Goal: Task Accomplishment & Management: Manage account settings

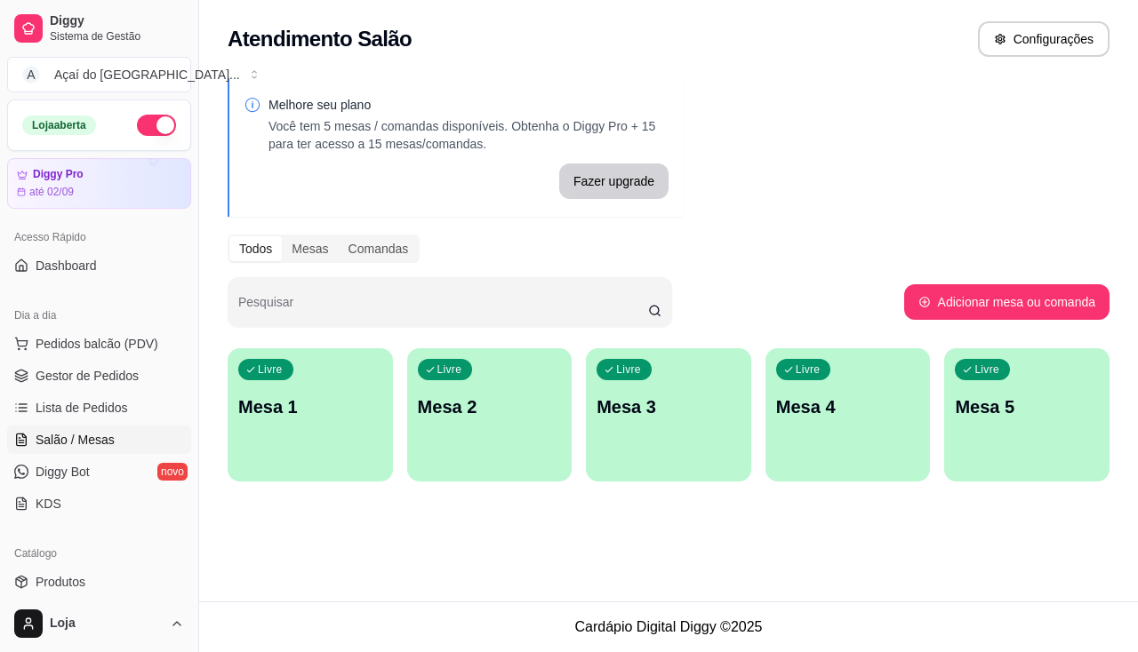
click at [104, 455] on ul "Pedidos balcão (PDV) Gestor de Pedidos Lista de Pedidos Salão / Mesas Diggy Bot…" at bounding box center [99, 424] width 184 height 188
click at [100, 428] on link "Salão / Mesas" at bounding box center [99, 440] width 184 height 28
click at [108, 391] on ul "Pedidos balcão (PDV) Gestor de Pedidos Lista de Pedidos Salão / Mesas Diggy Bot…" at bounding box center [99, 424] width 184 height 188
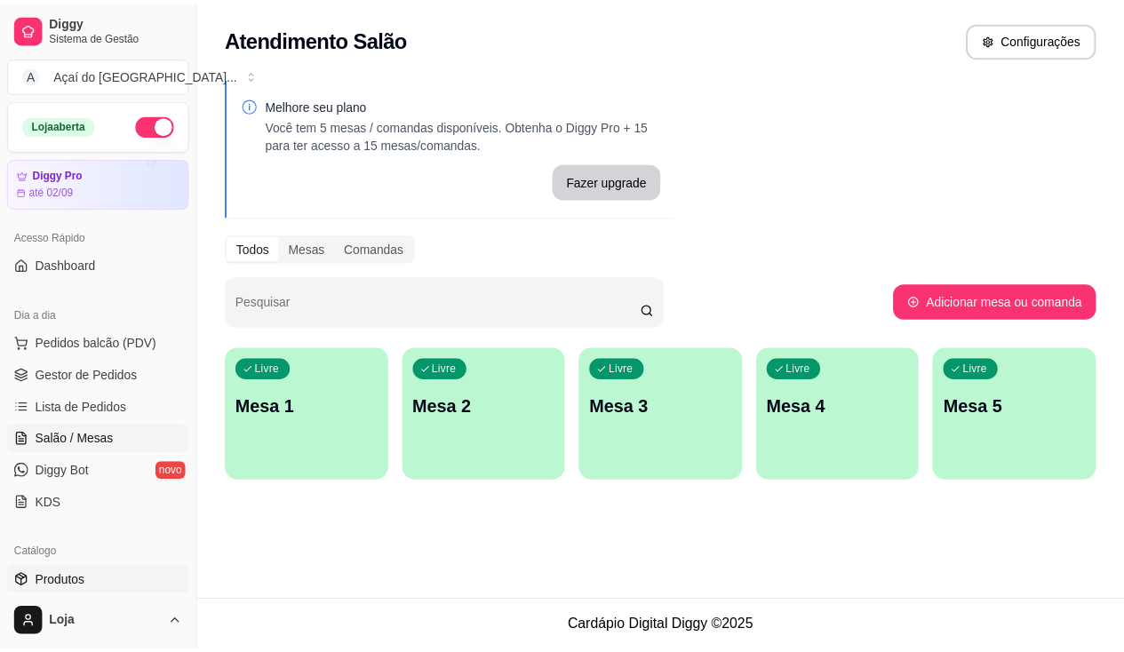
scroll to position [178, 0]
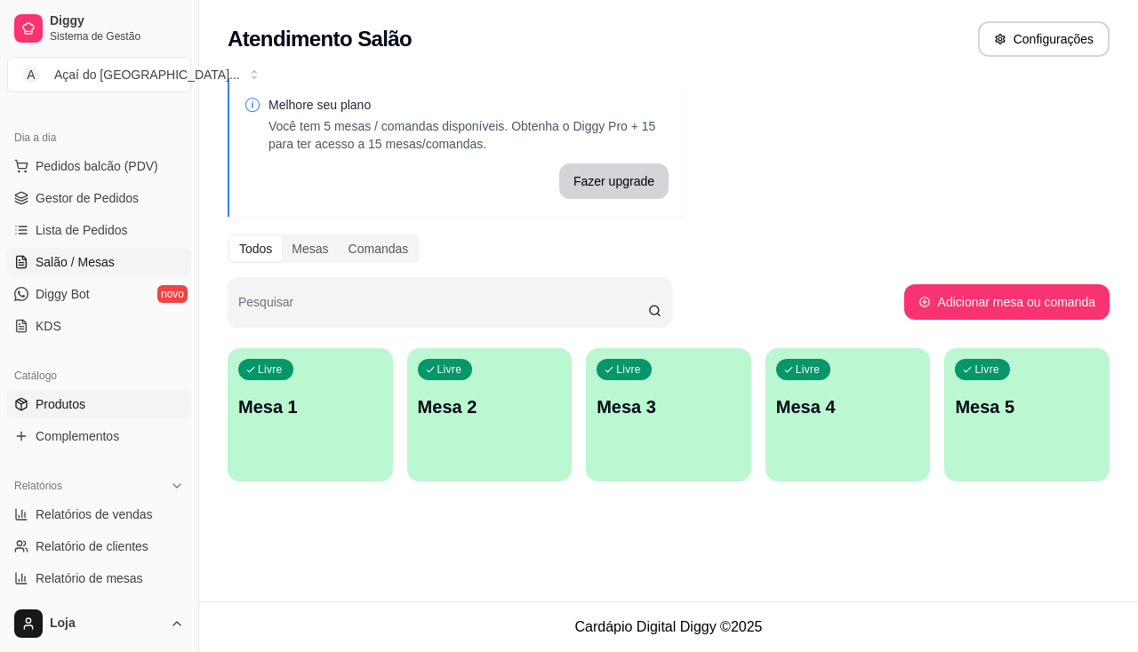
click at [75, 408] on span "Produtos" at bounding box center [61, 404] width 50 height 18
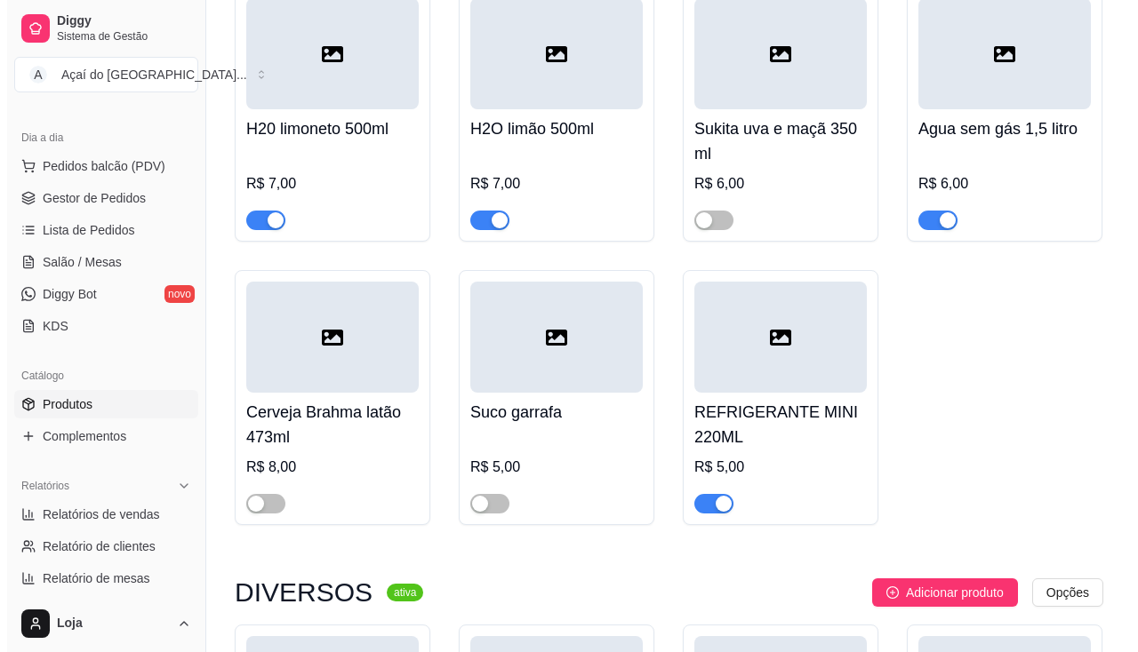
scroll to position [5777, 0]
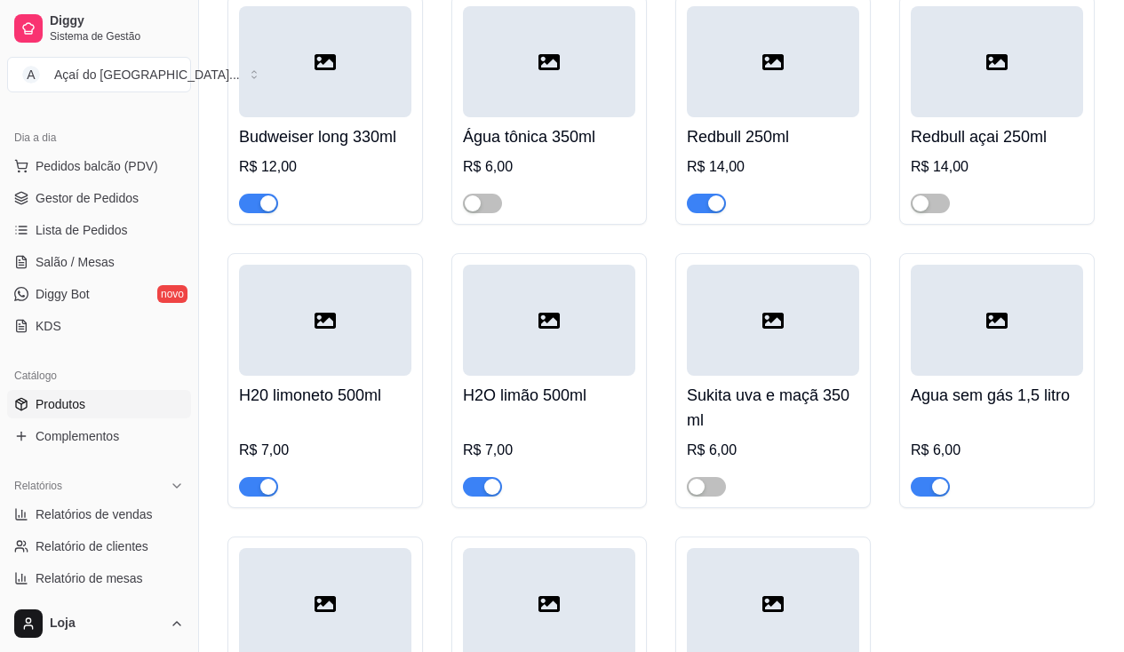
click at [622, 343] on div at bounding box center [549, 320] width 172 height 111
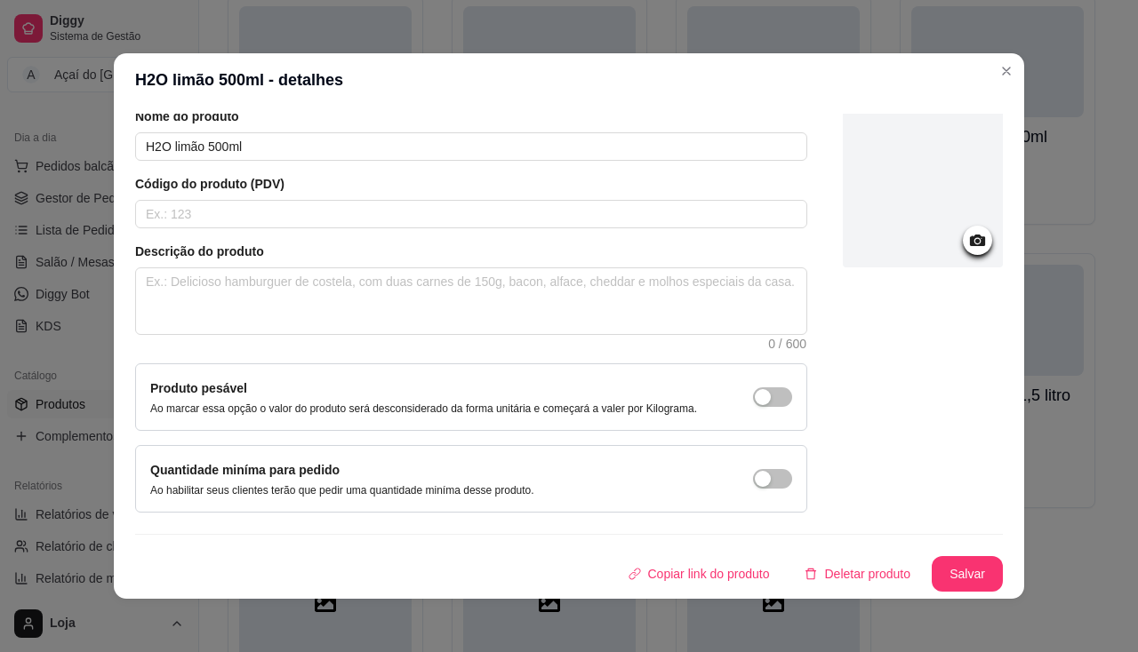
scroll to position [4, 0]
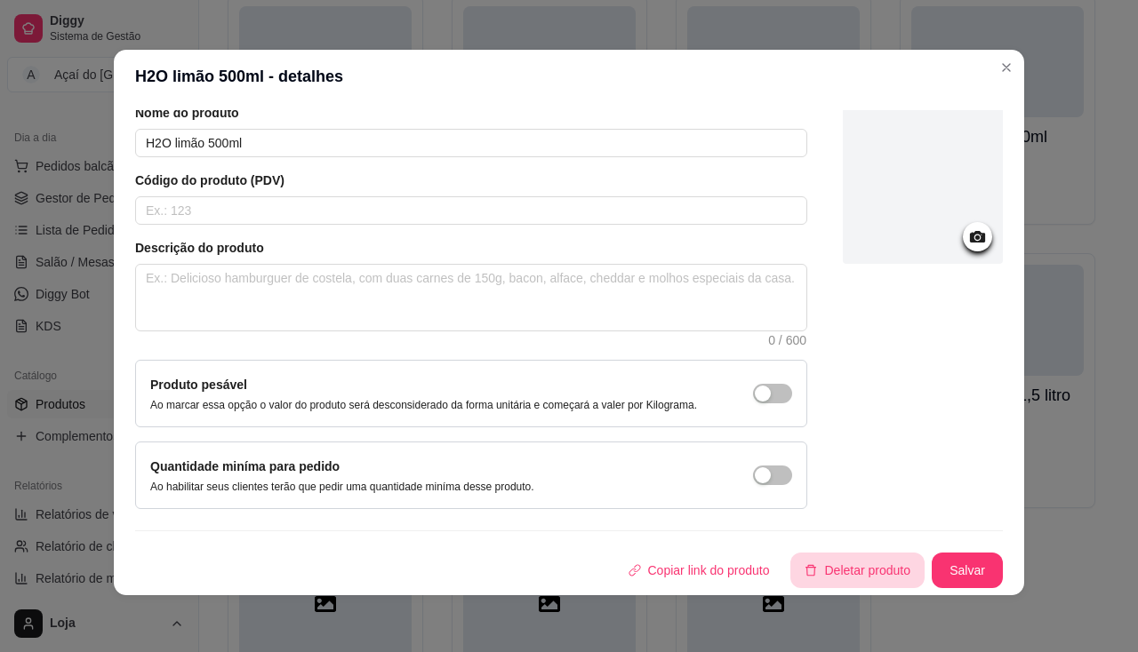
click at [873, 583] on button "Deletar produto" at bounding box center [857, 571] width 134 height 36
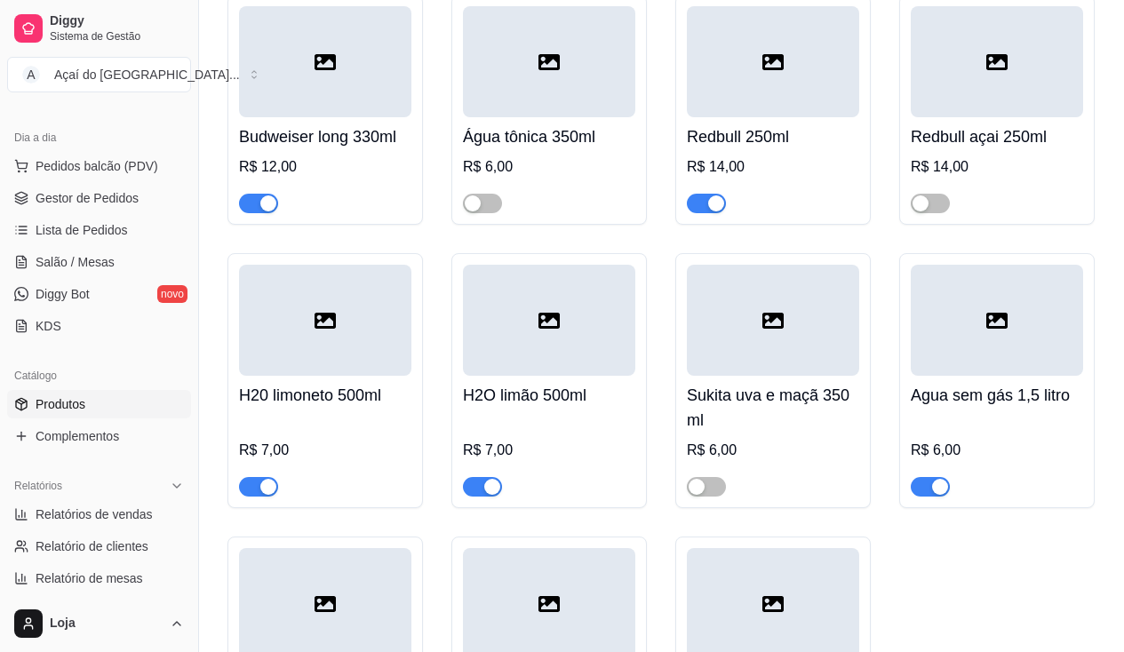
click at [507, 117] on div at bounding box center [549, 61] width 172 height 111
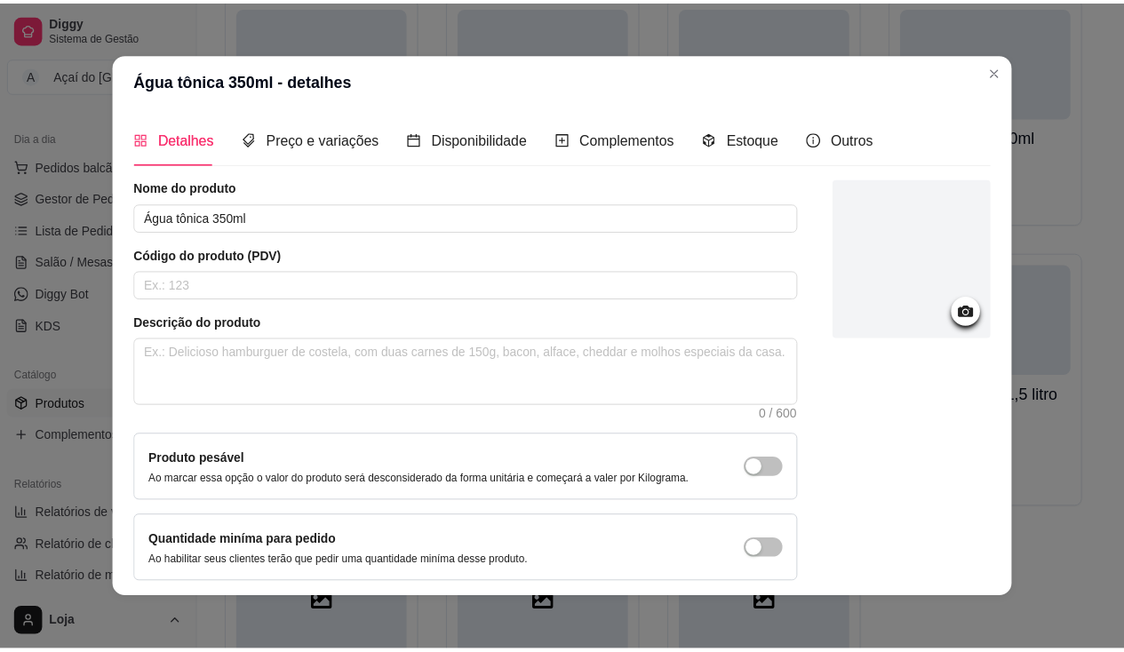
scroll to position [71, 0]
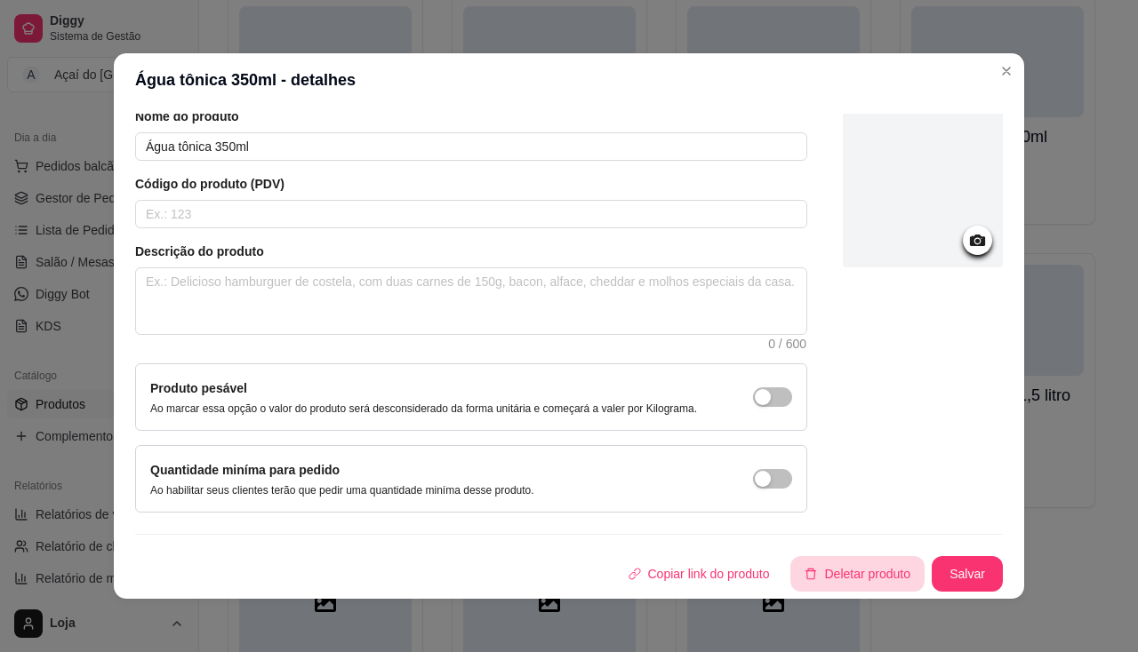
click at [830, 583] on button "Deletar produto" at bounding box center [857, 574] width 134 height 36
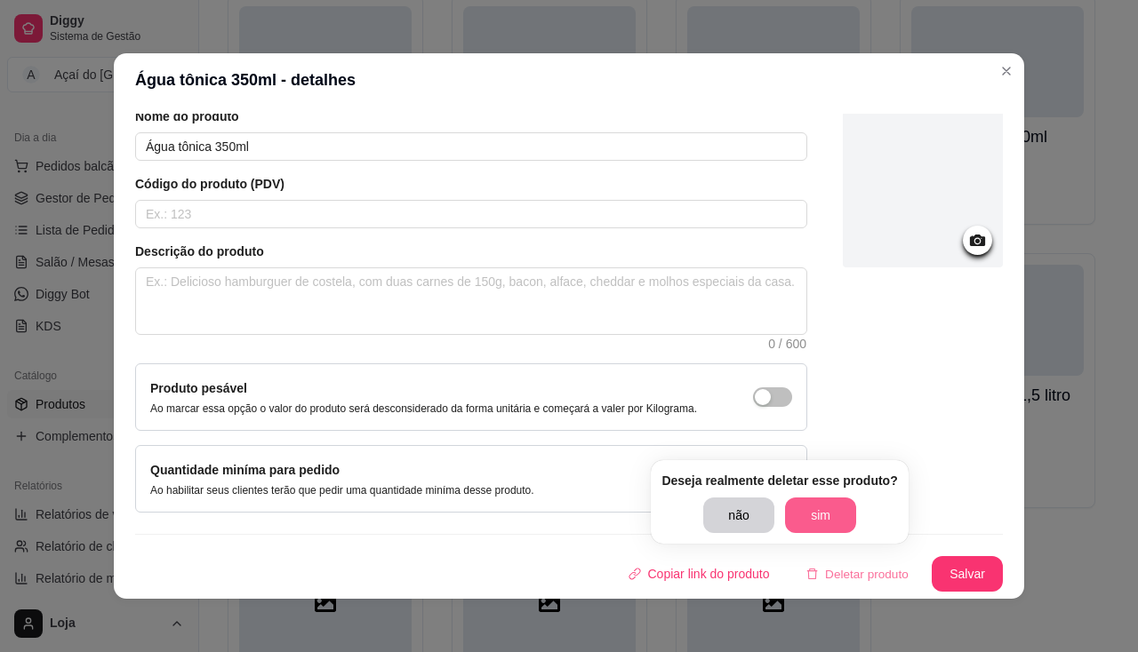
click at [803, 505] on button "sim" at bounding box center [820, 516] width 71 height 36
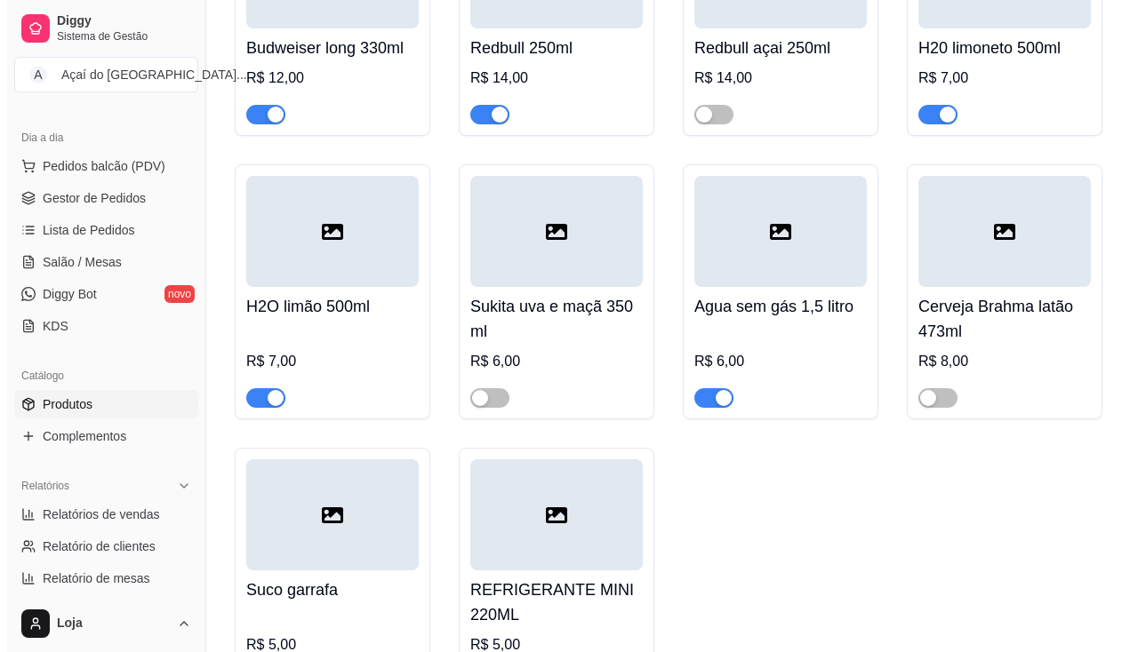
scroll to position [6132, 0]
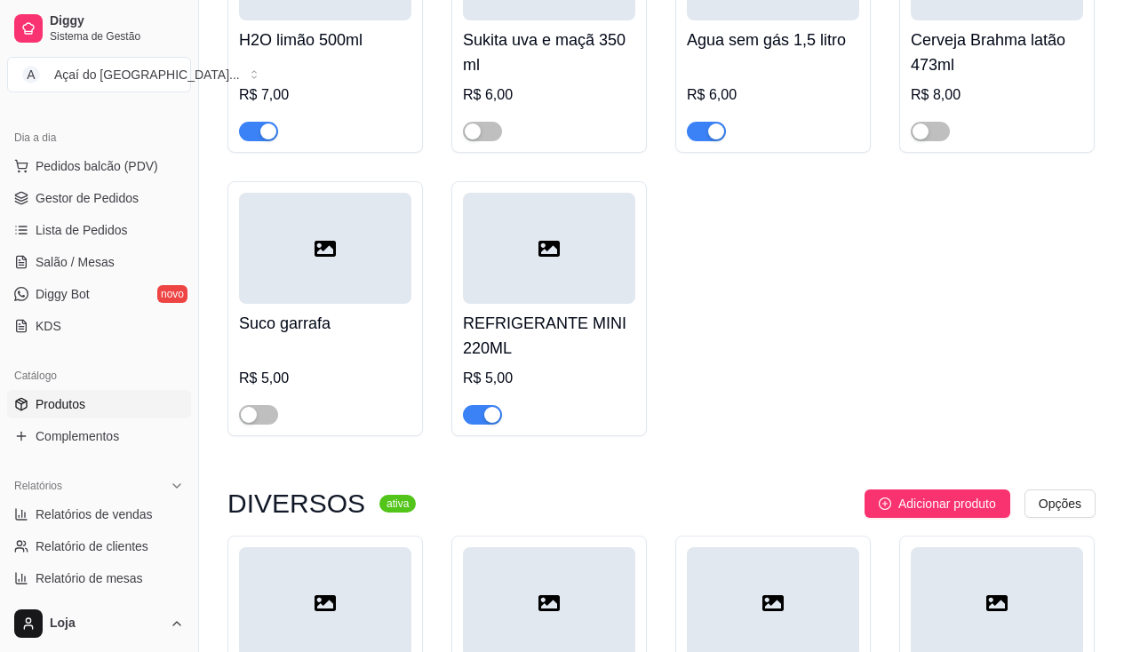
click at [279, 362] on div "R$ 5,00" at bounding box center [325, 384] width 172 height 82
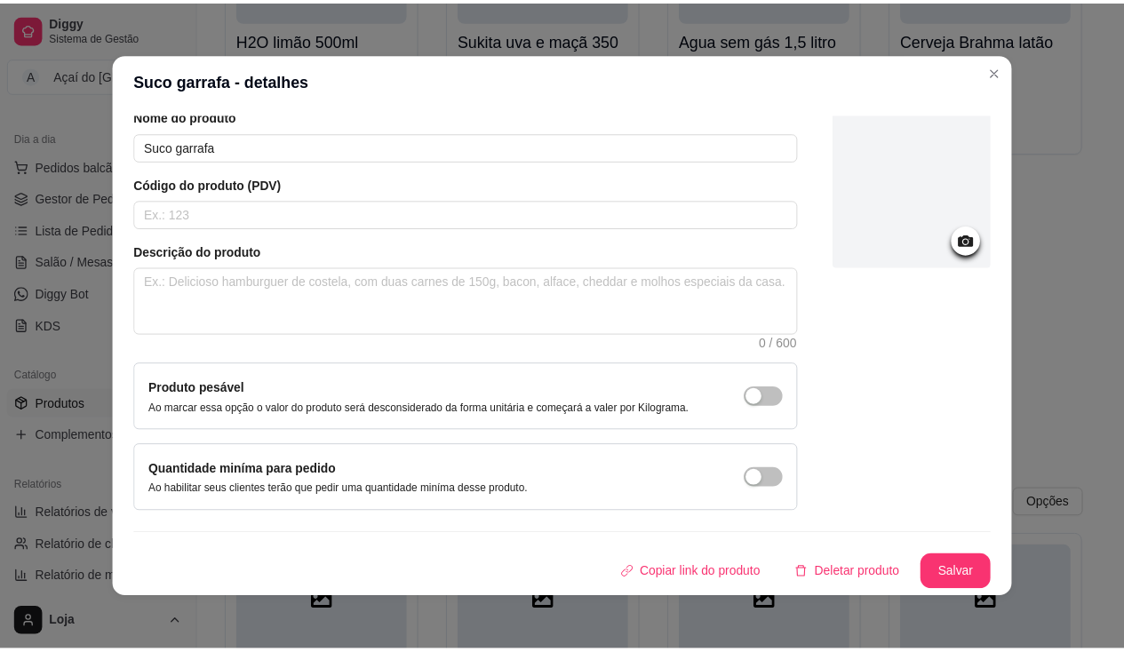
scroll to position [4, 0]
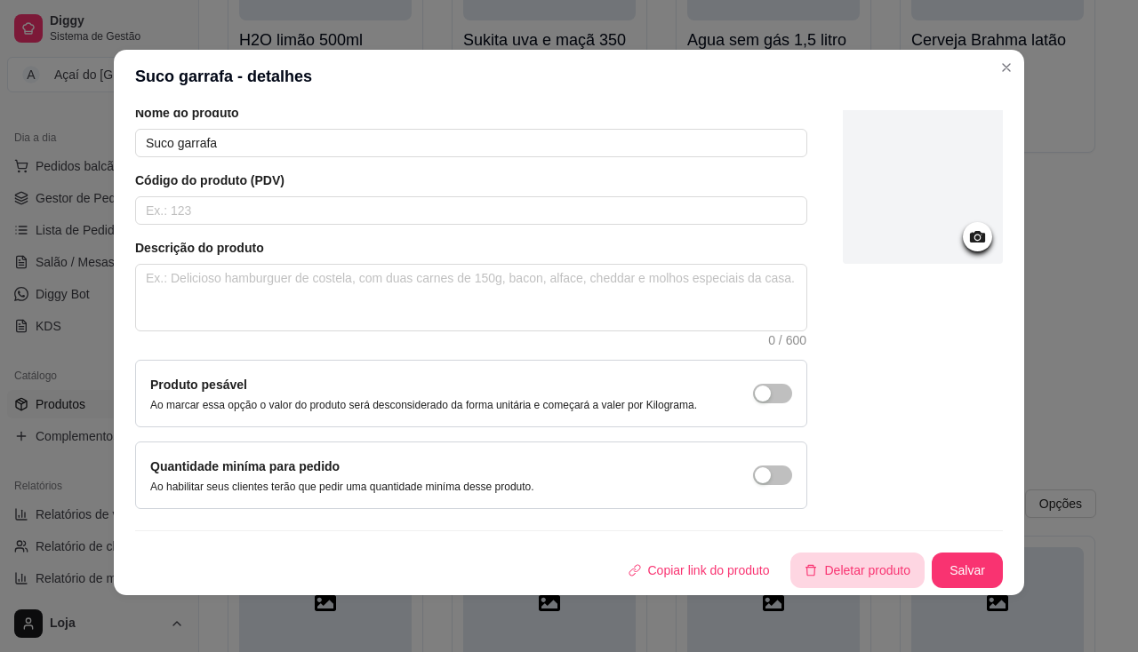
click at [804, 568] on icon "delete" at bounding box center [810, 570] width 12 height 12
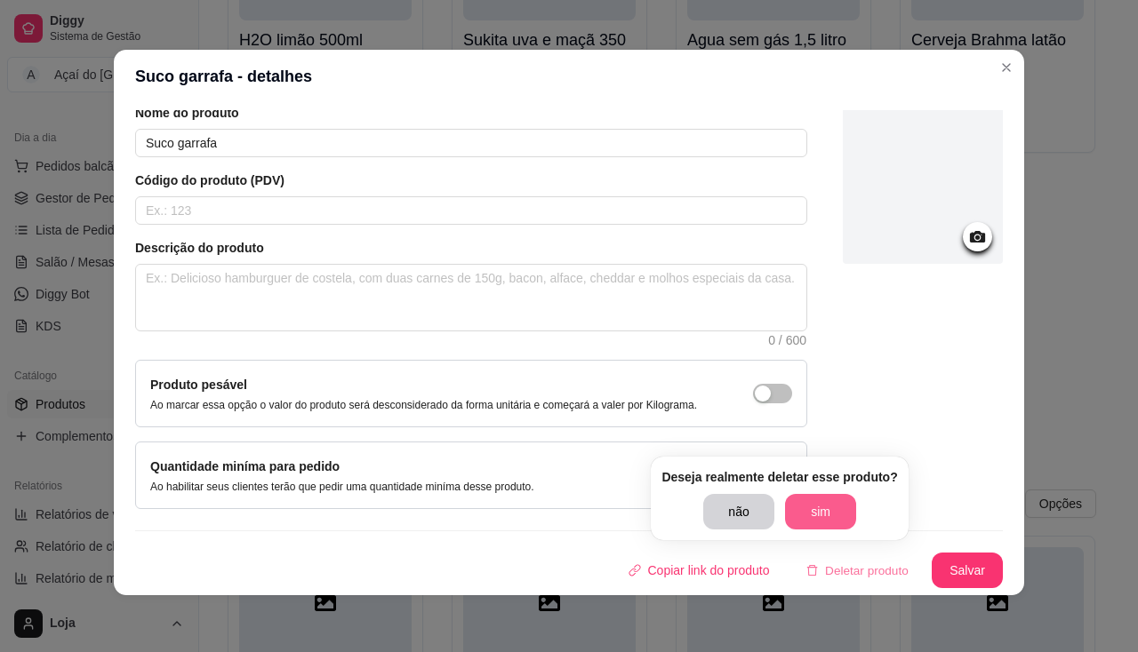
click at [818, 507] on button "sim" at bounding box center [820, 512] width 71 height 36
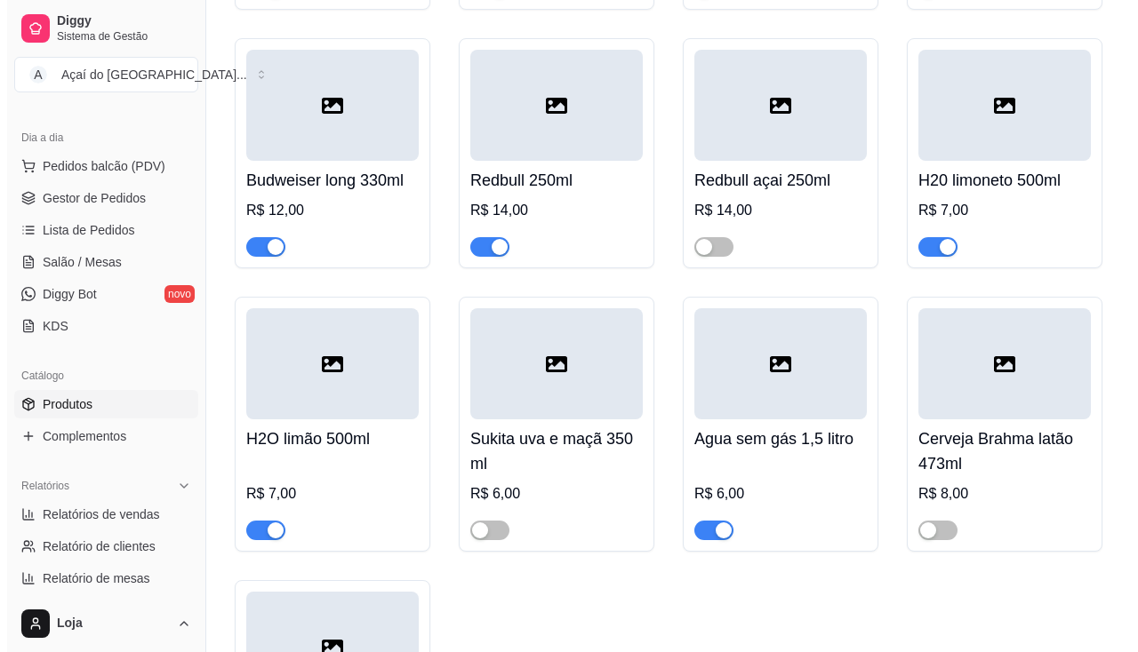
scroll to position [5645, 0]
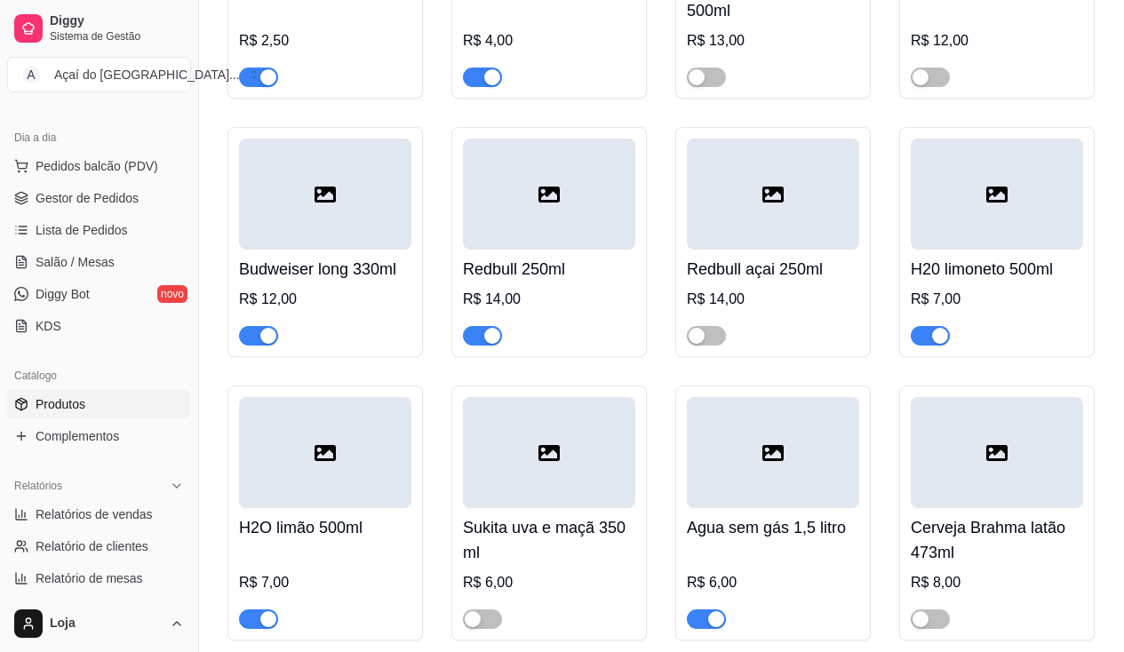
click at [761, 250] on div at bounding box center [773, 194] width 172 height 111
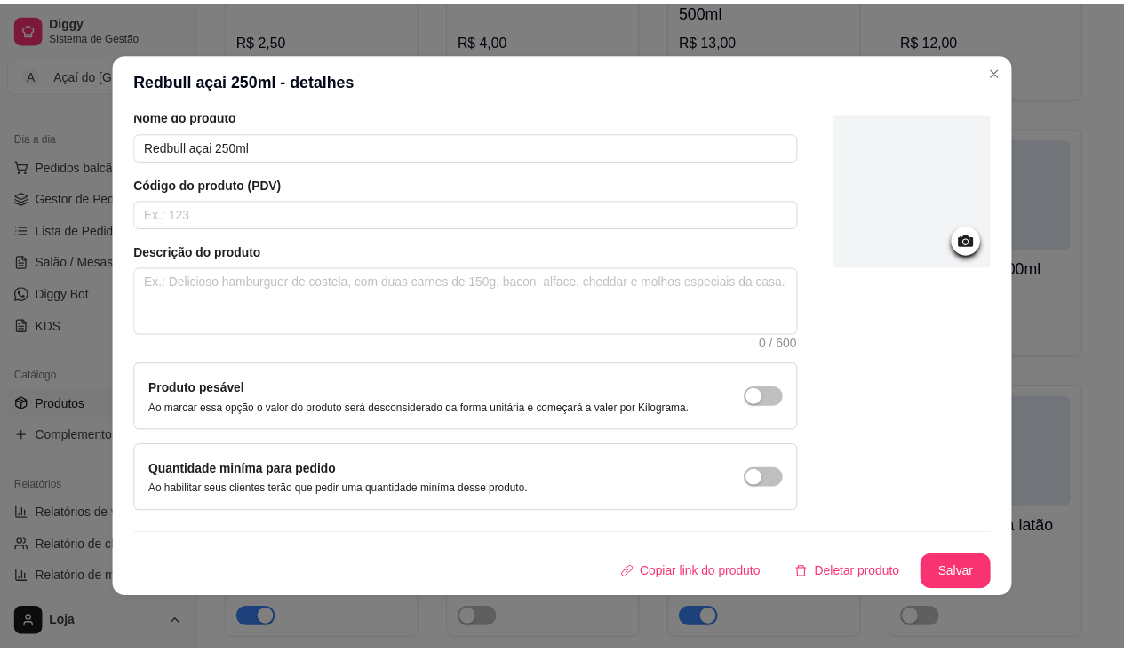
scroll to position [4, 0]
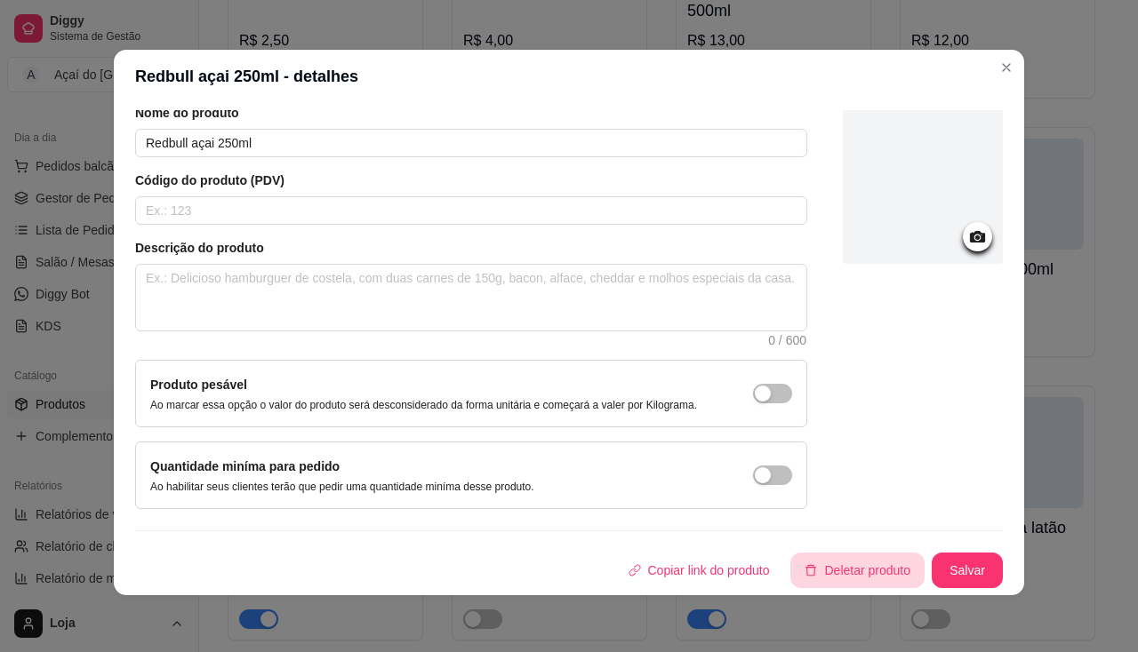
click at [810, 573] on button "Deletar produto" at bounding box center [857, 571] width 134 height 36
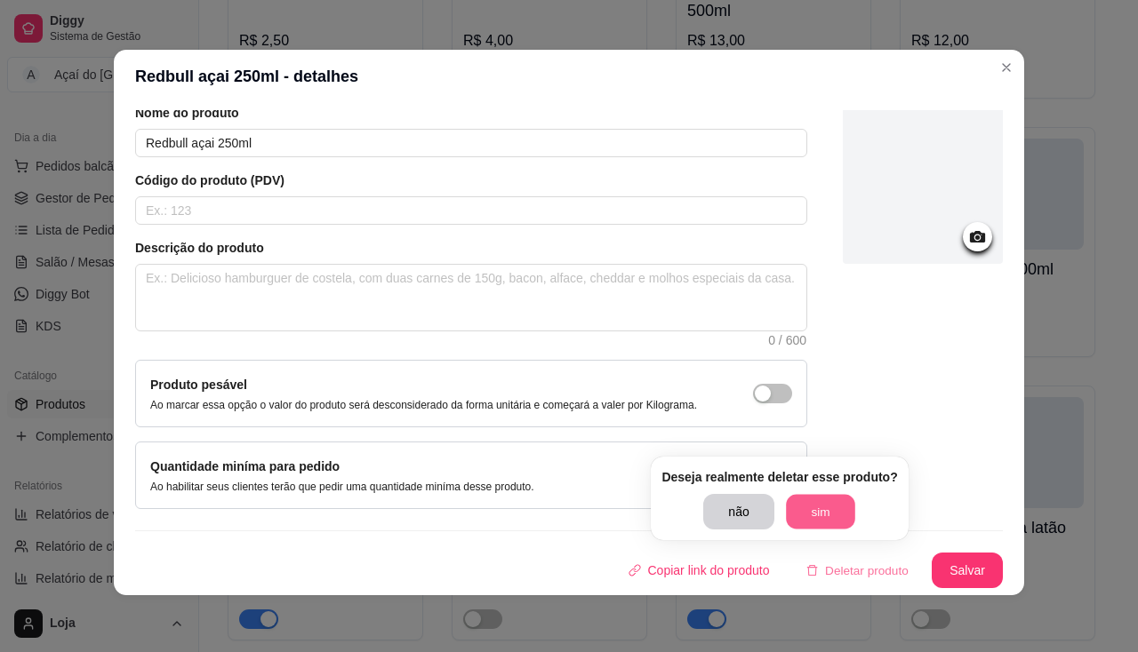
click at [819, 507] on button "sim" at bounding box center [820, 512] width 69 height 35
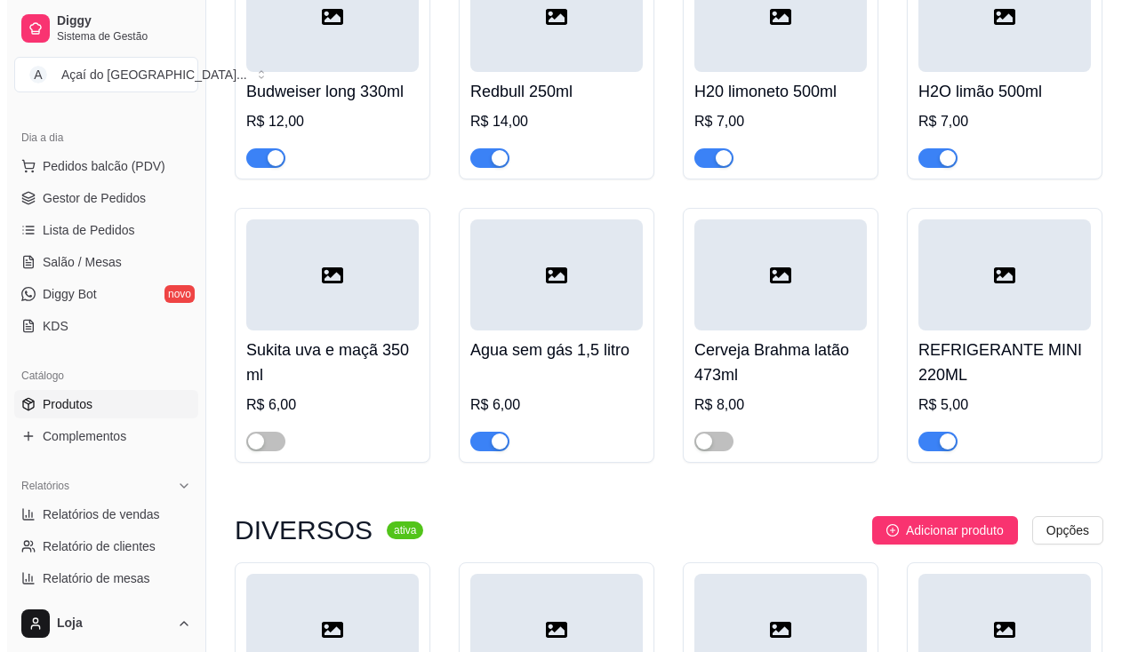
scroll to position [5911, 0]
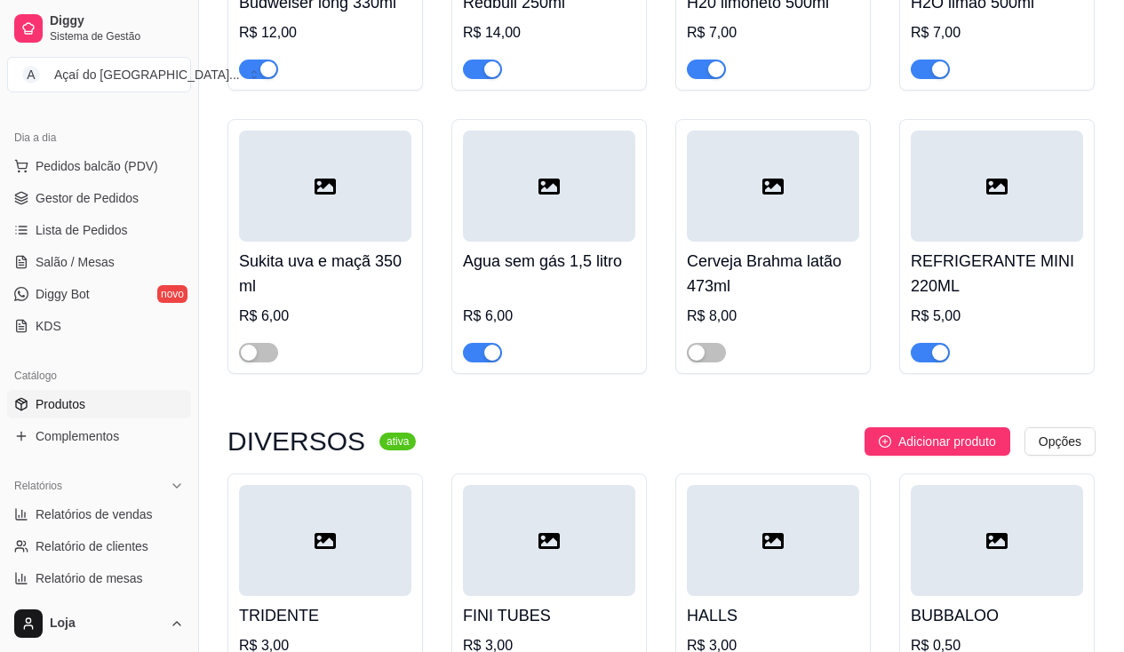
click at [738, 296] on h4 "Cerveja Brahma latão 473ml" at bounding box center [773, 274] width 172 height 50
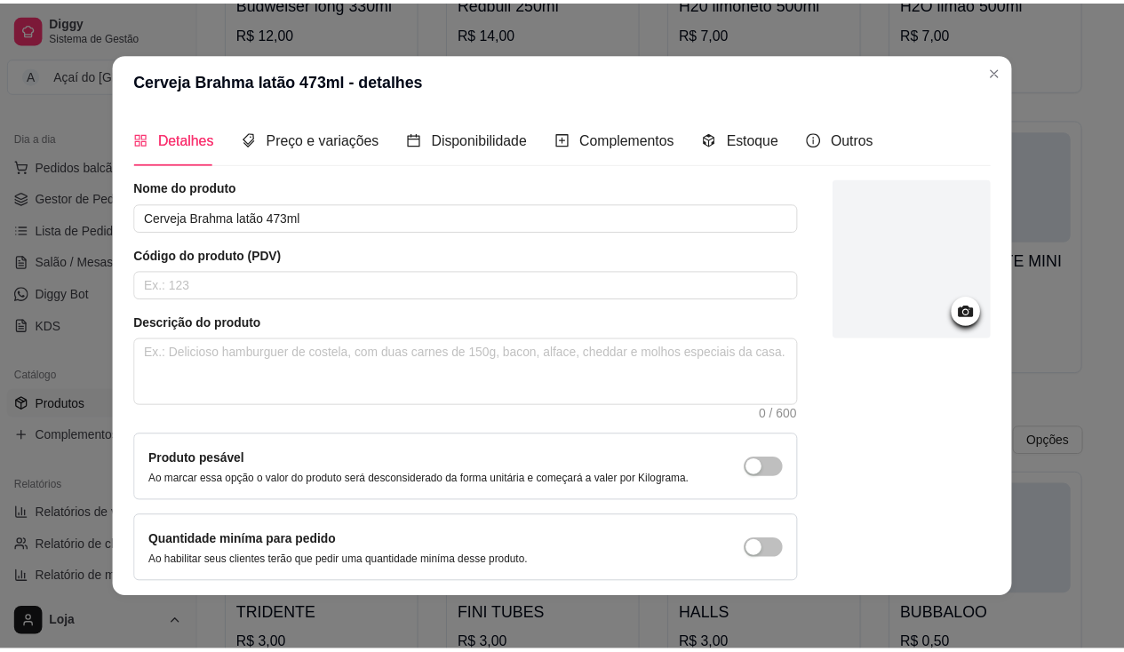
scroll to position [71, 0]
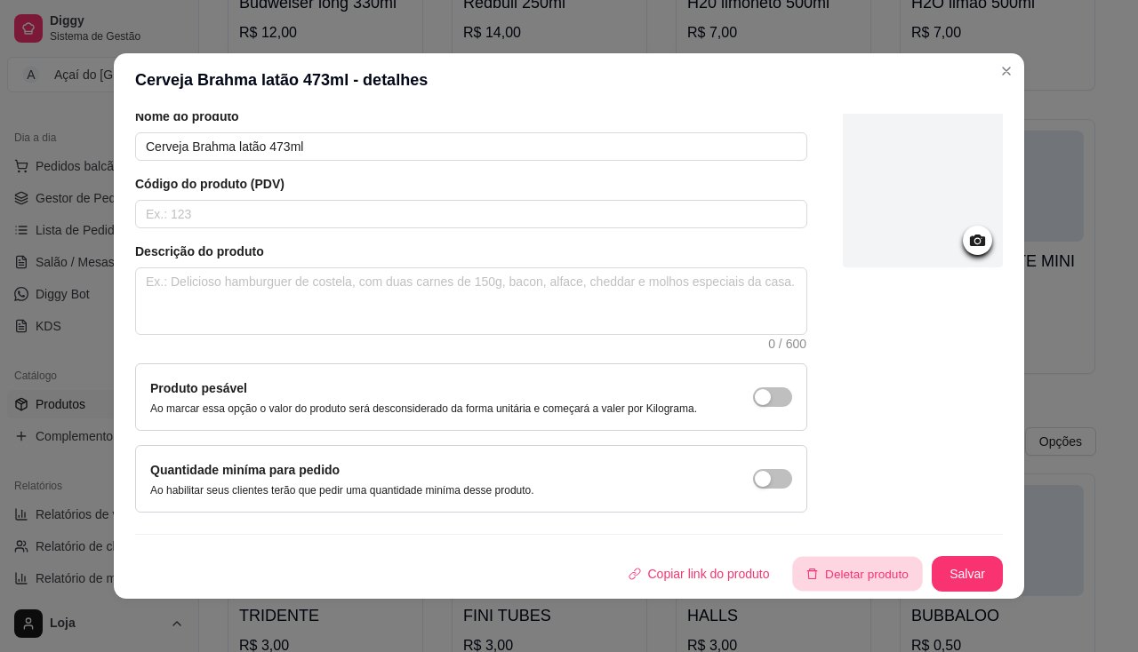
click at [843, 575] on button "Deletar produto" at bounding box center [858, 574] width 130 height 35
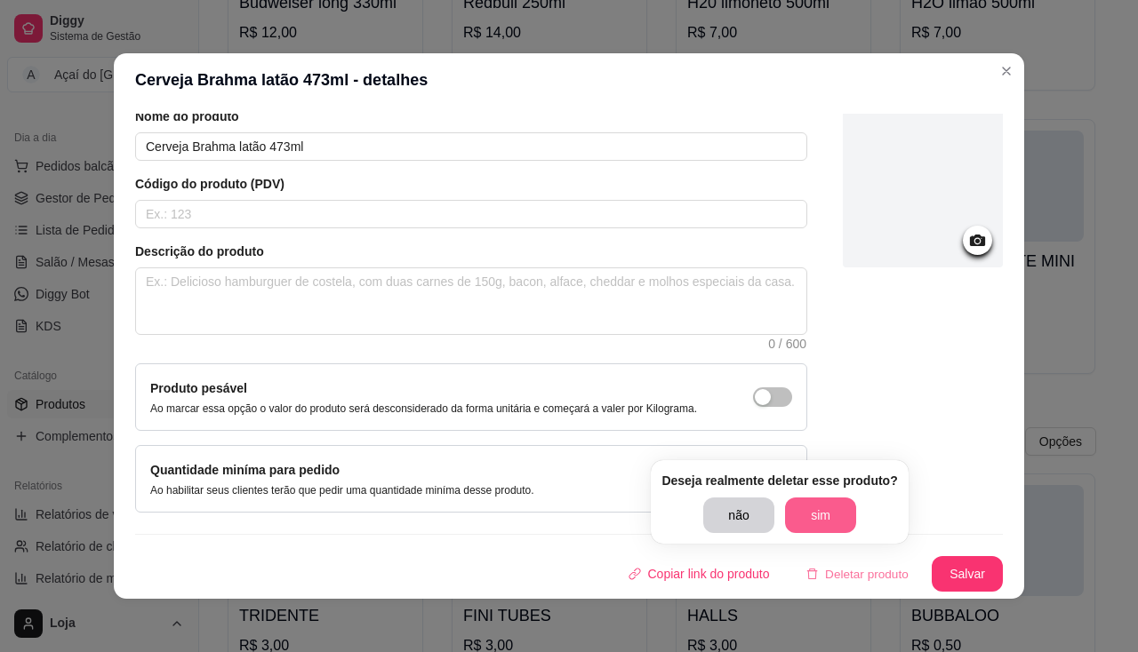
click at [803, 513] on button "sim" at bounding box center [820, 516] width 71 height 36
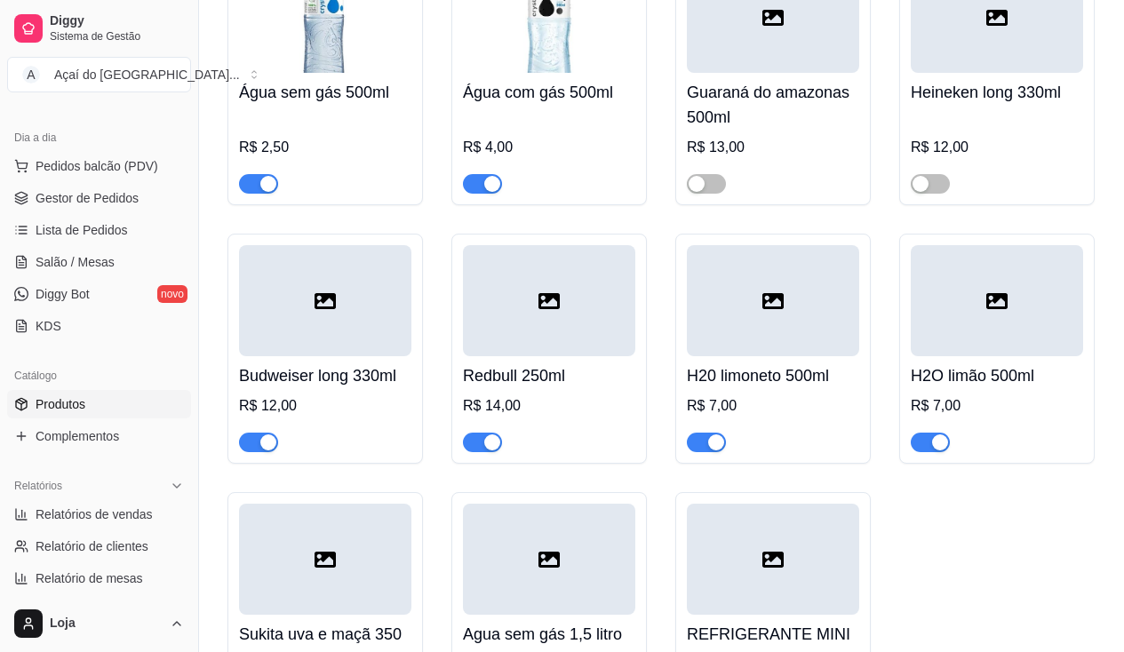
scroll to position [5360, 0]
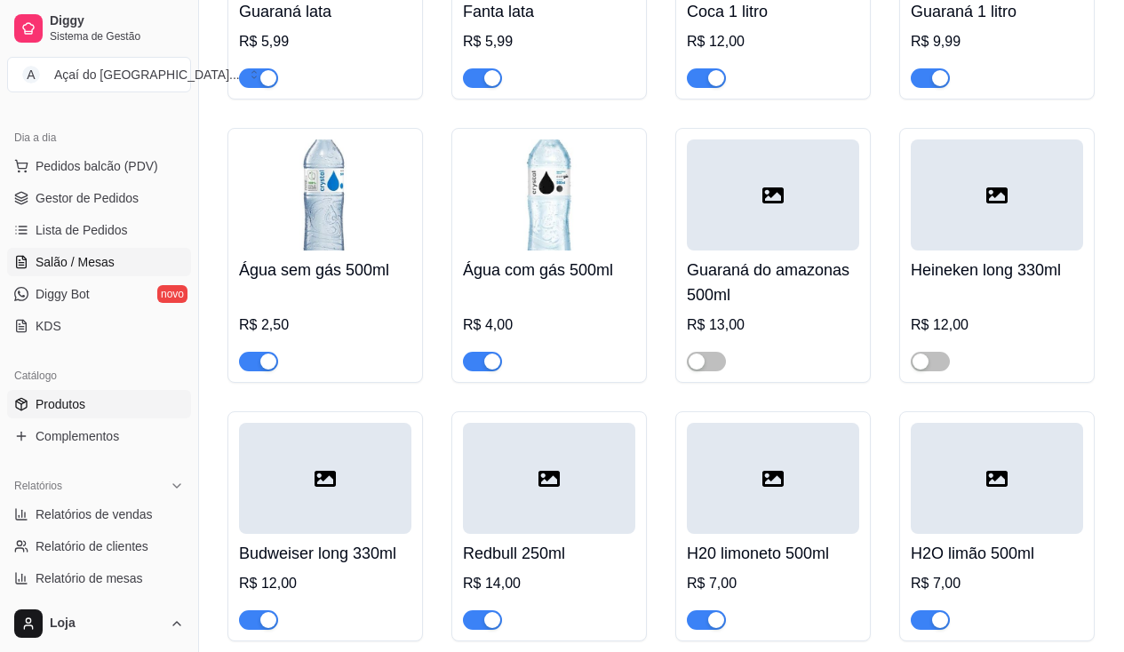
click at [107, 274] on link "Salão / Mesas" at bounding box center [99, 262] width 184 height 28
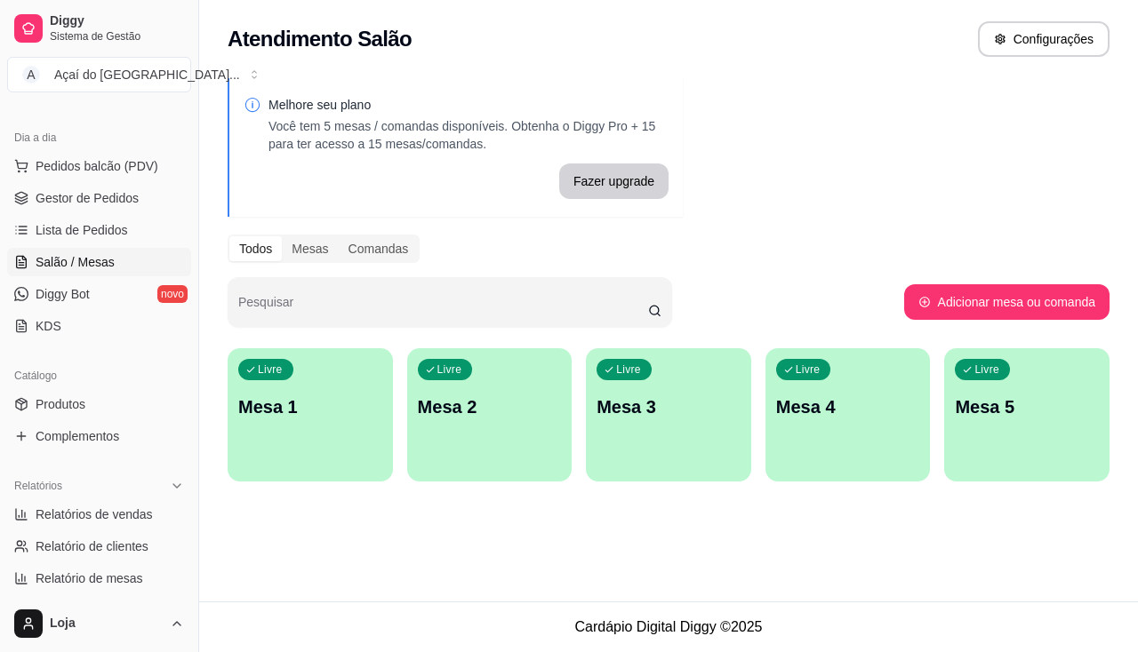
click at [498, 550] on div "Atendimento Salão Configurações Melhore seu plano Você tem 5 mesas / comandas d…" at bounding box center [668, 301] width 939 height 602
click at [108, 498] on div "Relatórios" at bounding box center [99, 486] width 184 height 28
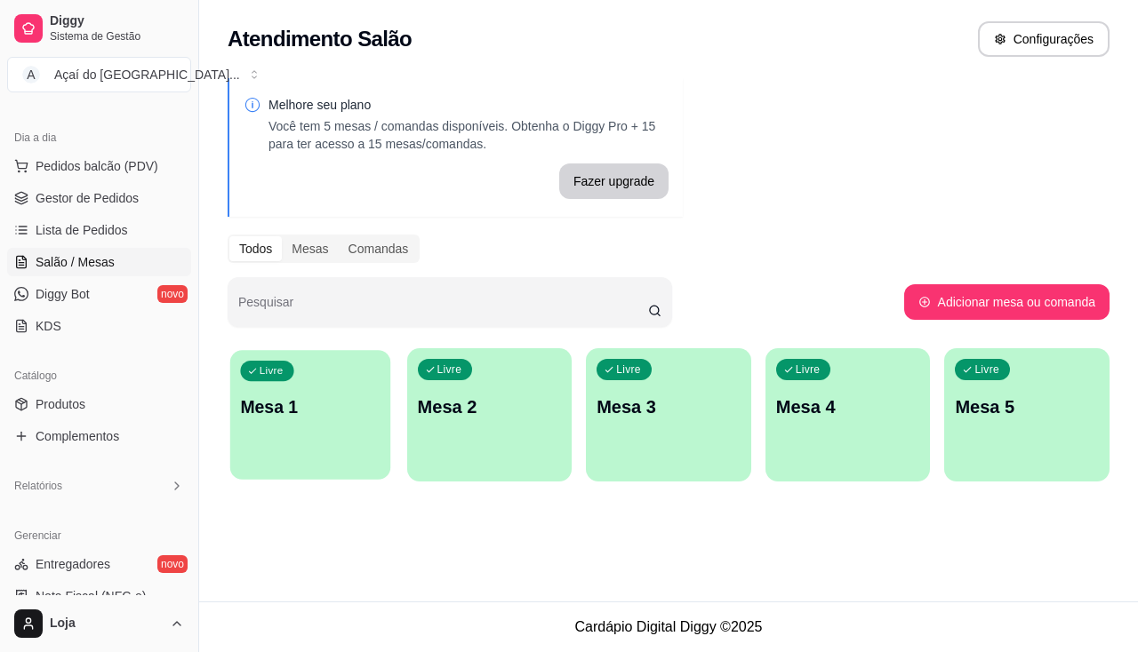
click at [319, 415] on p "Mesa 1" at bounding box center [310, 407] width 140 height 24
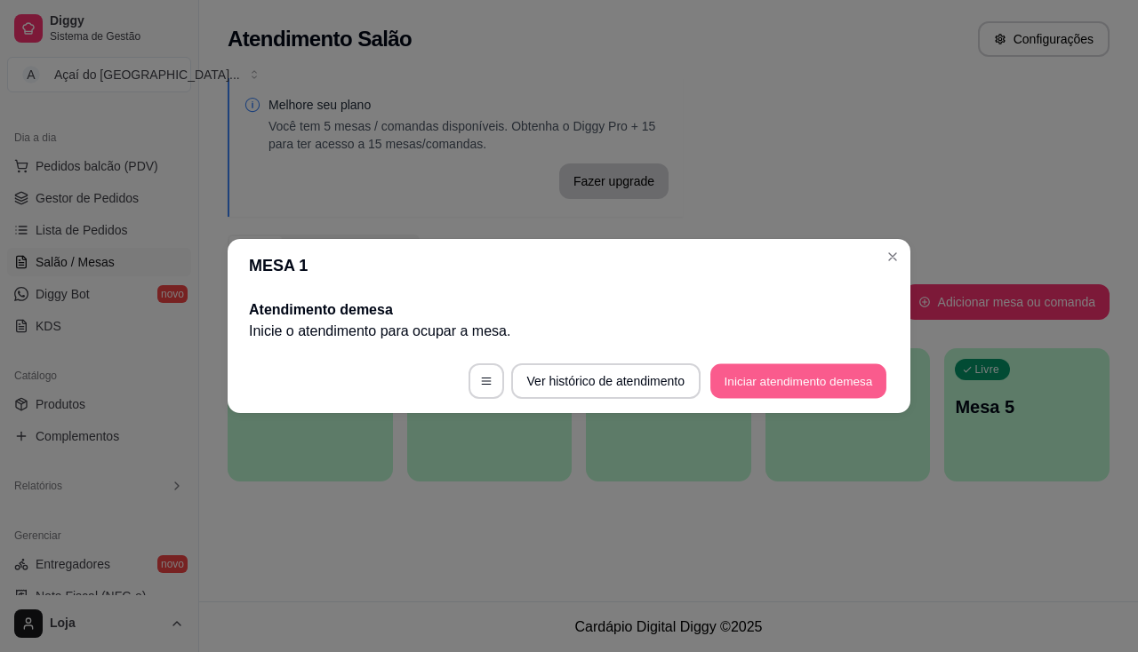
click at [762, 379] on button "Iniciar atendimento de mesa" at bounding box center [798, 381] width 176 height 35
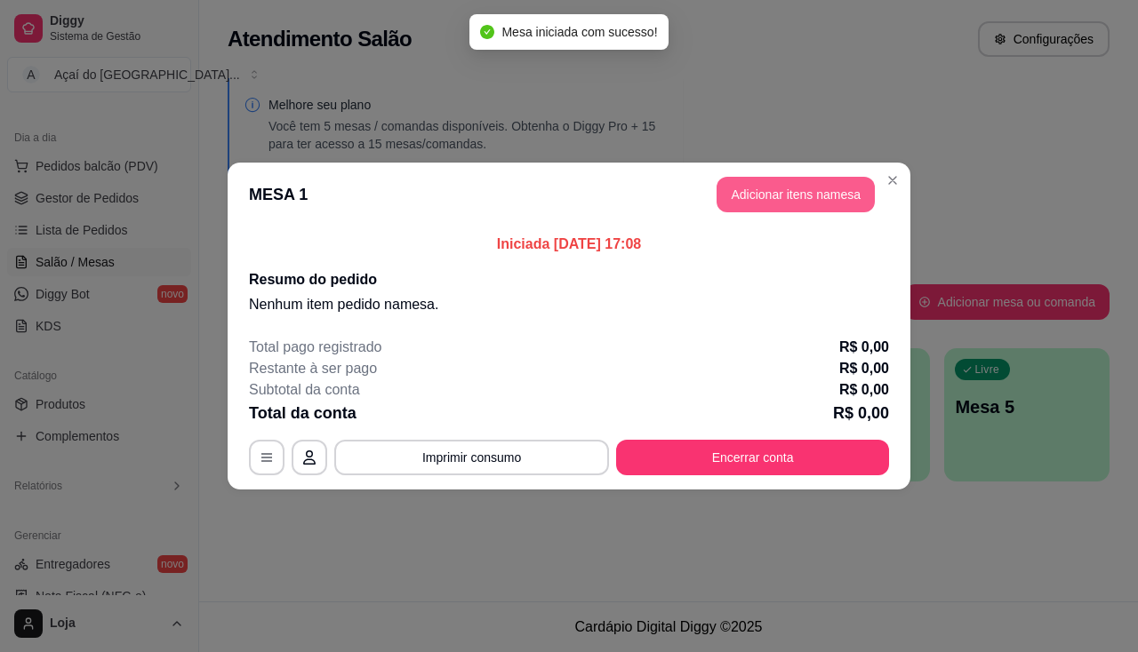
click at [769, 188] on button "Adicionar itens na mesa" at bounding box center [795, 195] width 158 height 36
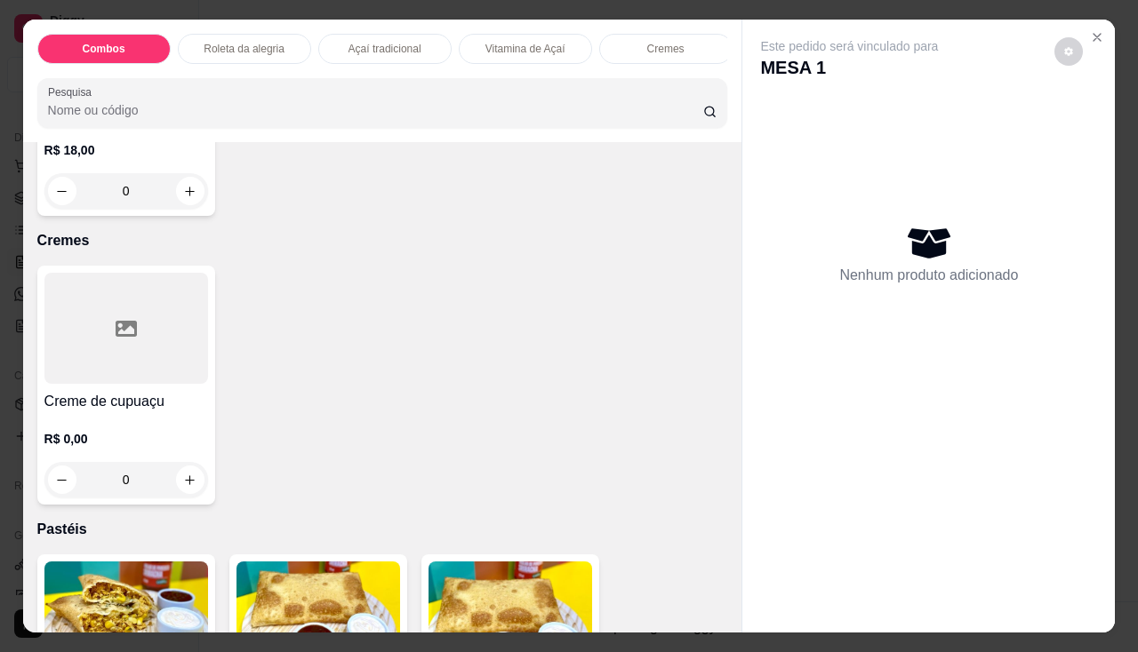
scroll to position [1689, 0]
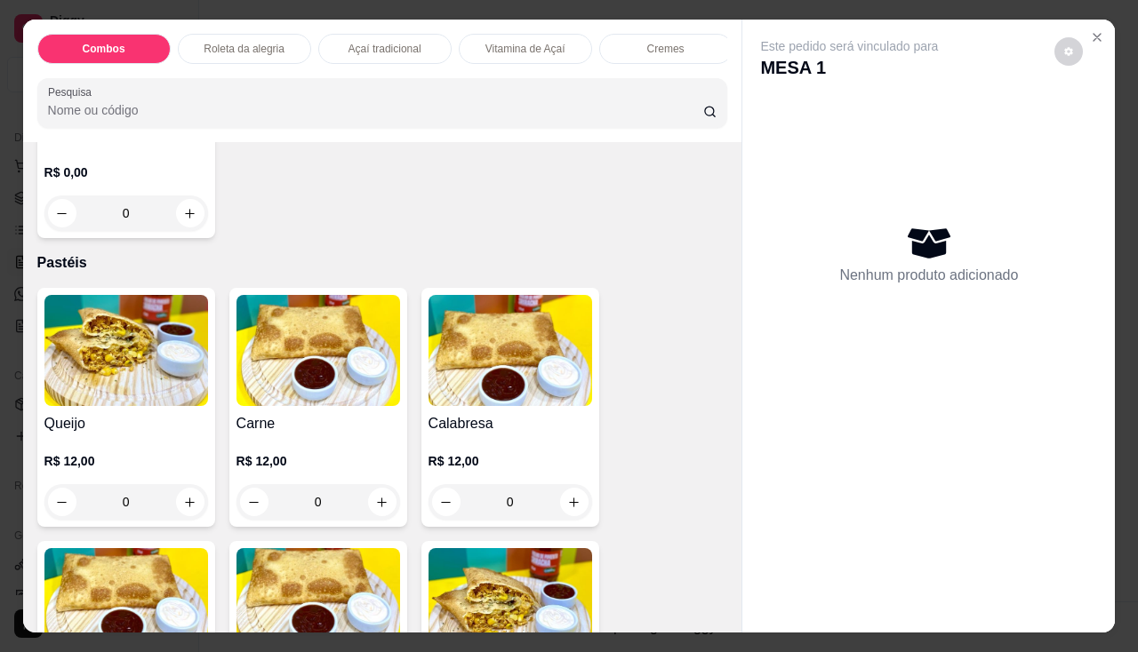
click at [125, 462] on p "R$ 12,00" at bounding box center [126, 461] width 164 height 18
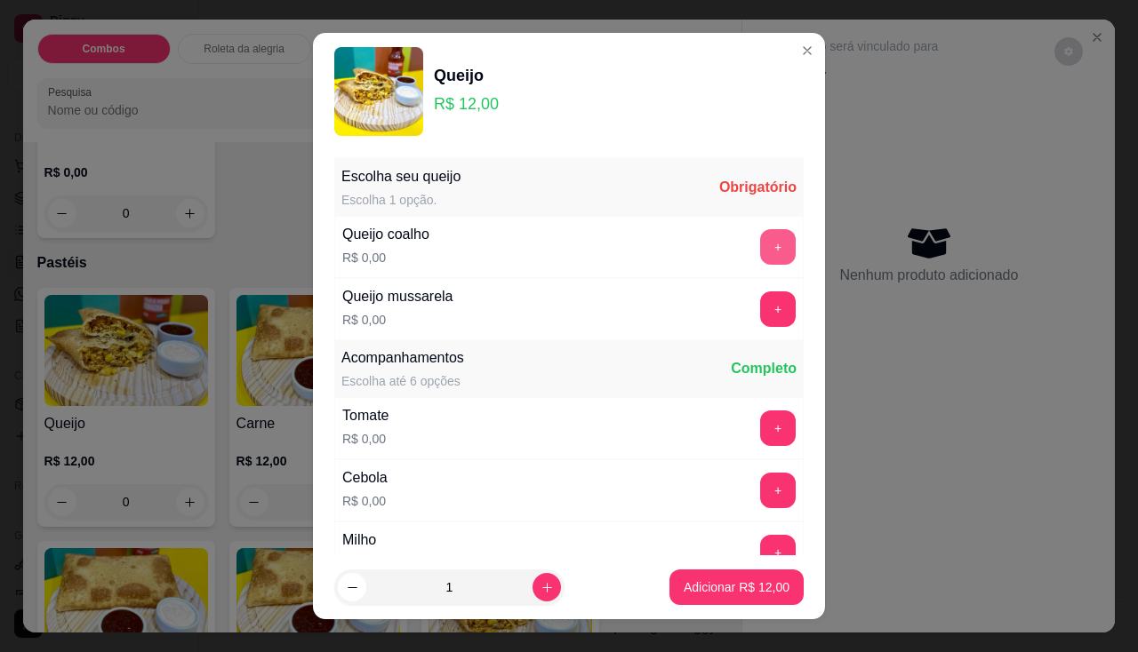
click at [760, 240] on button "+" at bounding box center [778, 247] width 36 height 36
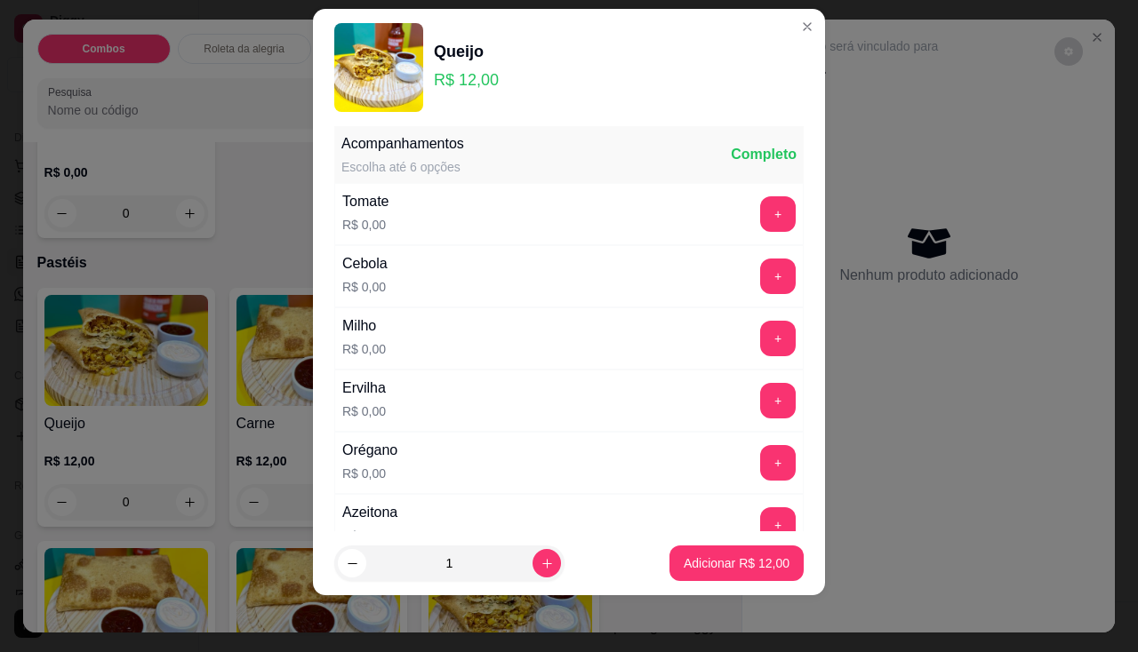
scroll to position [0, 0]
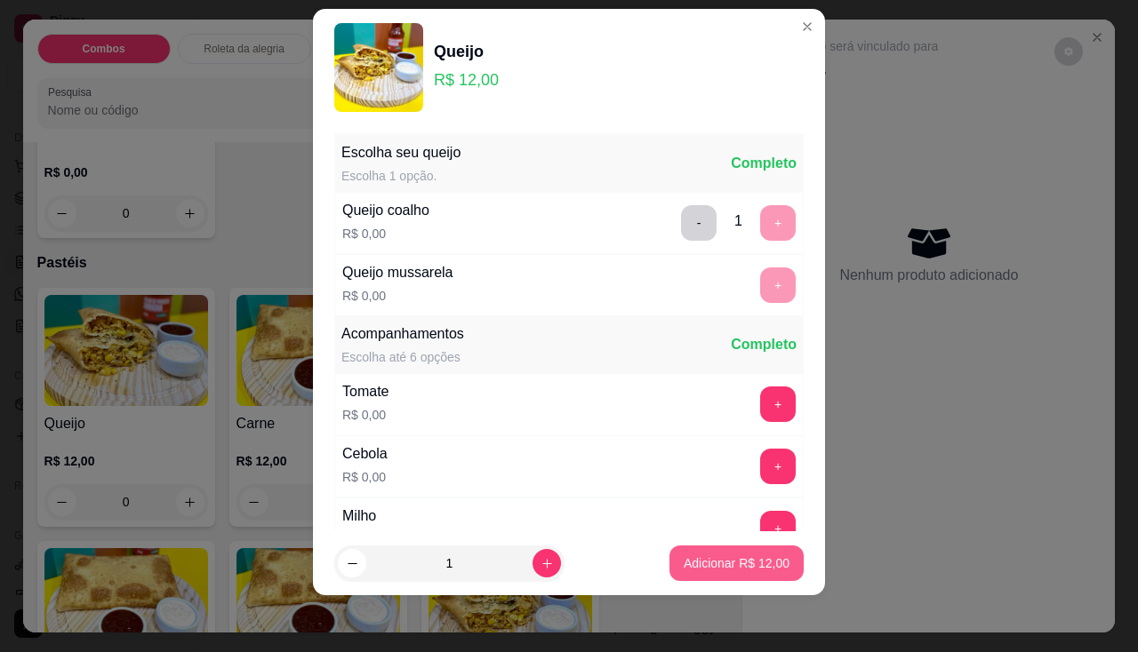
click at [735, 554] on button "Adicionar R$ 12,00" at bounding box center [736, 564] width 134 height 36
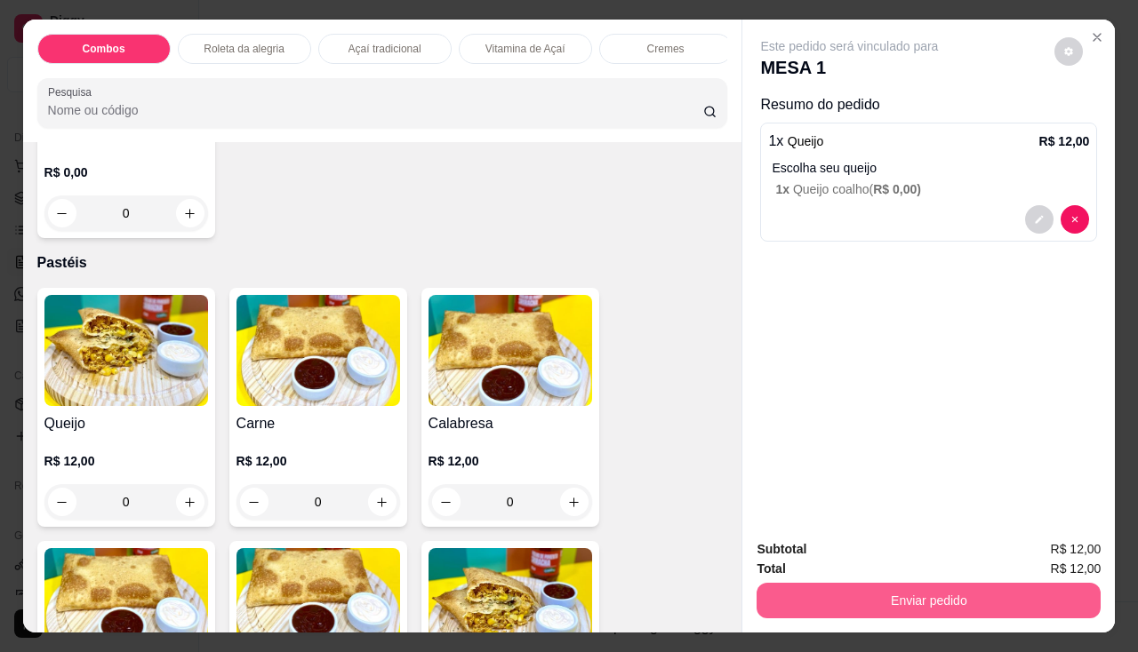
click at [790, 605] on button "Enviar pedido" at bounding box center [928, 601] width 344 height 36
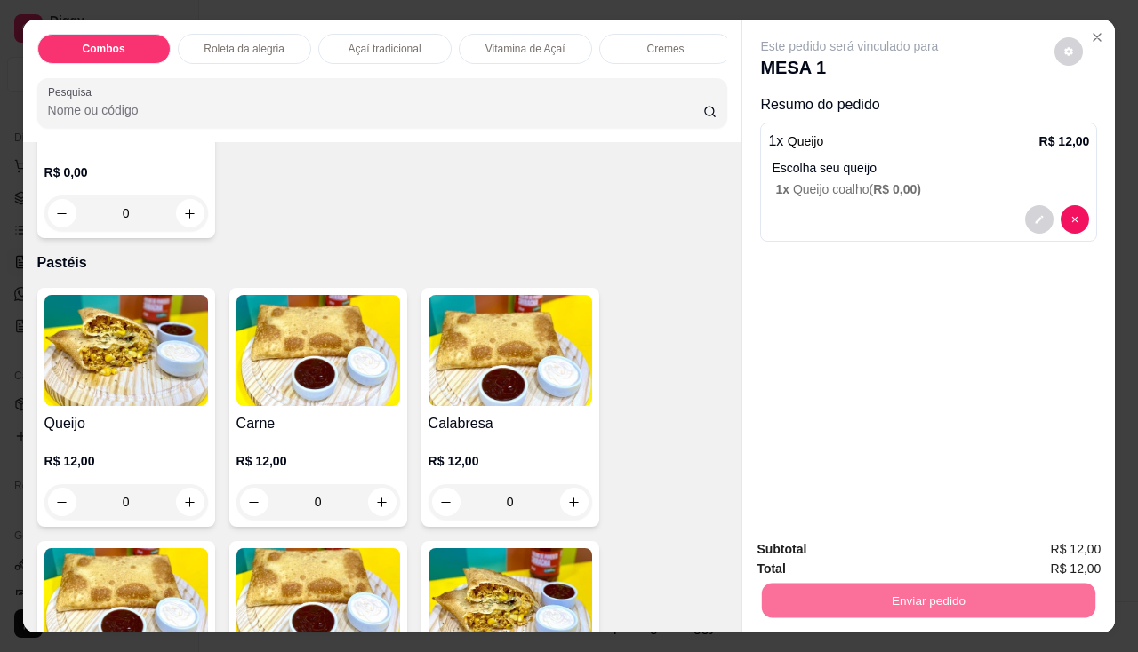
click at [802, 547] on button "Não registrar e enviar pedido" at bounding box center [870, 551] width 185 height 34
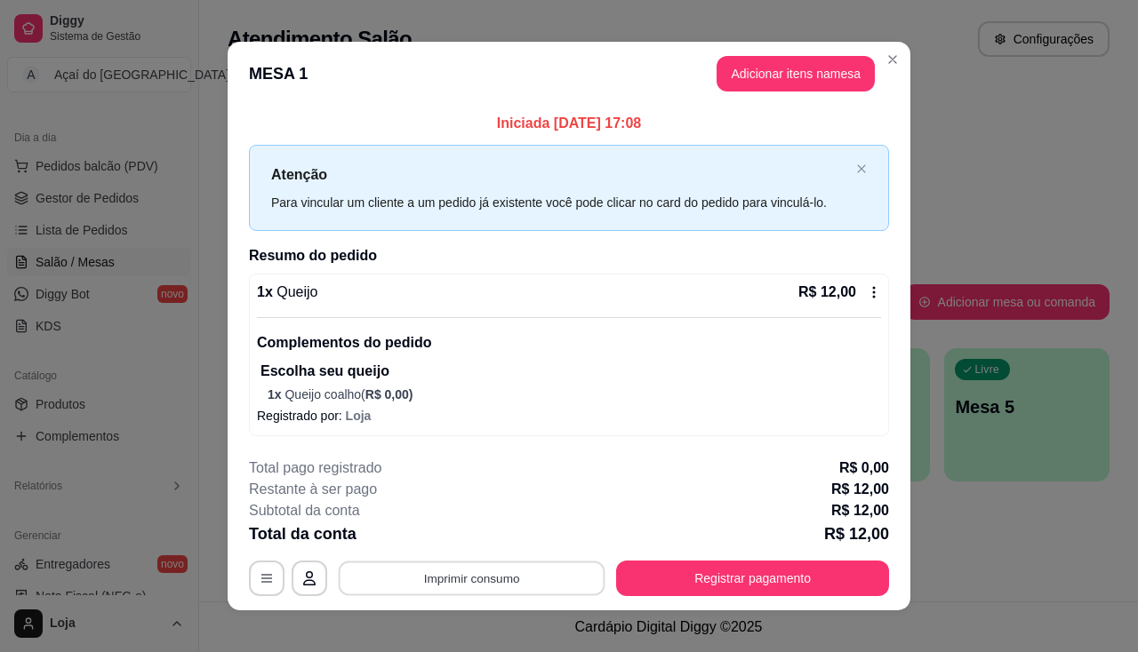
click at [432, 587] on button "Imprimir consumo" at bounding box center [472, 579] width 267 height 35
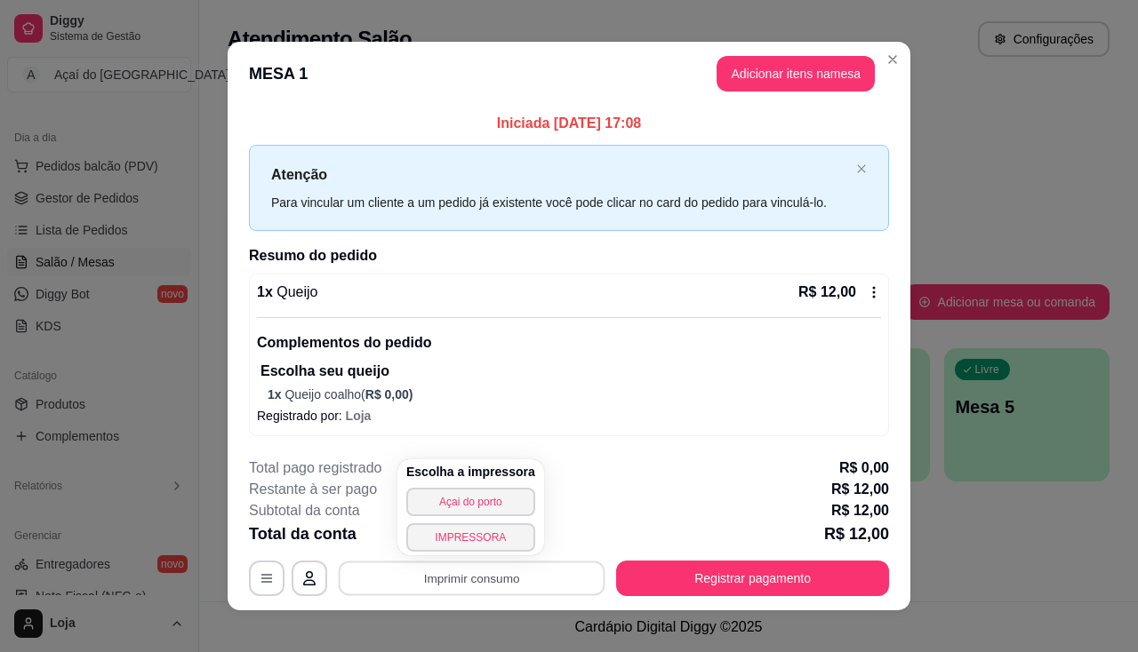
click at [474, 553] on div "Escolha a impressora Açai do porto IMPRESSORA" at bounding box center [470, 507] width 147 height 96
click at [482, 543] on button "IMPRESSORA" at bounding box center [470, 537] width 124 height 28
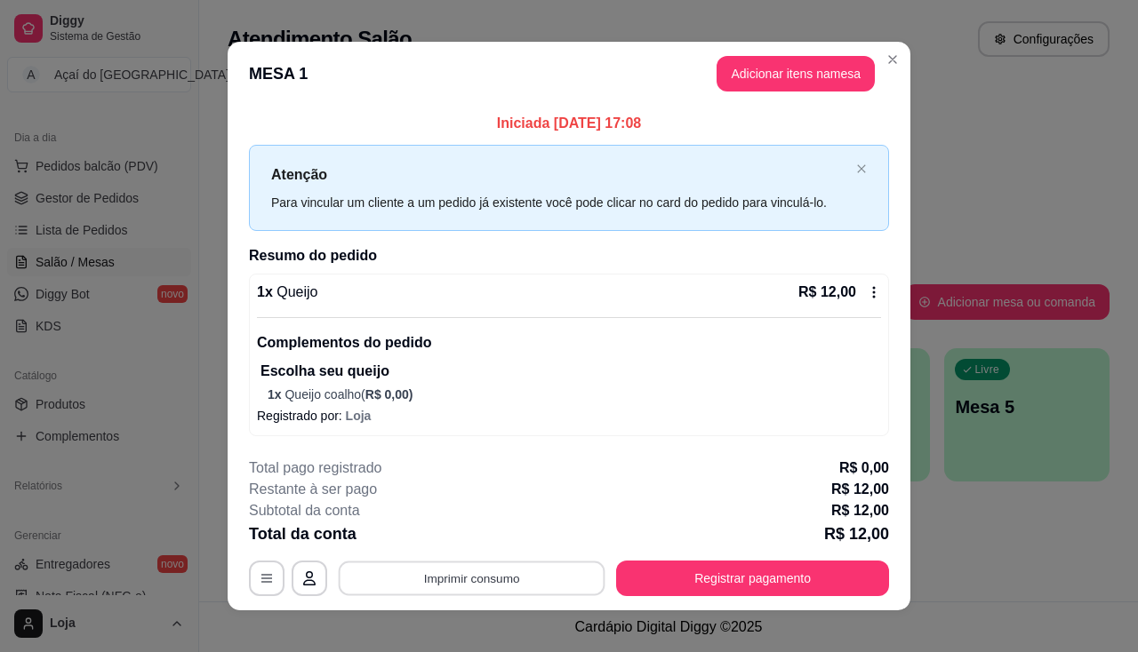
click at [483, 579] on button "Imprimir consumo" at bounding box center [472, 579] width 267 height 35
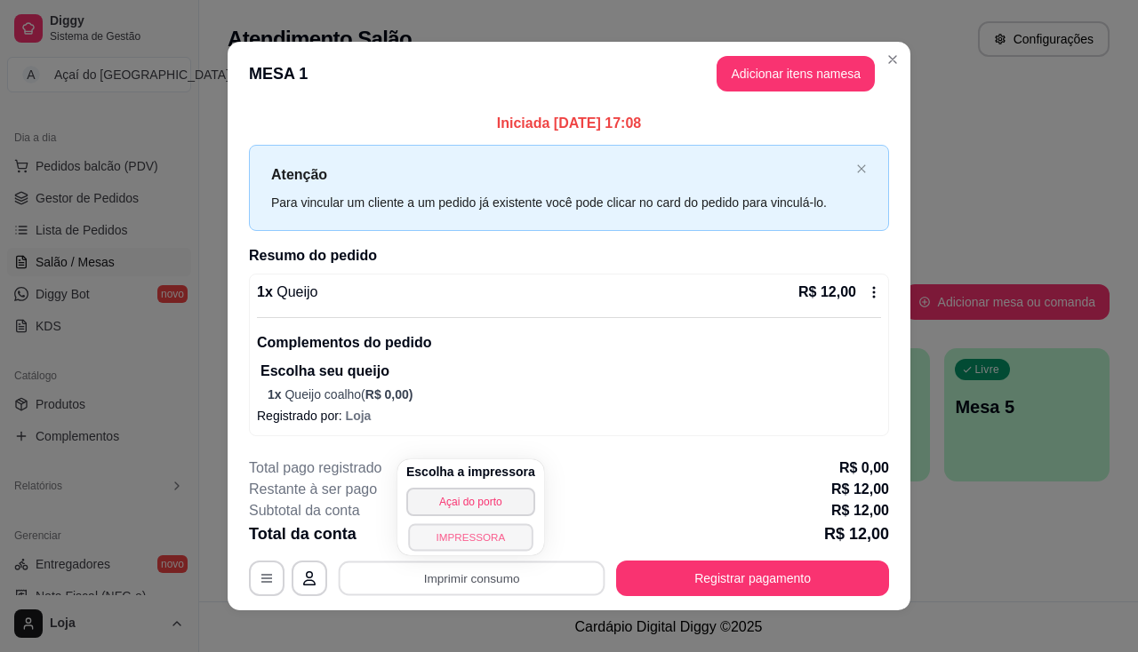
click at [478, 545] on button "IMPRESSORA" at bounding box center [470, 537] width 124 height 28
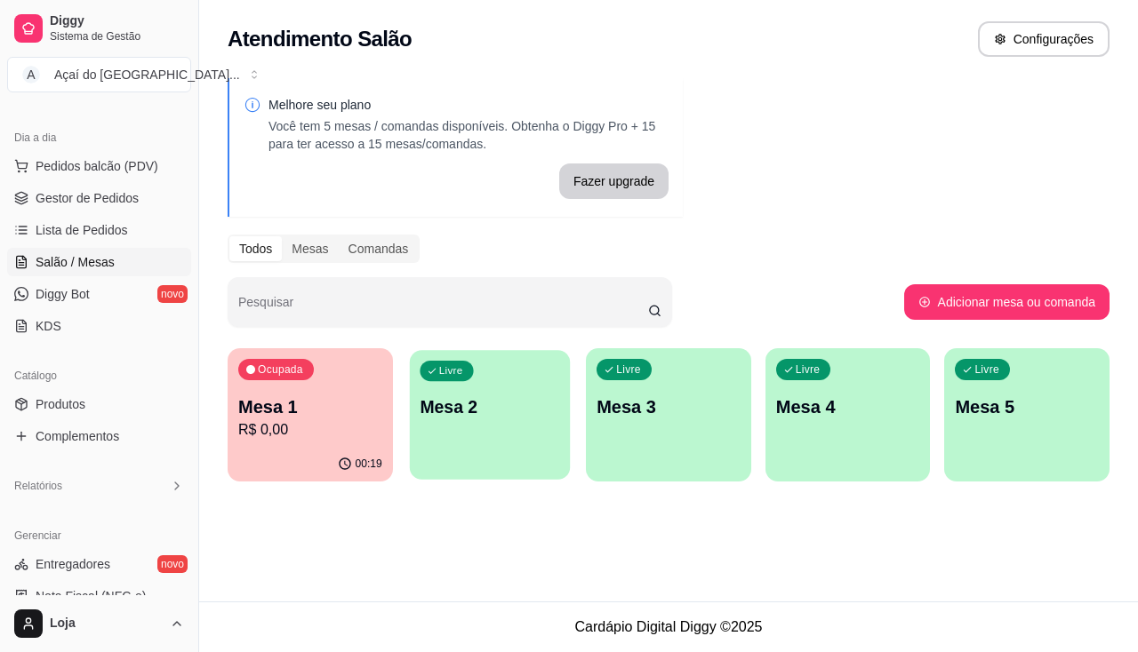
click at [431, 410] on p "Mesa 2" at bounding box center [489, 407] width 140 height 24
click at [484, 414] on p "Mesa 2" at bounding box center [489, 407] width 140 height 24
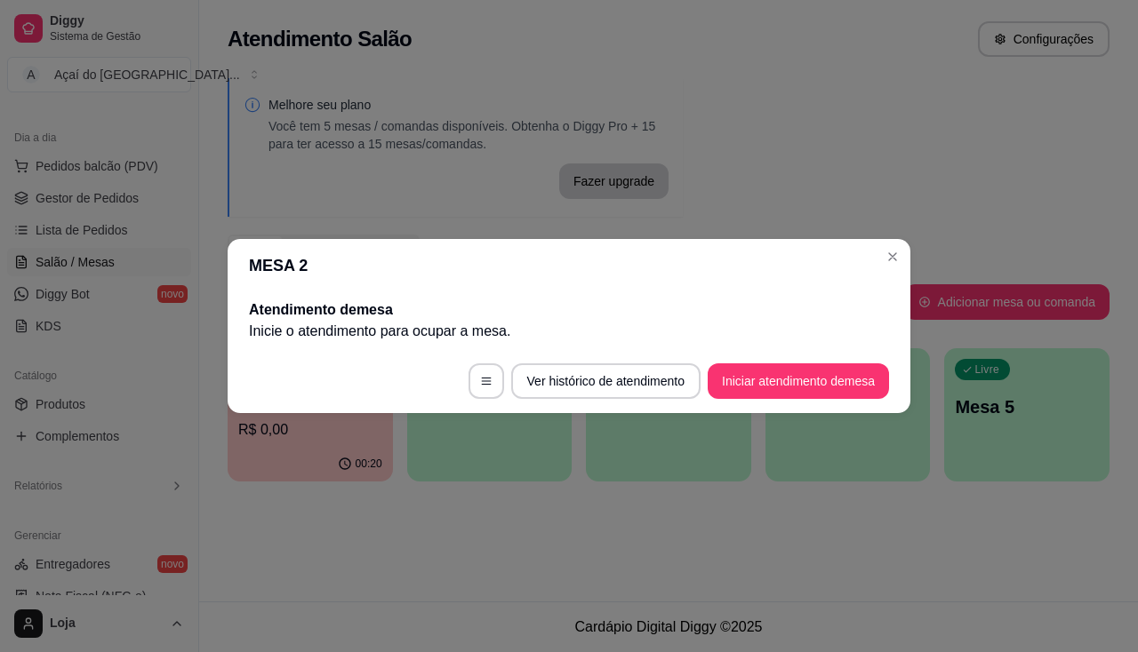
click at [782, 361] on footer "Ver histórico de atendimento Iniciar atendimento de mesa" at bounding box center [569, 381] width 683 height 64
click at [781, 377] on button "Iniciar atendimento de mesa" at bounding box center [797, 382] width 181 height 36
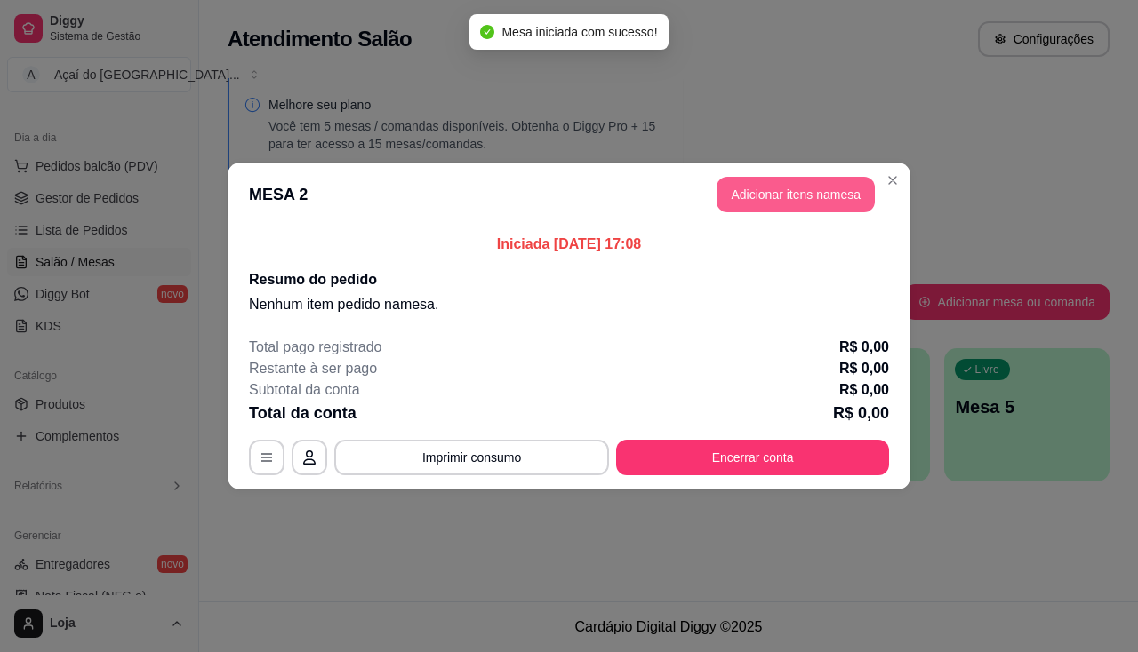
click at [767, 192] on button "Adicionar itens na mesa" at bounding box center [795, 195] width 158 height 36
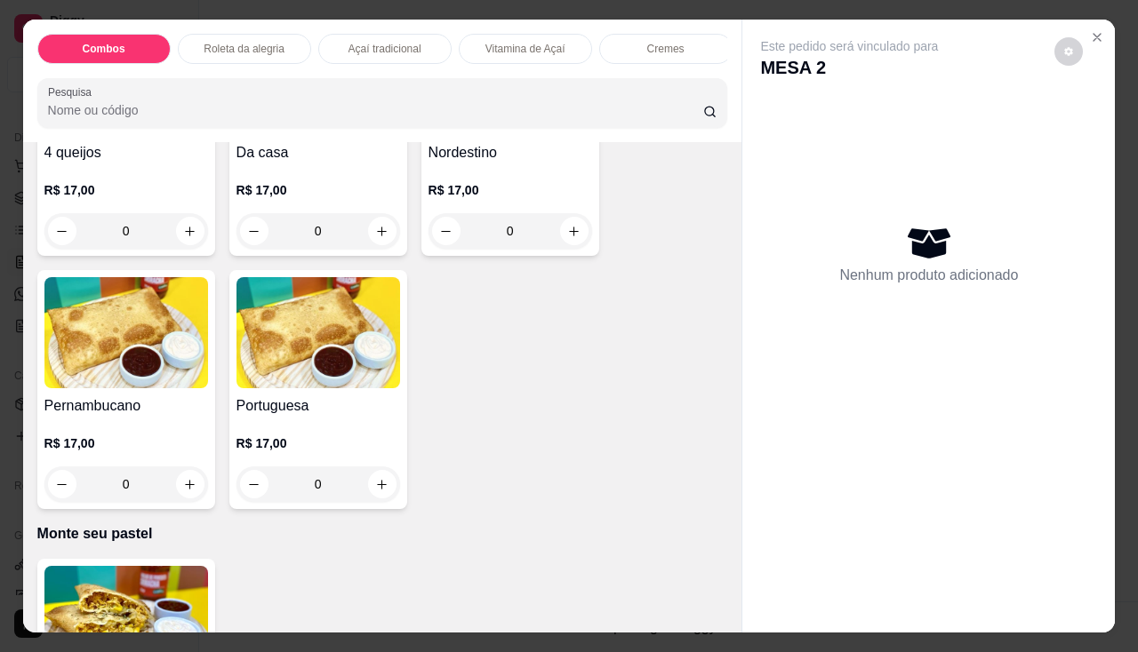
scroll to position [2933, 0]
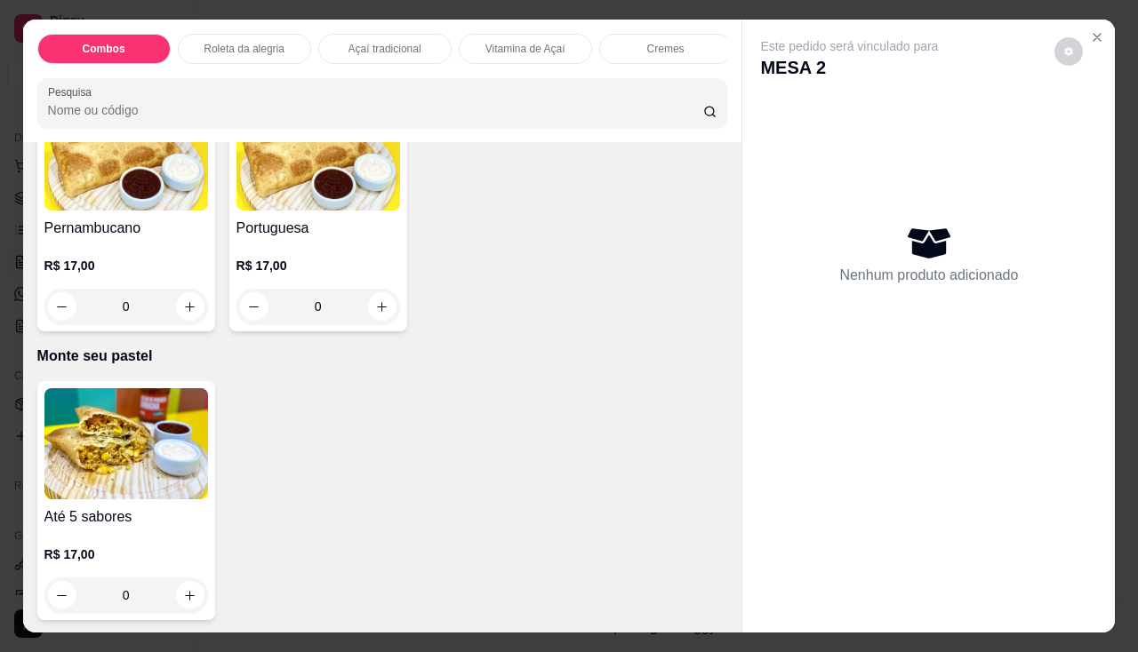
click at [101, 527] on h4 "Até 5 sabores" at bounding box center [126, 517] width 164 height 21
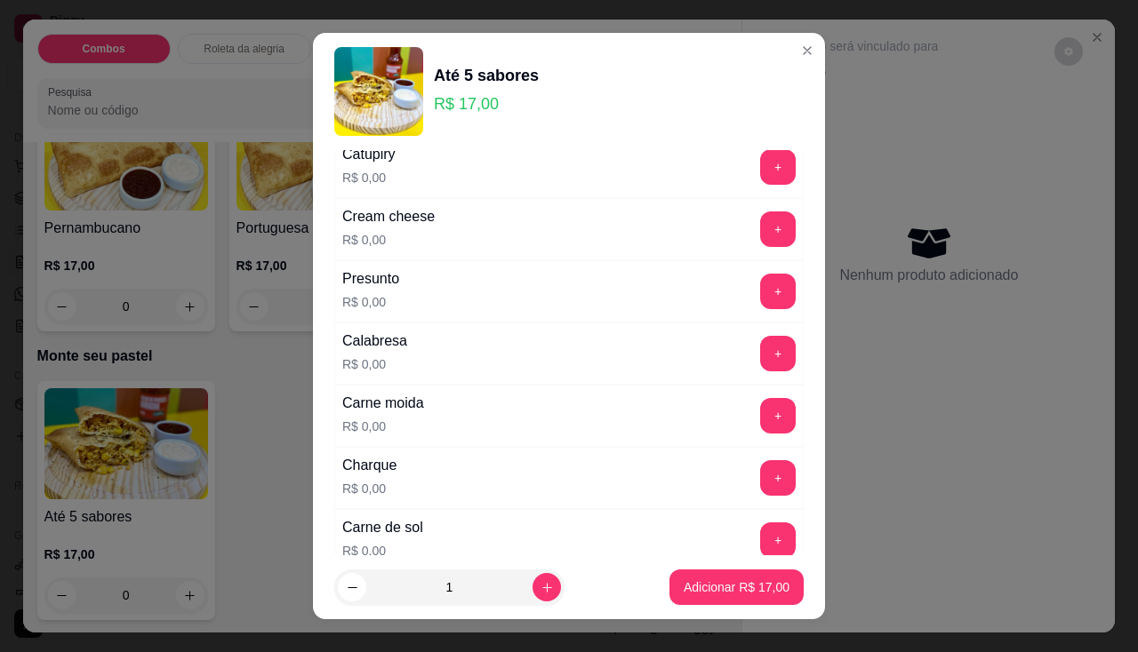
scroll to position [178, 0]
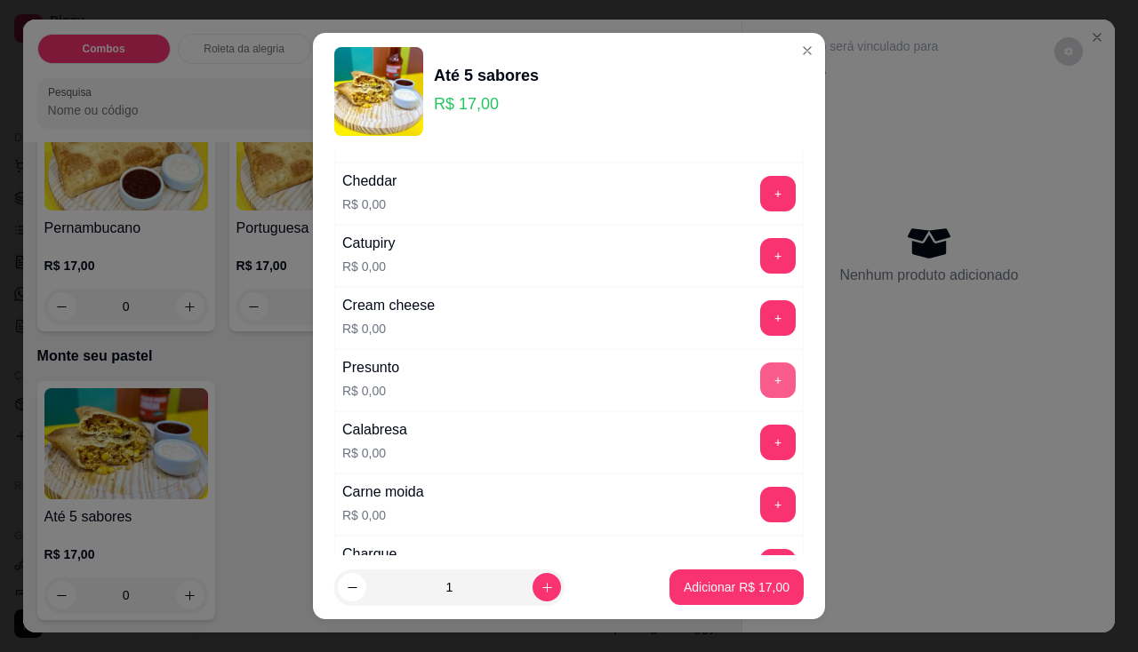
click at [760, 375] on button "+" at bounding box center [778, 381] width 36 height 36
click at [770, 258] on div "Catupiry R$ 0,00 +" at bounding box center [568, 256] width 469 height 62
click at [761, 255] on button "+" at bounding box center [778, 255] width 35 height 35
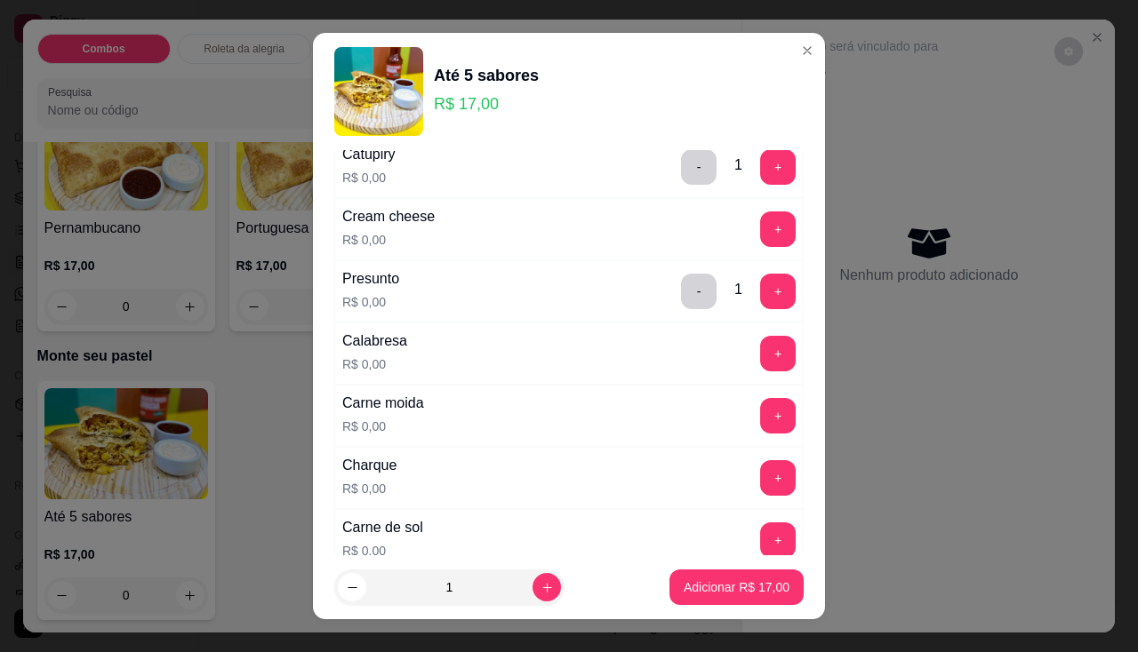
scroll to position [356, 0]
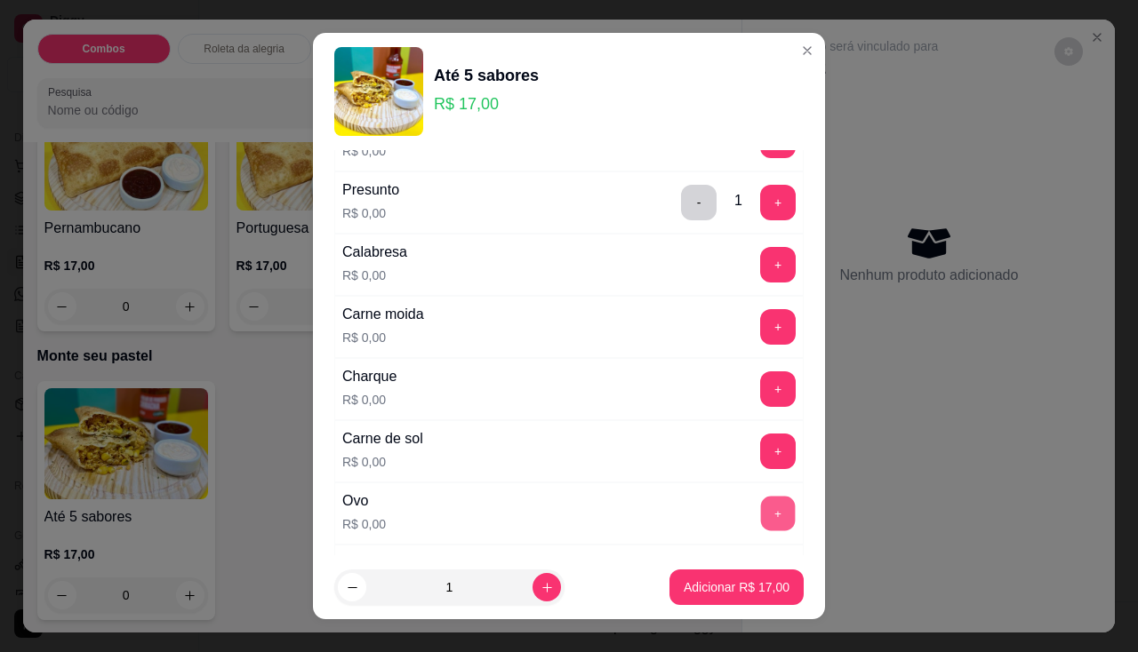
click at [761, 515] on button "+" at bounding box center [778, 513] width 35 height 35
click at [760, 455] on button "+" at bounding box center [778, 452] width 36 height 36
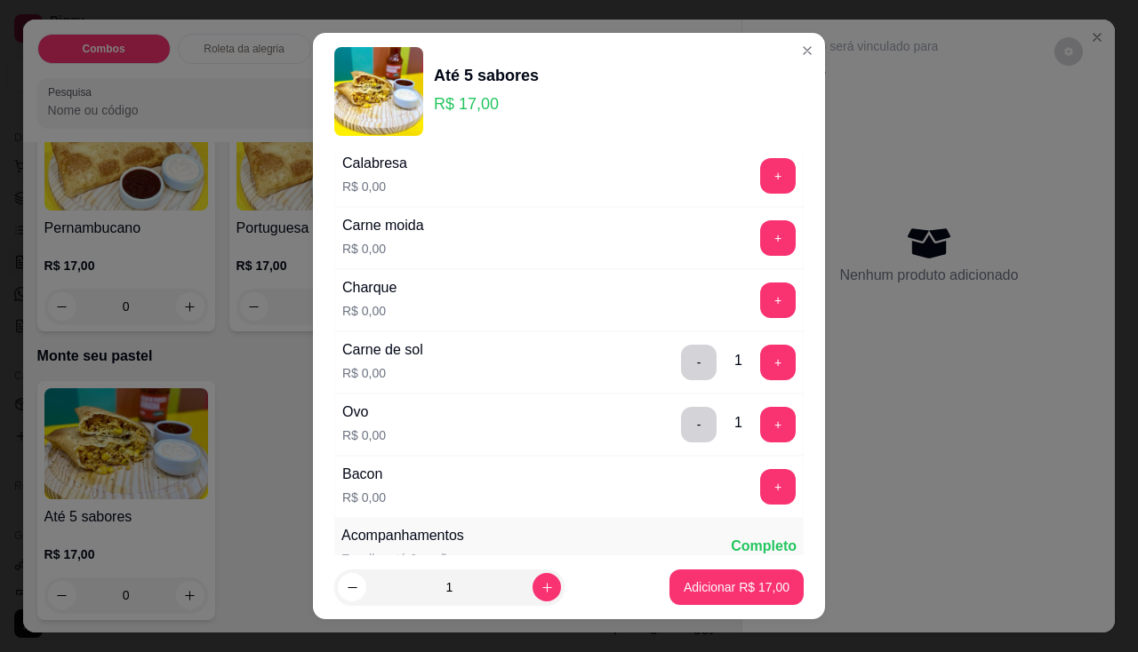
scroll to position [711, 0]
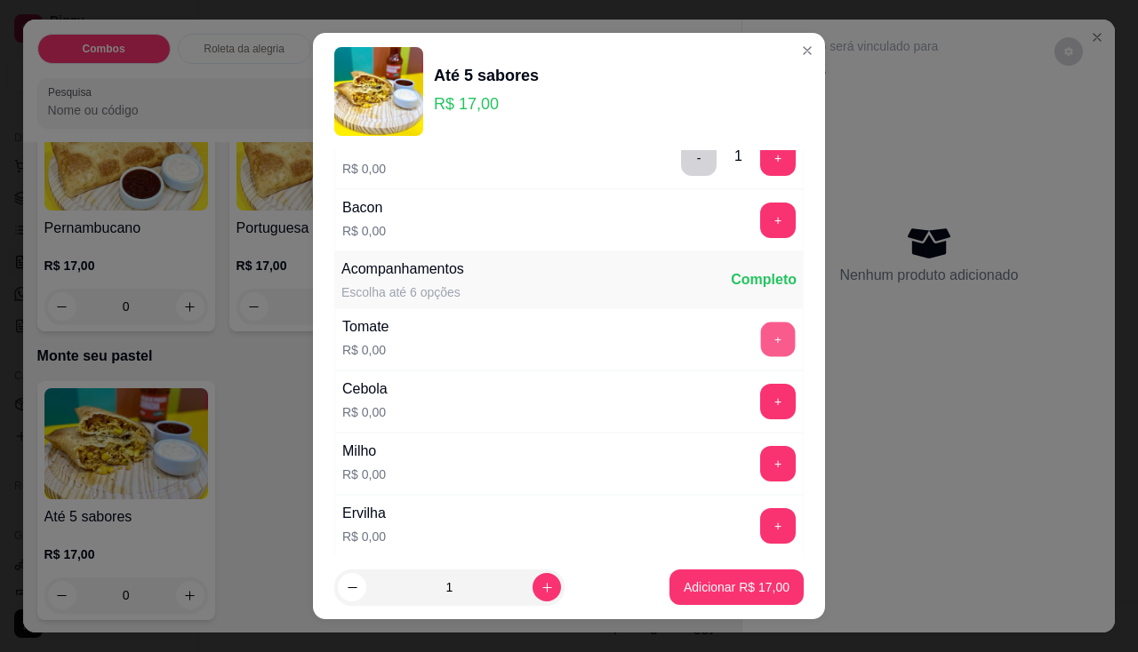
click at [761, 351] on button "+" at bounding box center [778, 339] width 35 height 35
click at [760, 397] on button "+" at bounding box center [778, 402] width 36 height 36
click at [760, 454] on button "+" at bounding box center [778, 464] width 36 height 36
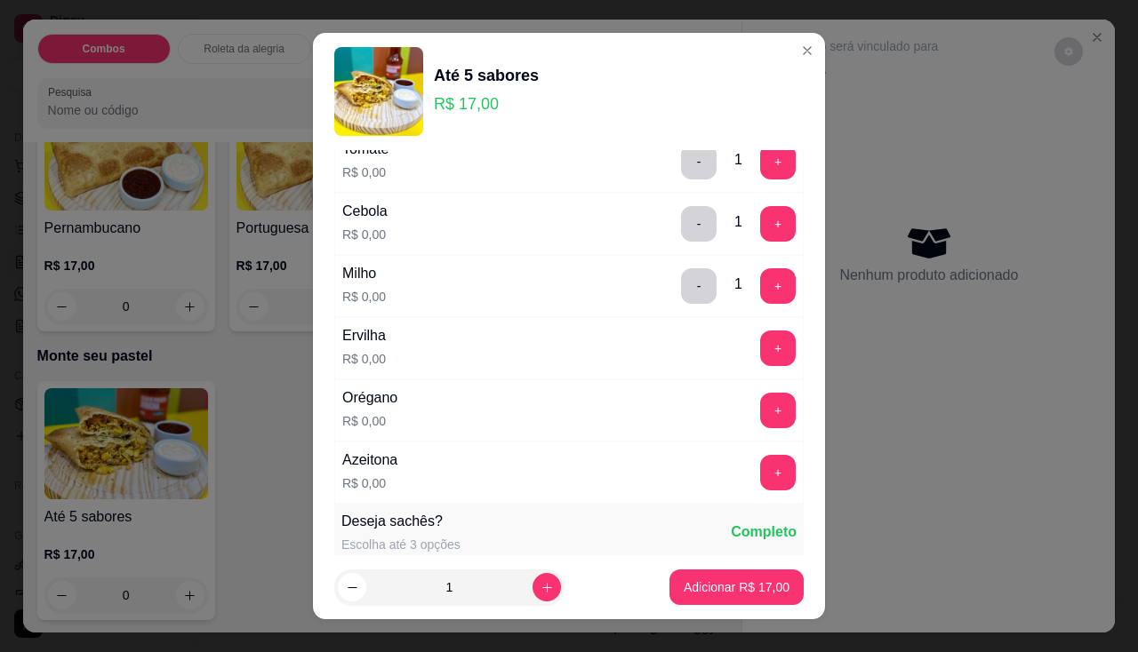
click at [722, 614] on footer "1 Adicionar R$ 17,00" at bounding box center [569, 587] width 512 height 64
click at [722, 596] on button "Adicionar R$ 17,00" at bounding box center [736, 588] width 134 height 36
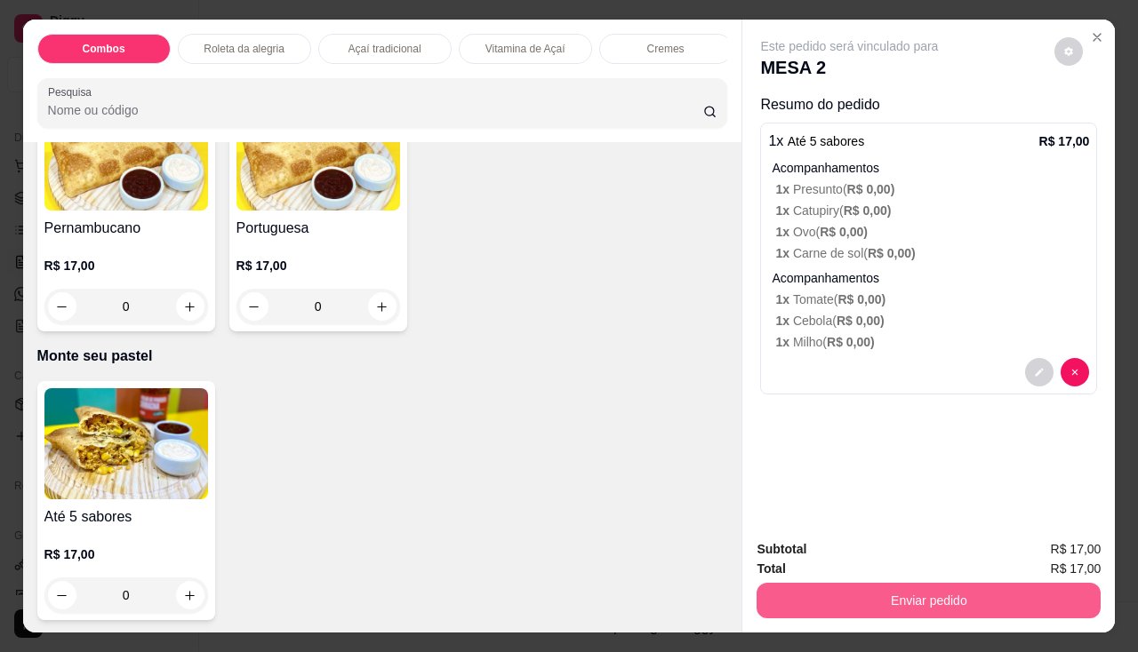
click at [759, 592] on button "Enviar pedido" at bounding box center [928, 601] width 344 height 36
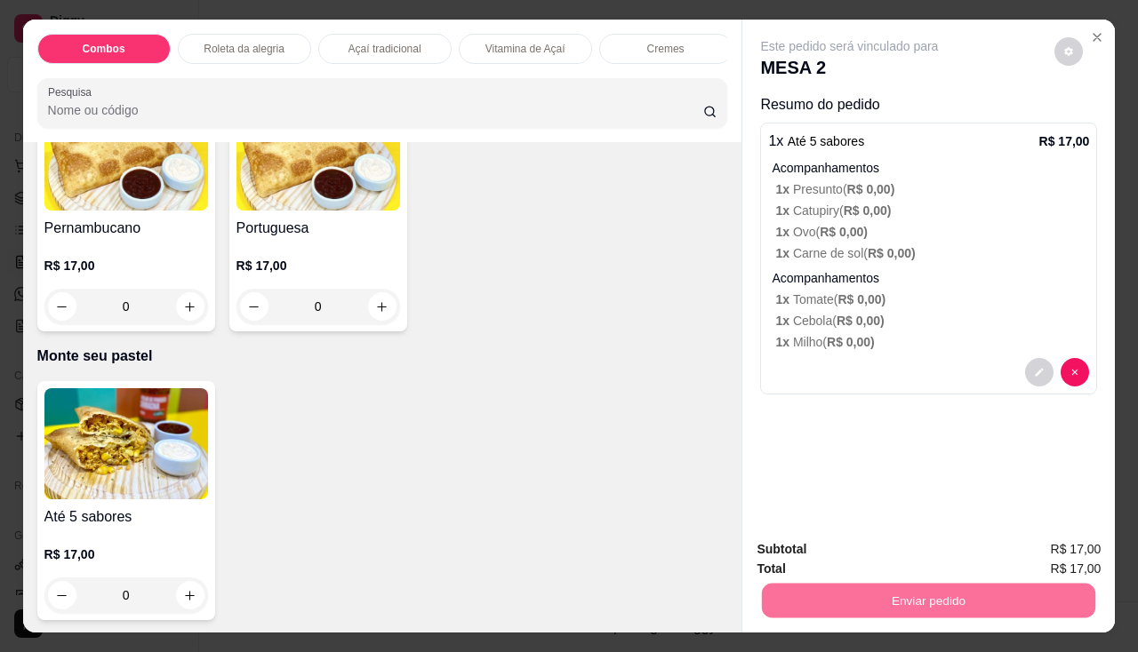
click at [560, 379] on div "Item avulso Combos 1 Pastel de calabresa com queijo+ 1 açaí 200ml+ 1 refri lata…" at bounding box center [382, 387] width 719 height 491
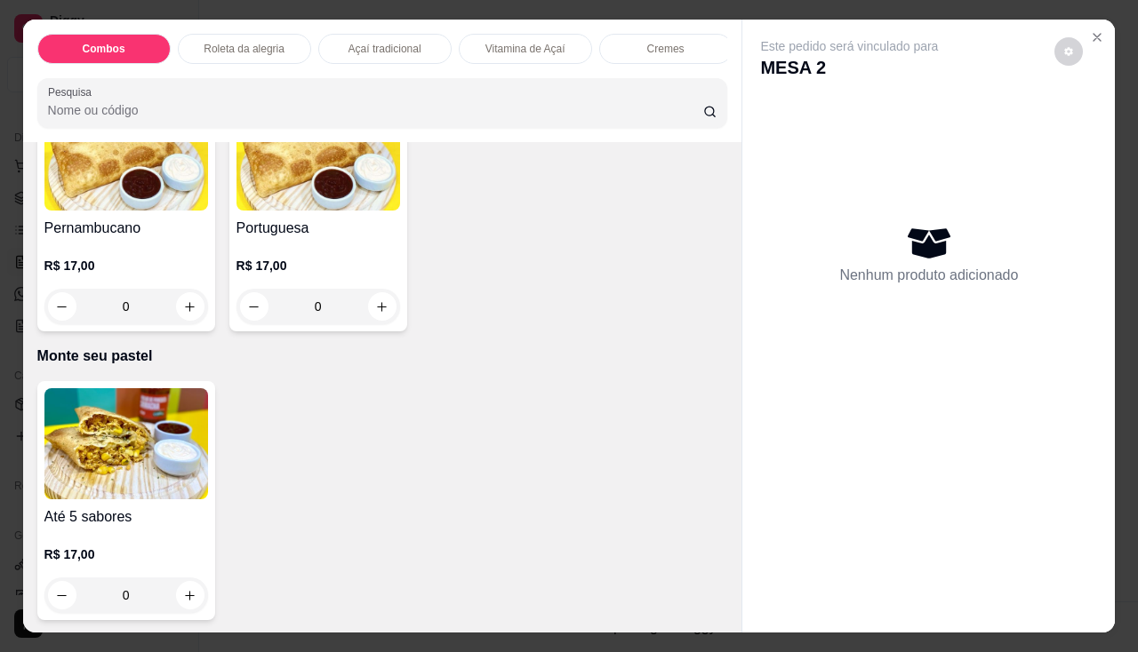
click at [132, 476] on img at bounding box center [126, 443] width 164 height 111
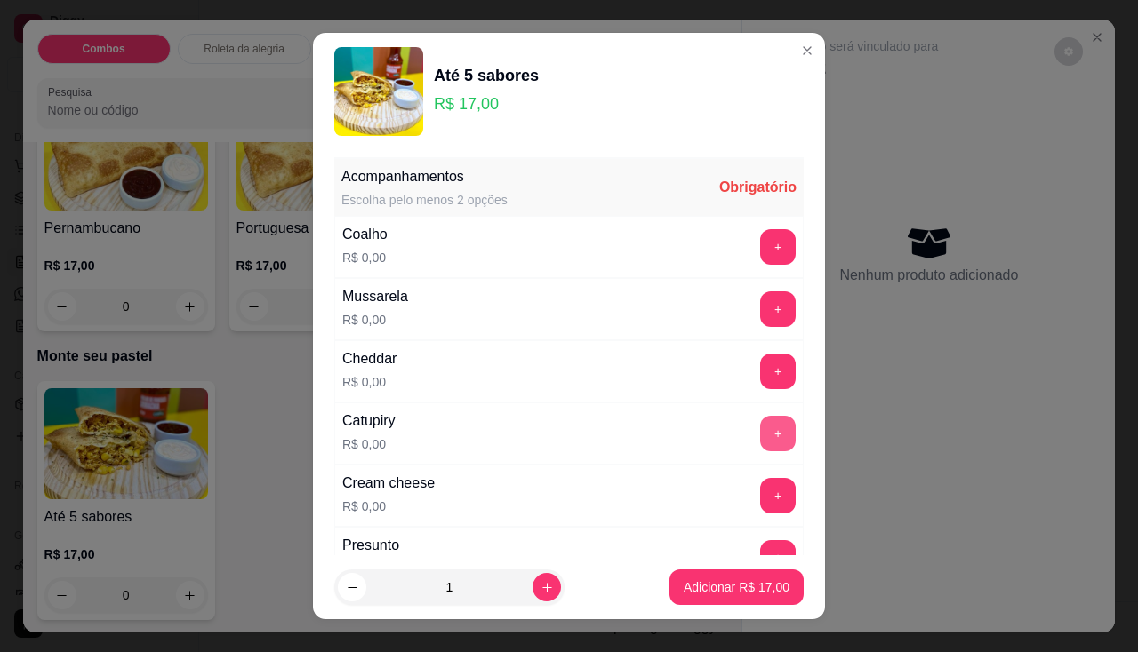
click at [760, 441] on button "+" at bounding box center [778, 434] width 36 height 36
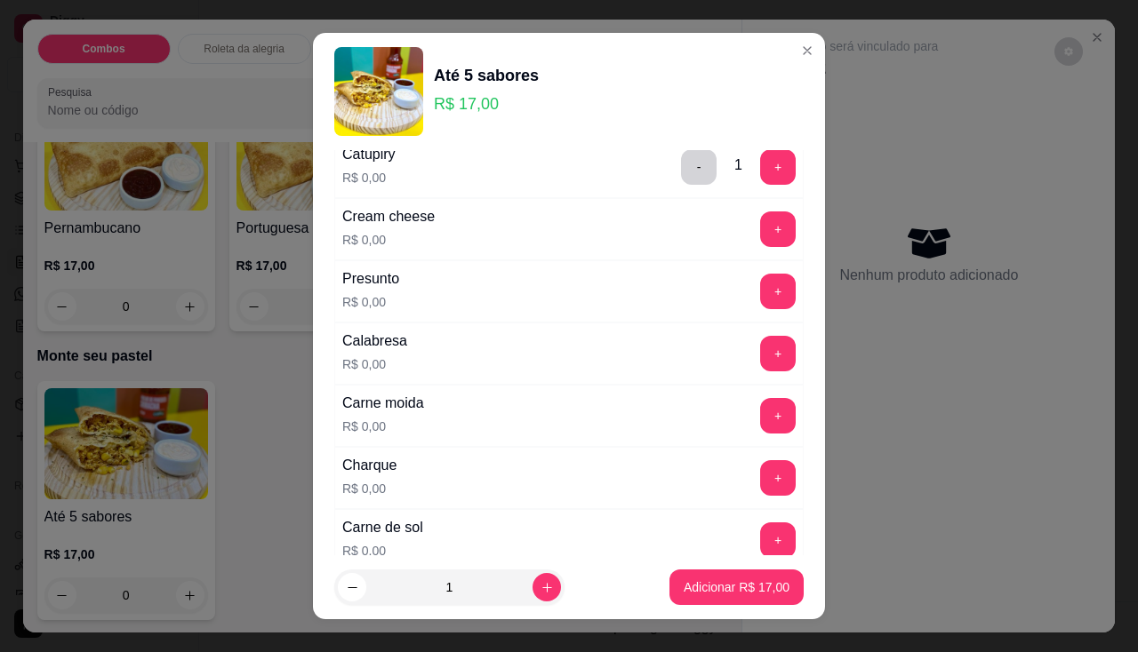
scroll to position [89, 0]
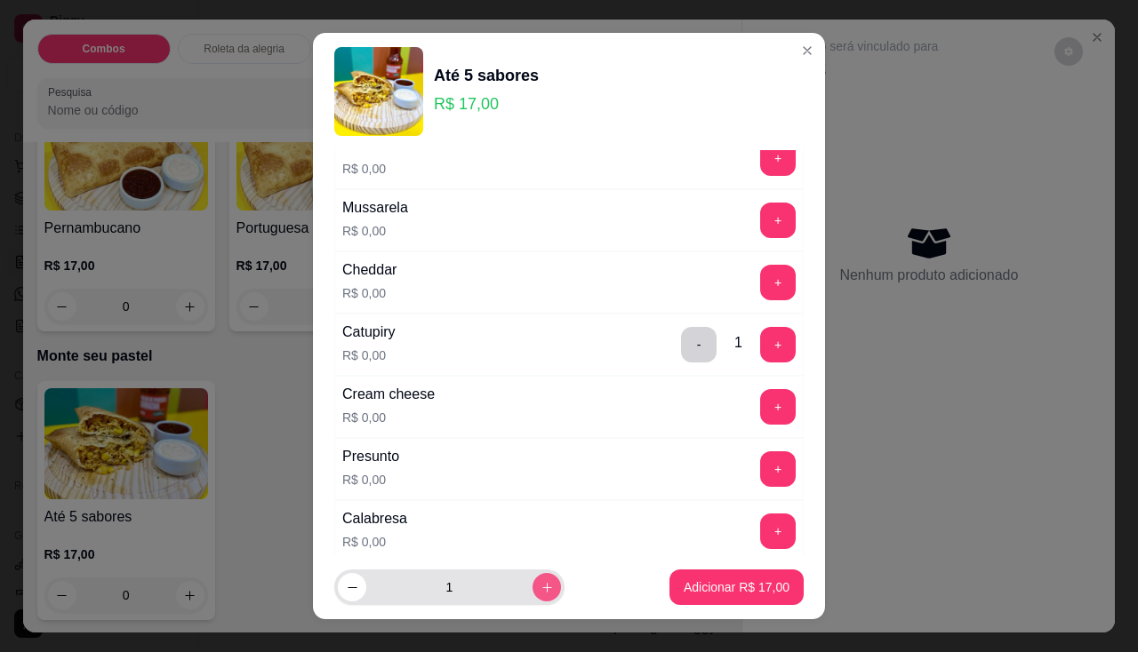
click at [540, 587] on icon "increase-product-quantity" at bounding box center [546, 587] width 13 height 13
type input "2"
click at [760, 455] on div "+" at bounding box center [778, 469] width 50 height 36
click at [756, 514] on div "+" at bounding box center [778, 532] width 50 height 36
click at [760, 522] on button "+" at bounding box center [778, 532] width 36 height 36
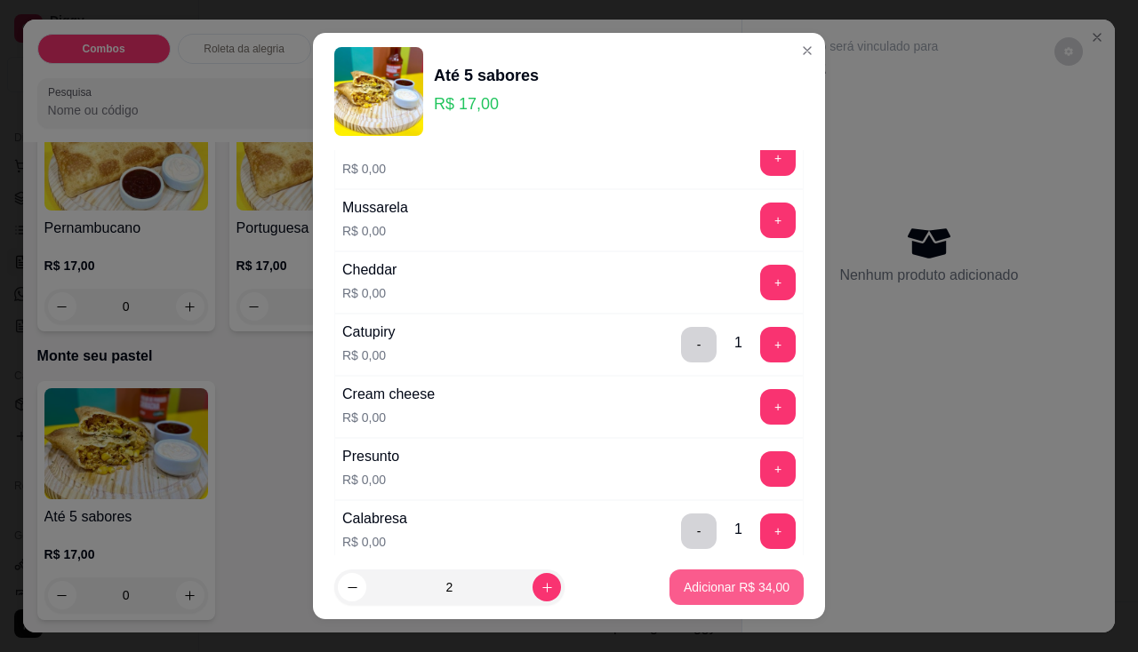
click at [740, 571] on button "Adicionar R$ 34,00" at bounding box center [736, 588] width 134 height 36
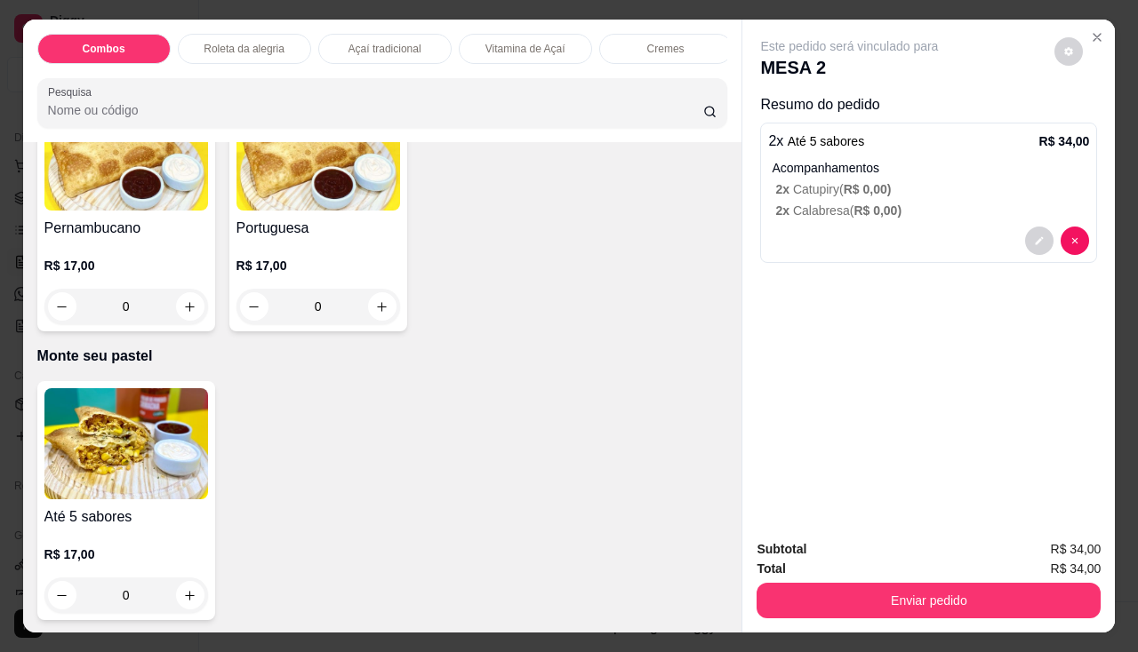
click at [856, 568] on div "Total R$ 34,00" at bounding box center [928, 569] width 344 height 20
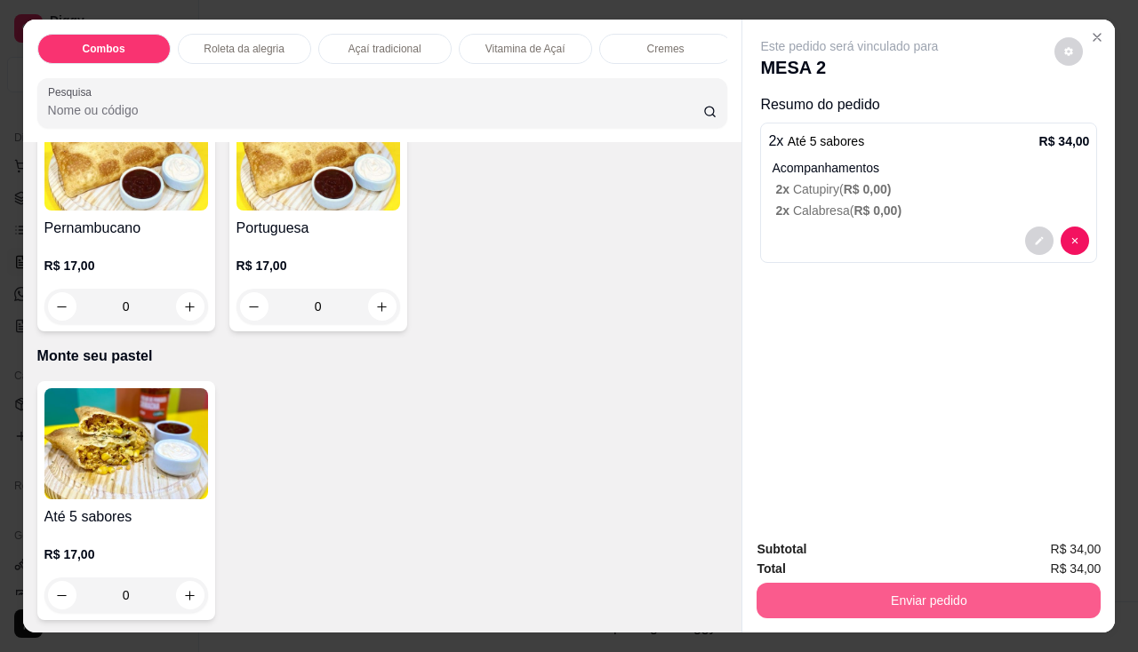
click at [859, 601] on button "Enviar pedido" at bounding box center [928, 601] width 344 height 36
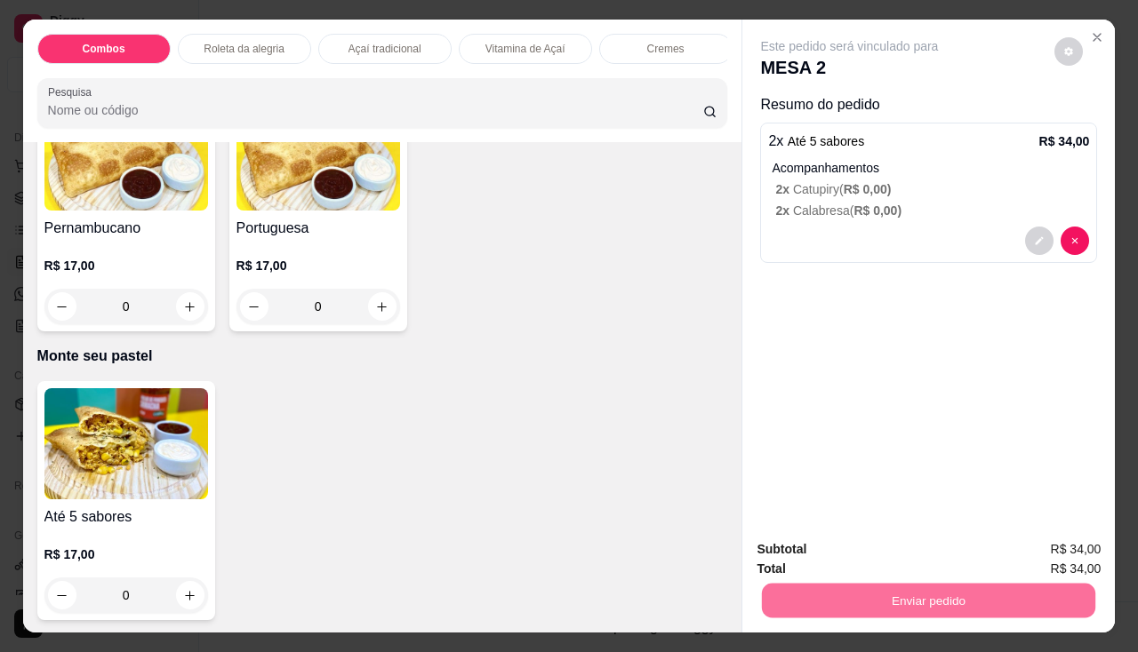
click at [854, 537] on button "Não registrar e enviar pedido" at bounding box center [870, 550] width 180 height 33
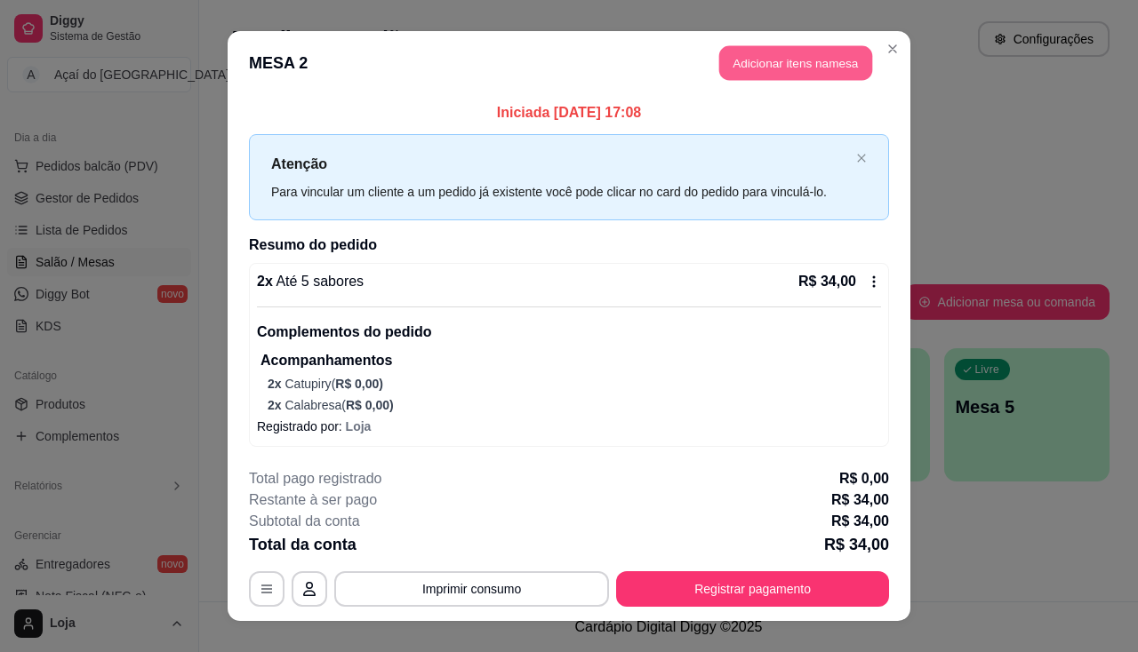
click at [754, 75] on button "Adicionar itens na mesa" at bounding box center [795, 63] width 153 height 35
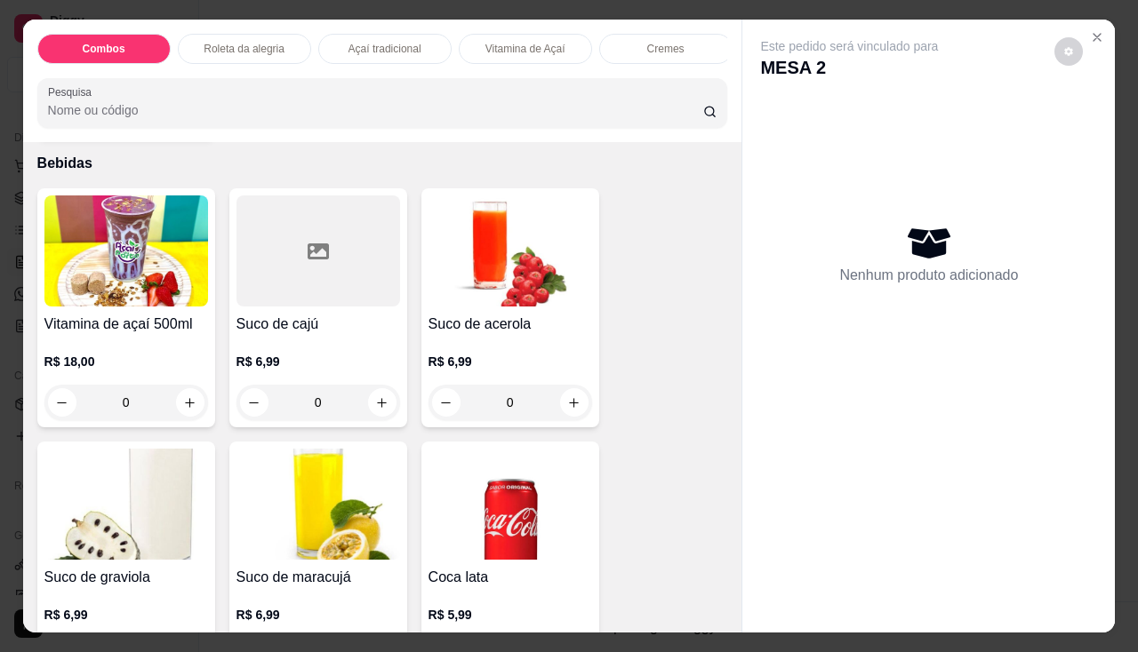
scroll to position [4266, 0]
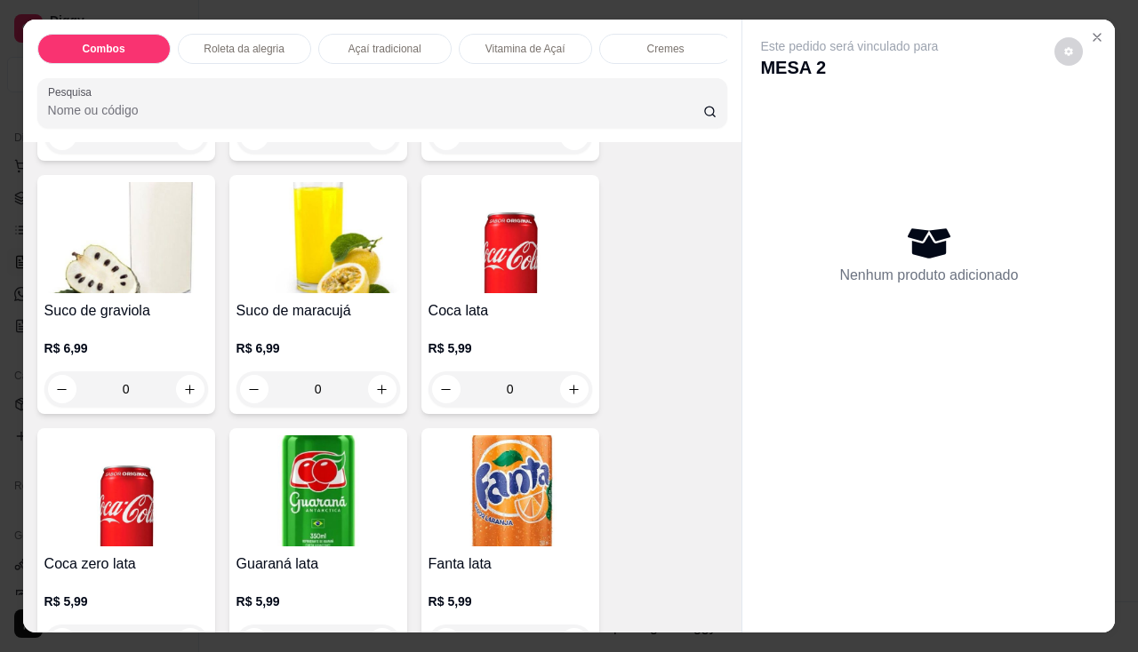
click at [497, 287] on img at bounding box center [510, 237] width 164 height 111
click at [534, 523] on img at bounding box center [510, 490] width 164 height 111
click at [756, 451] on p "Adicionar R$ 5,99" at bounding box center [740, 450] width 99 height 18
type input "1"
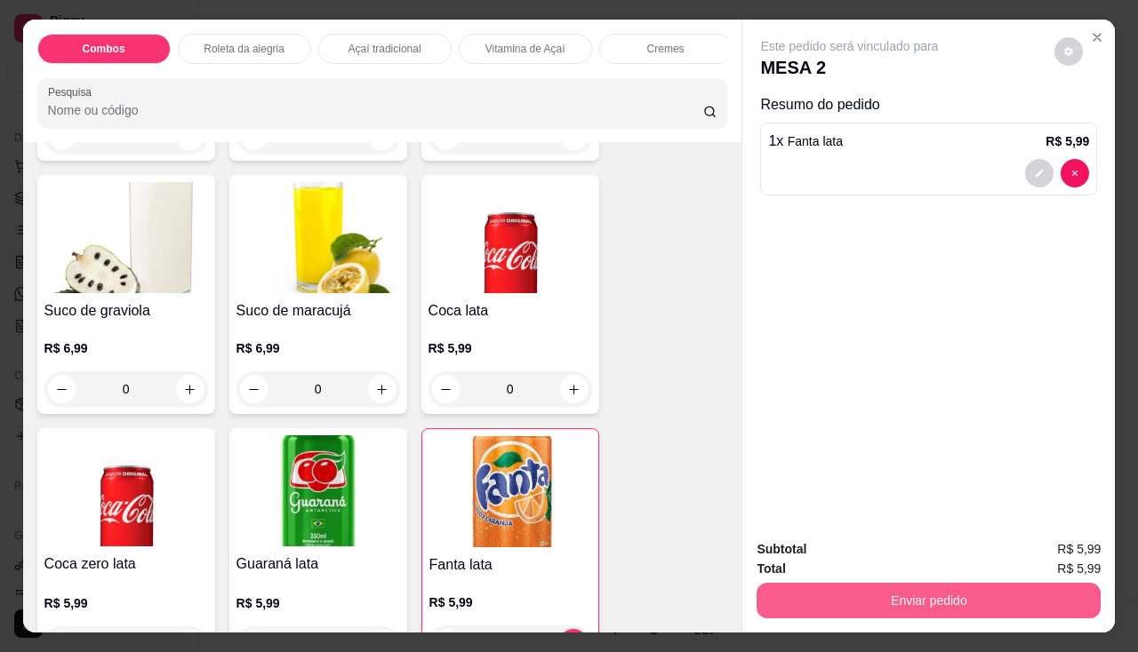
click at [825, 591] on button "Enviar pedido" at bounding box center [928, 601] width 344 height 36
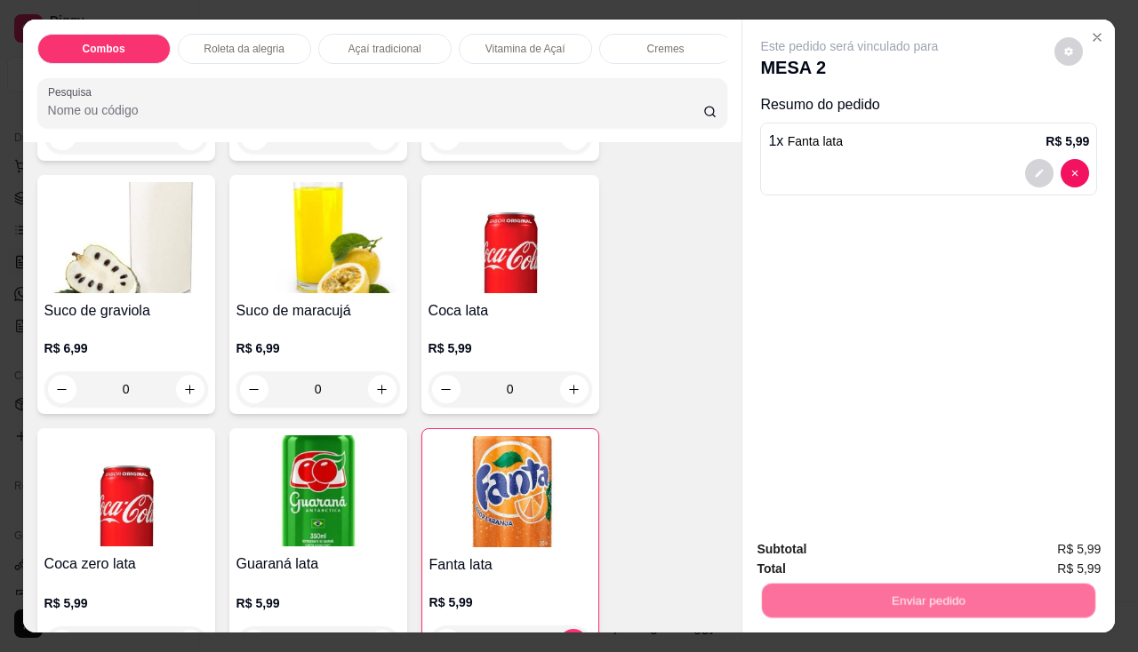
click at [852, 543] on button "Não registrar e enviar pedido" at bounding box center [870, 551] width 185 height 34
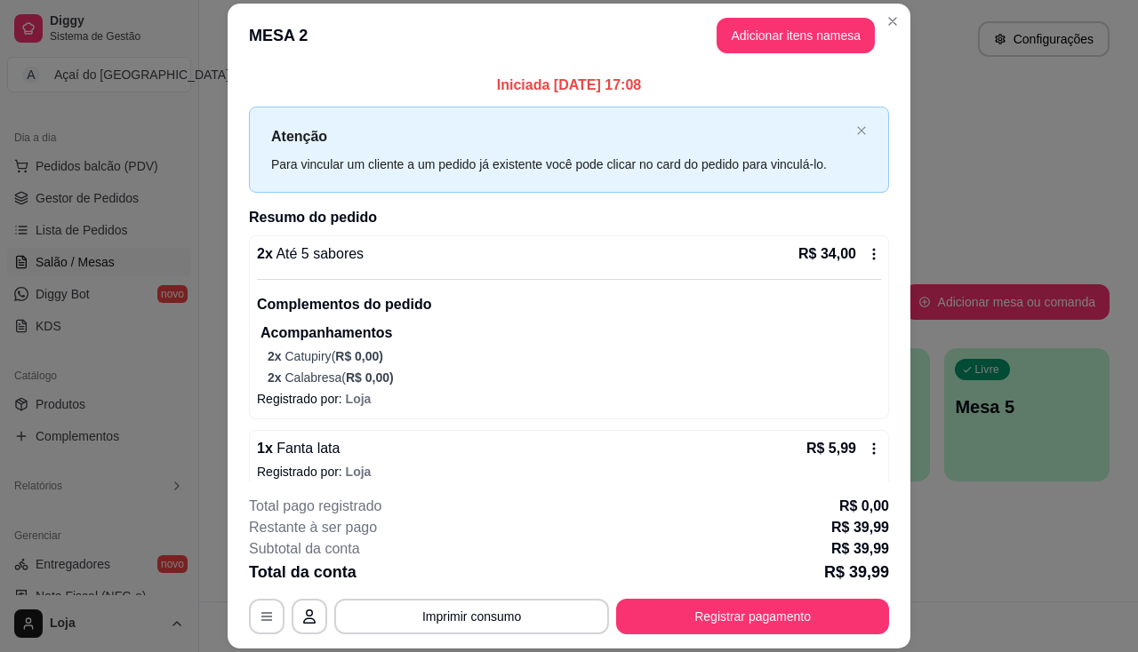
click at [627, 450] on div "1 x Fanta lata R$ 5,99" at bounding box center [569, 448] width 624 height 21
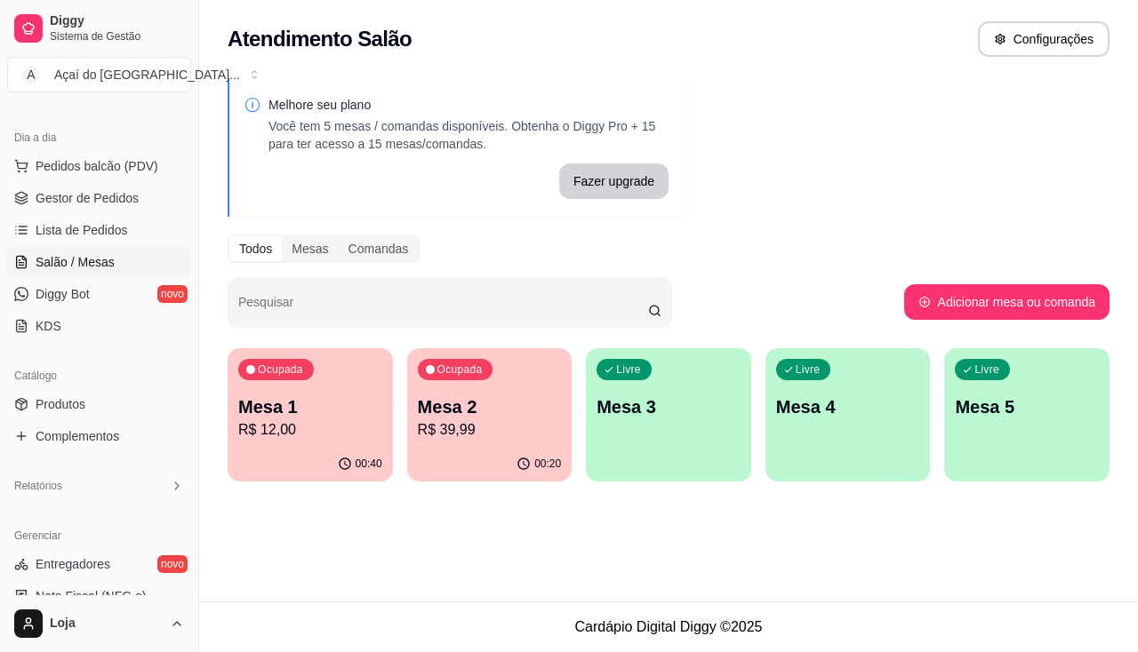
click at [434, 439] on p "R$ 39,99" at bounding box center [490, 429] width 144 height 21
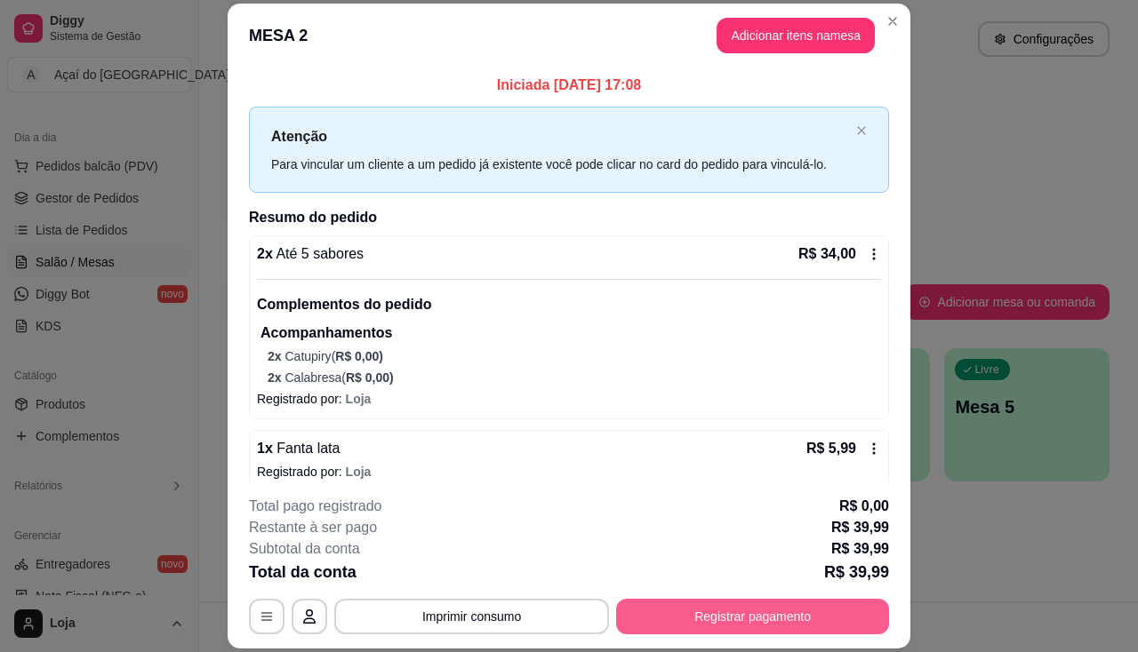
click at [812, 623] on button "Registrar pagamento" at bounding box center [752, 617] width 273 height 36
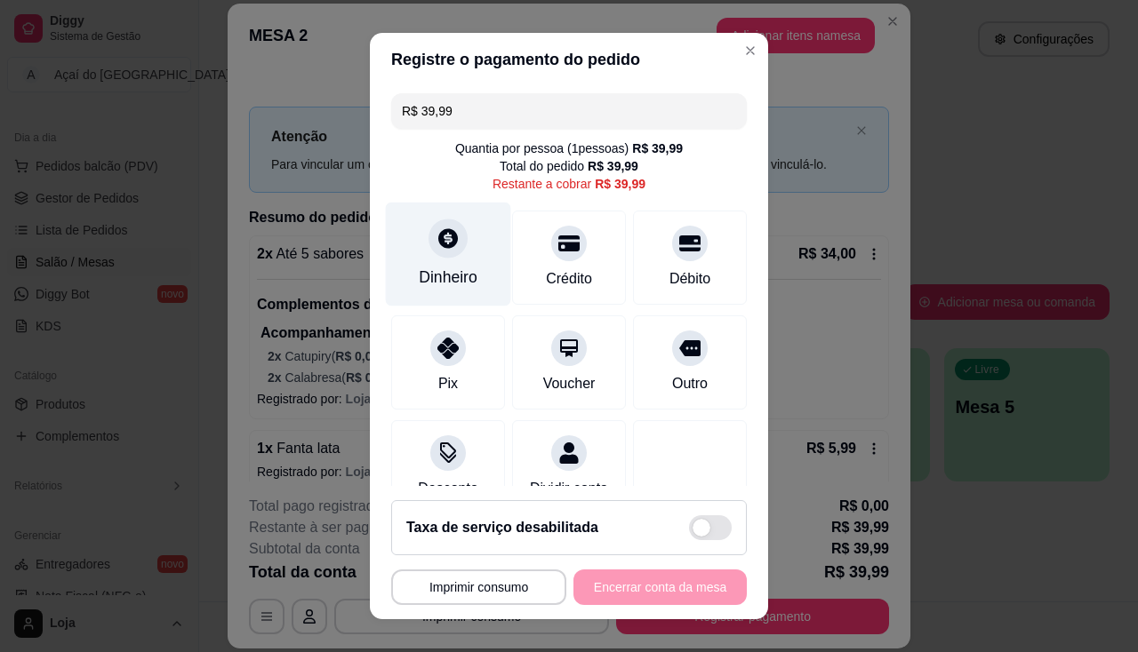
click at [436, 248] on icon at bounding box center [447, 238] width 23 height 23
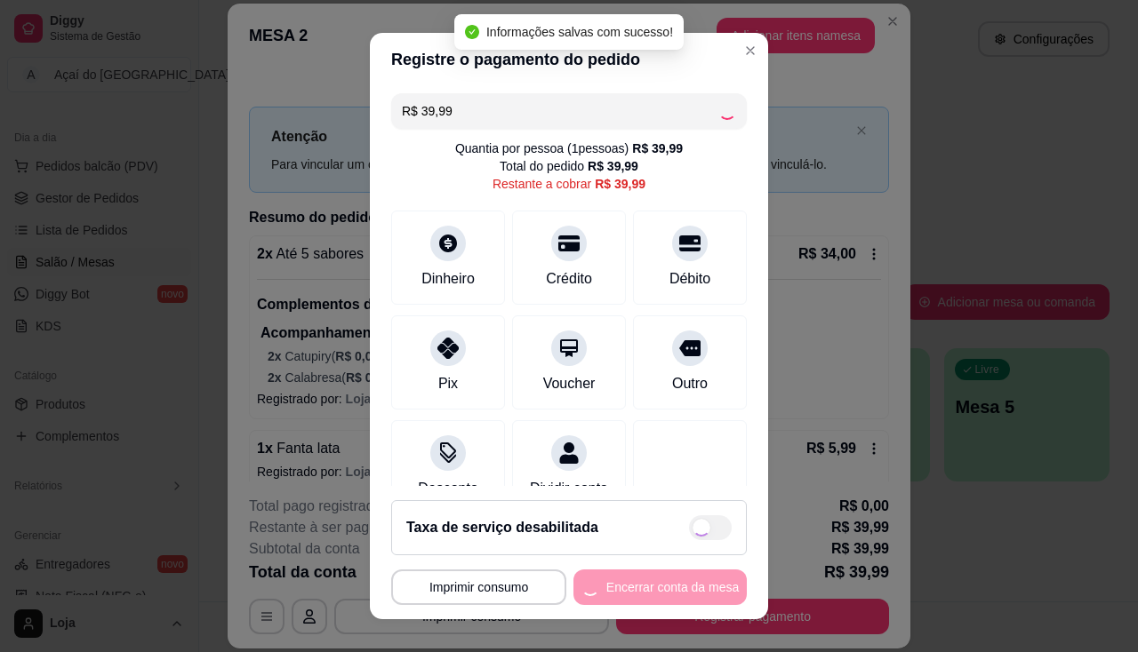
click at [628, 595] on div "**********" at bounding box center [569, 588] width 356 height 36
type input "R$ 0,00"
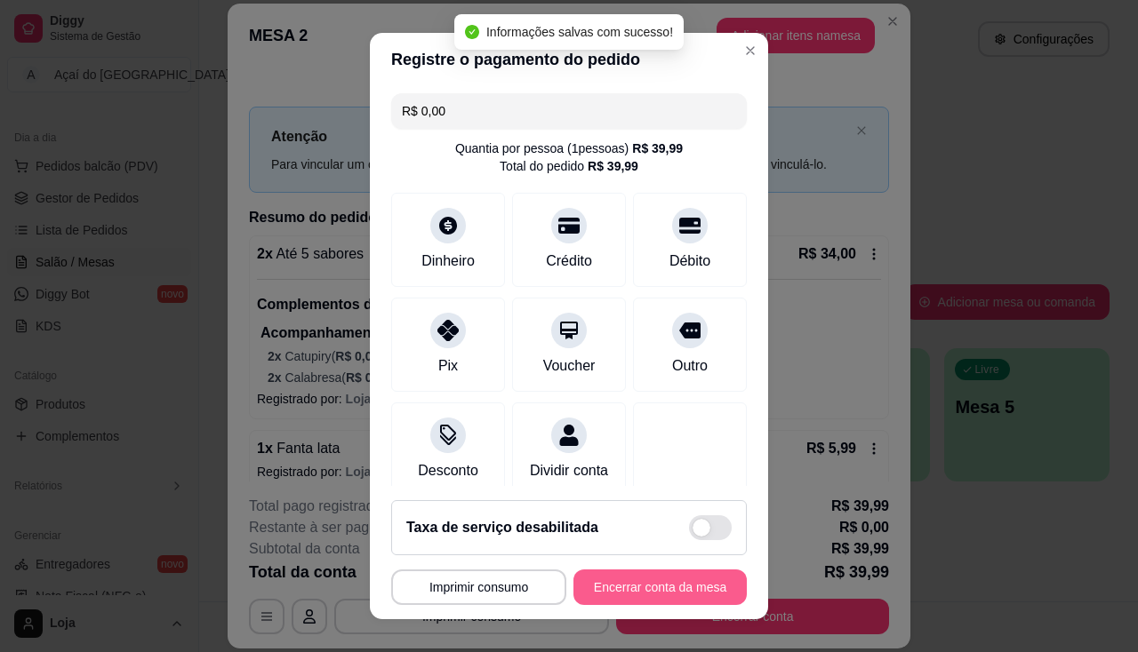
click at [628, 595] on button "Encerrar conta da mesa" at bounding box center [659, 588] width 173 height 36
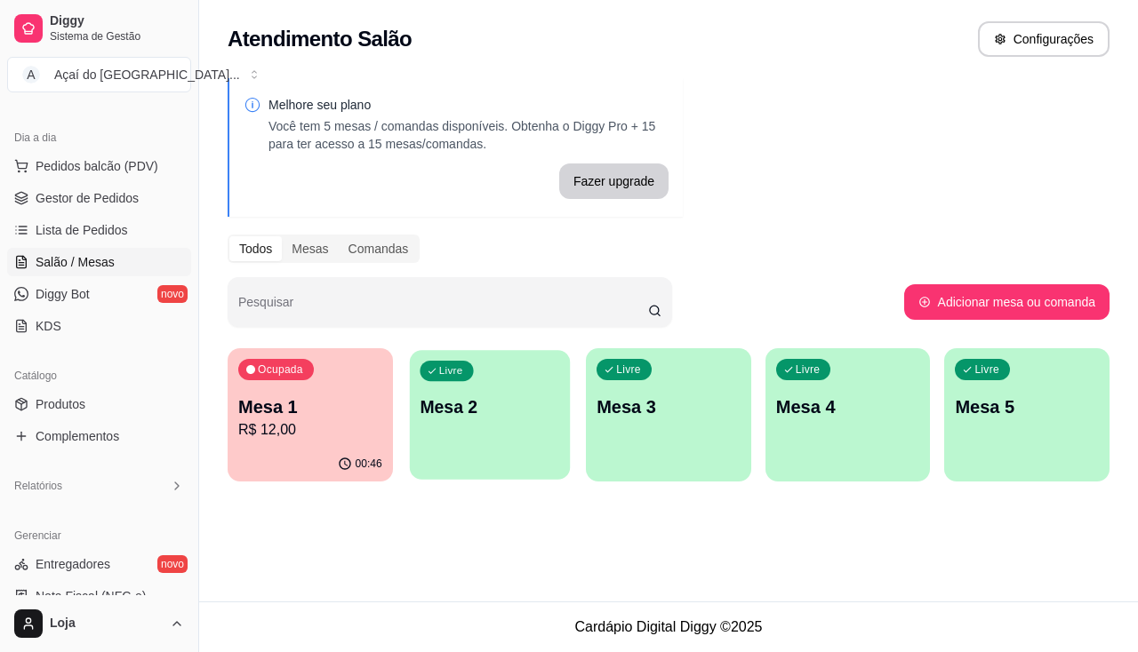
click at [490, 409] on p "Mesa 2" at bounding box center [489, 407] width 140 height 24
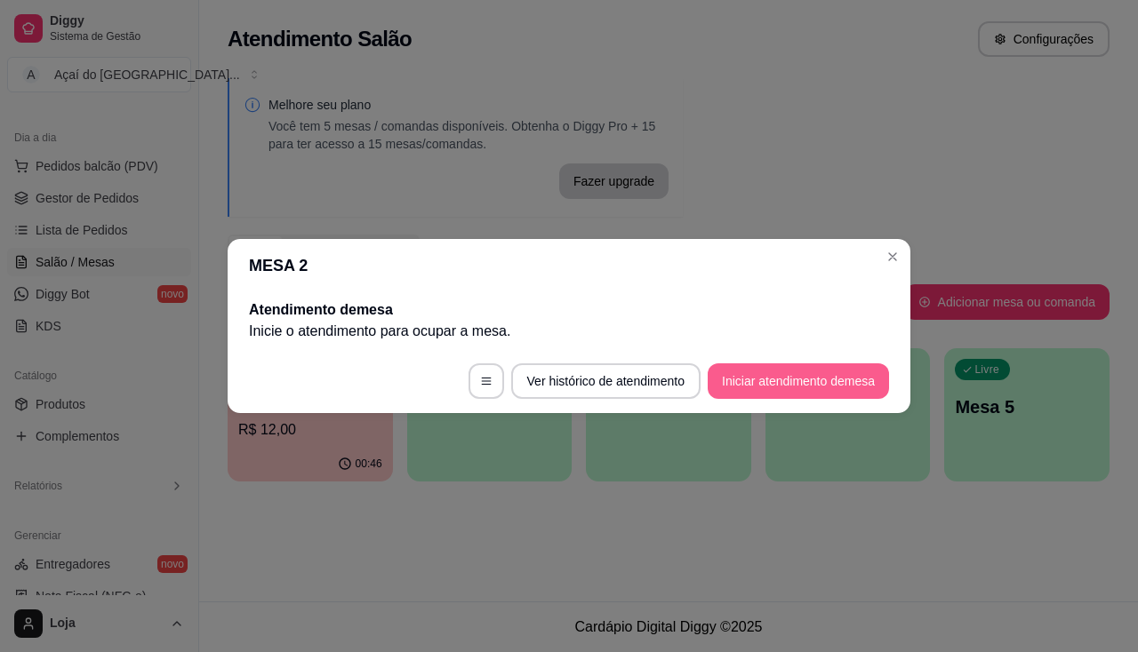
click at [786, 398] on button "Iniciar atendimento de mesa" at bounding box center [797, 382] width 181 height 36
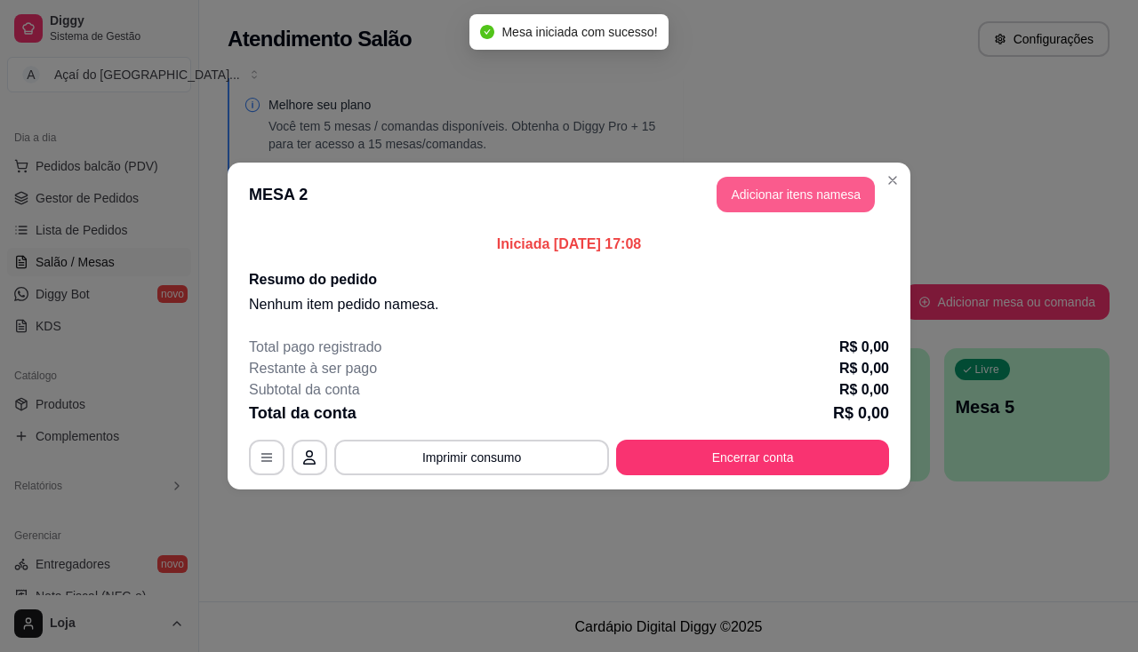
click at [806, 187] on button "Adicionar itens na mesa" at bounding box center [795, 195] width 158 height 36
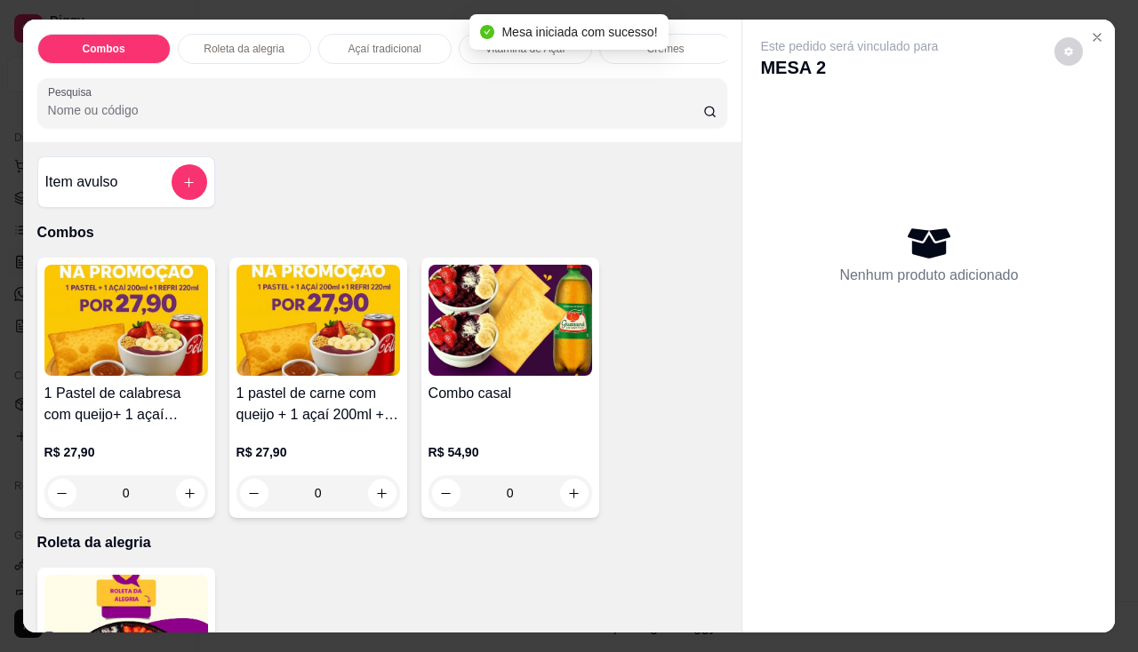
scroll to position [444, 0]
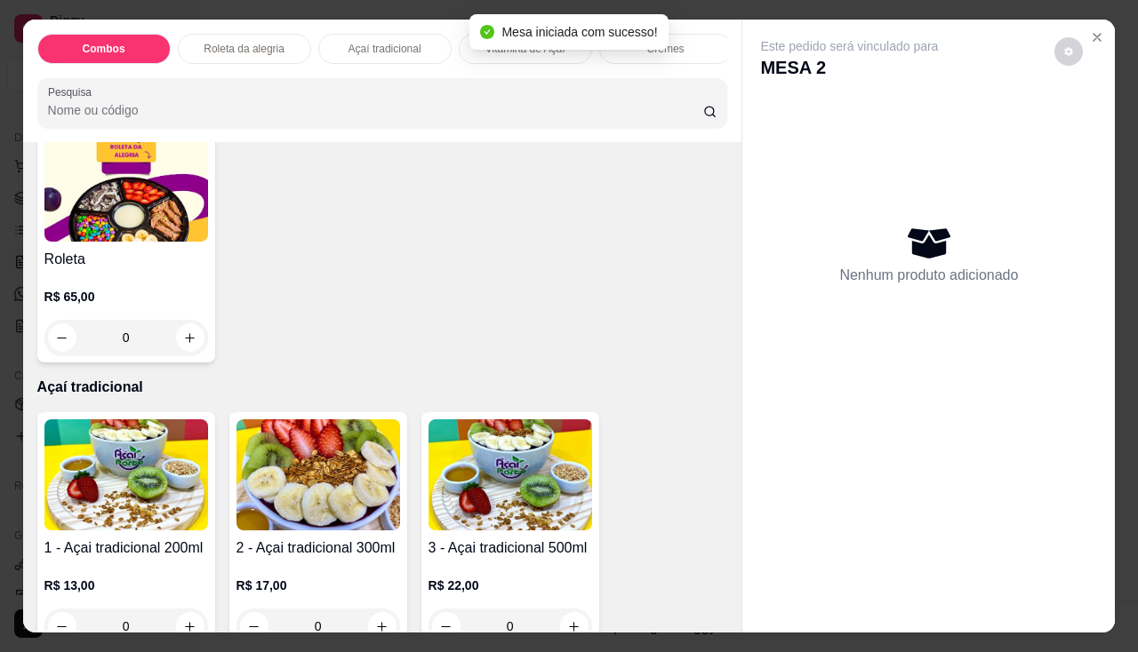
click at [334, 499] on img at bounding box center [318, 474] width 164 height 111
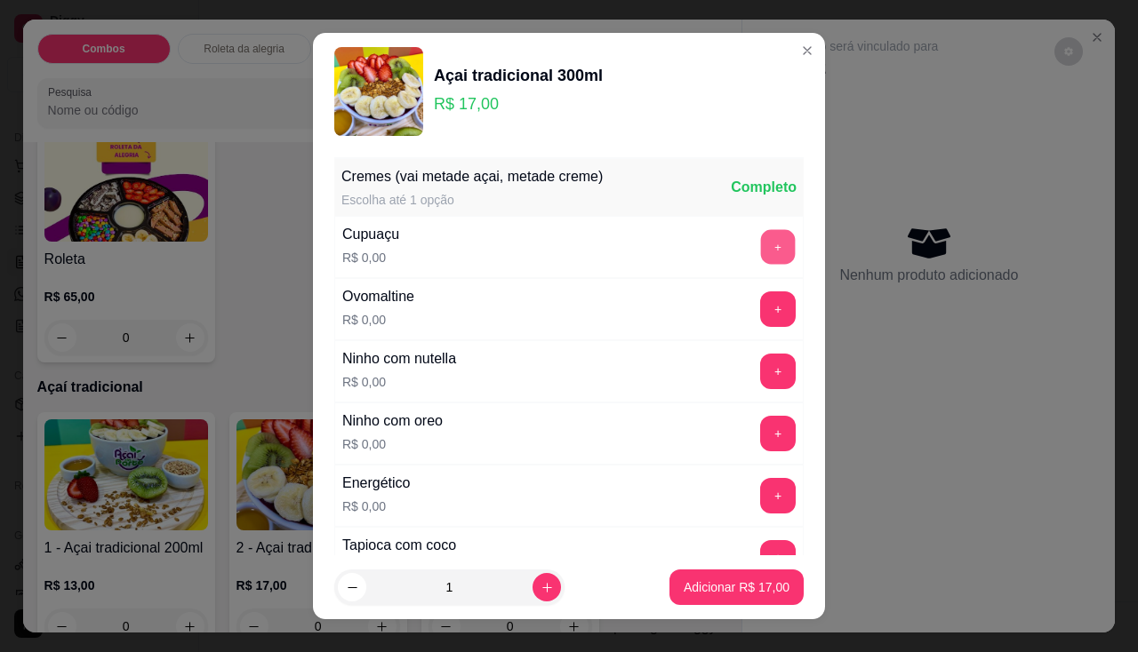
click at [761, 244] on button "+" at bounding box center [778, 246] width 35 height 35
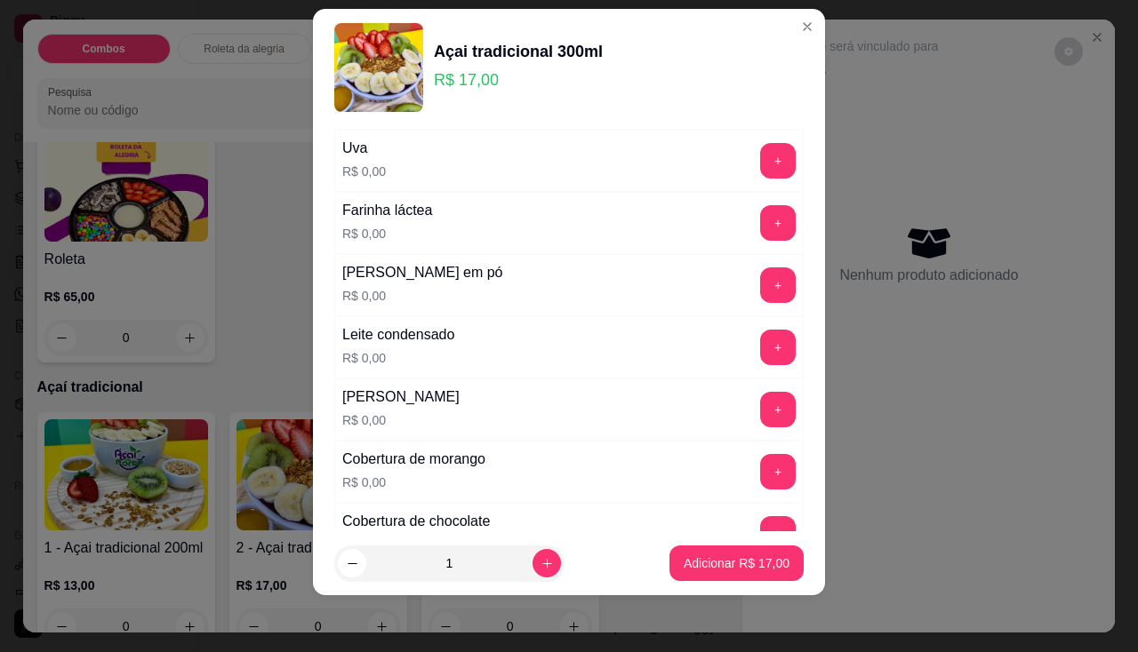
scroll to position [350, 0]
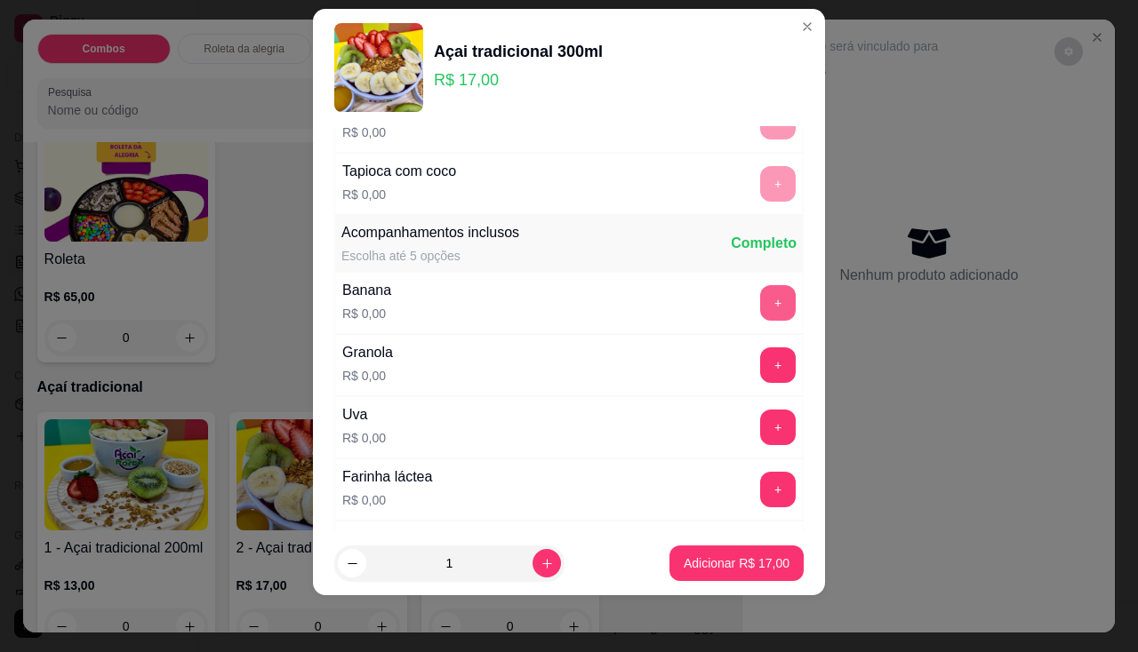
click at [760, 314] on button "+" at bounding box center [778, 303] width 36 height 36
click at [760, 438] on button "+" at bounding box center [778, 428] width 36 height 36
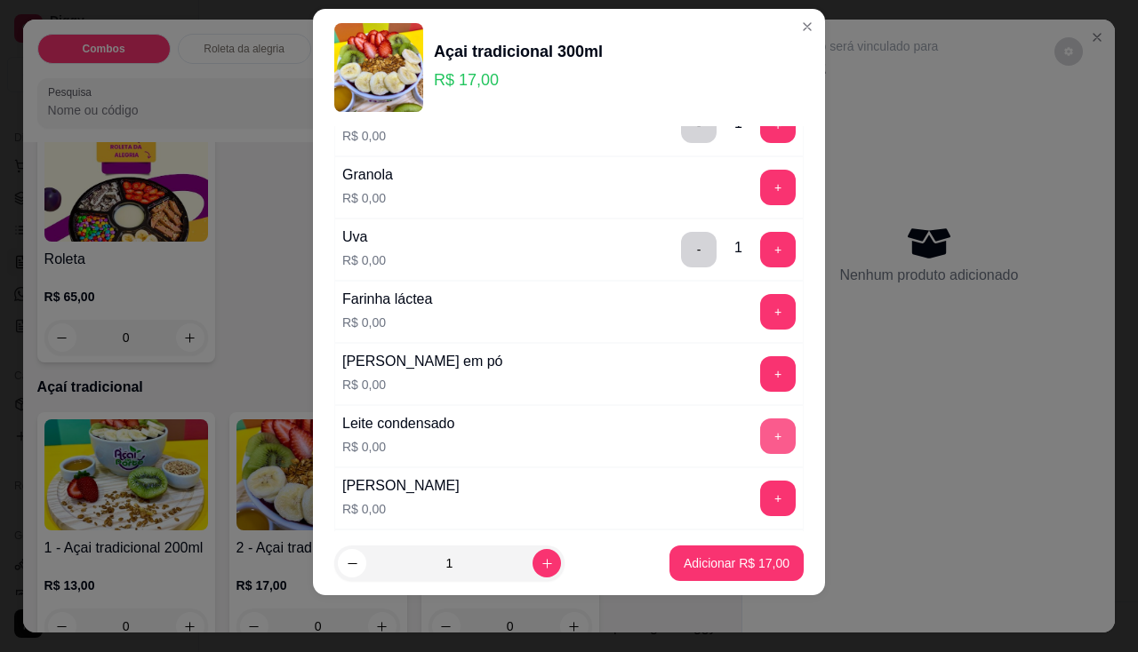
scroll to position [617, 0]
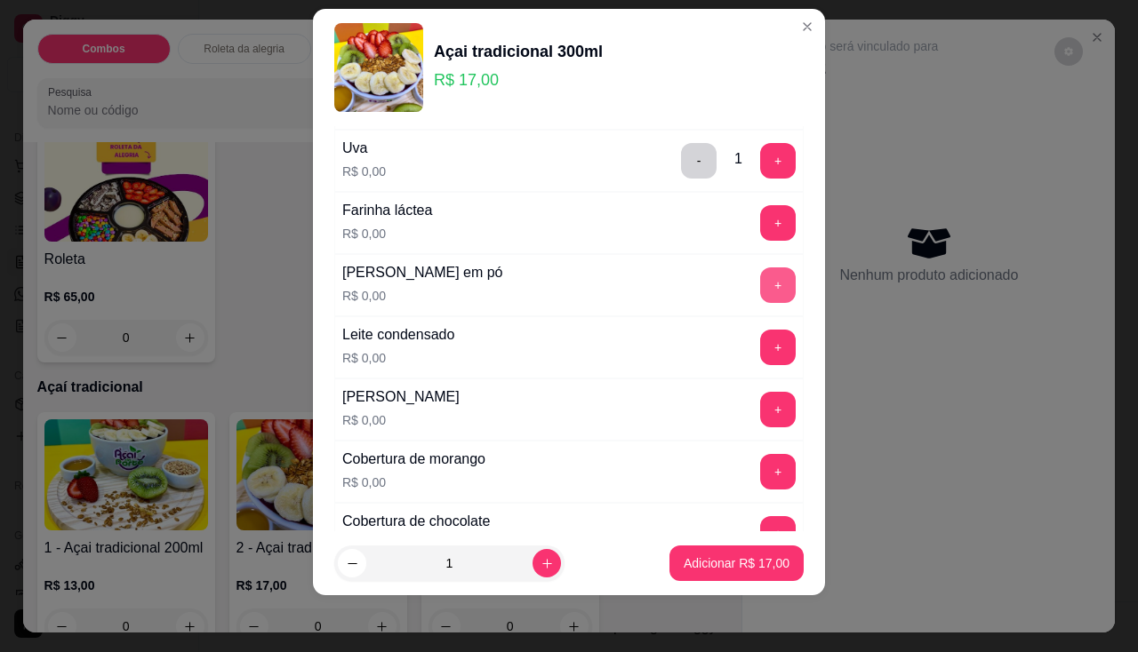
click at [760, 276] on button "+" at bounding box center [778, 286] width 36 height 36
click at [760, 342] on button "+" at bounding box center [778, 348] width 36 height 36
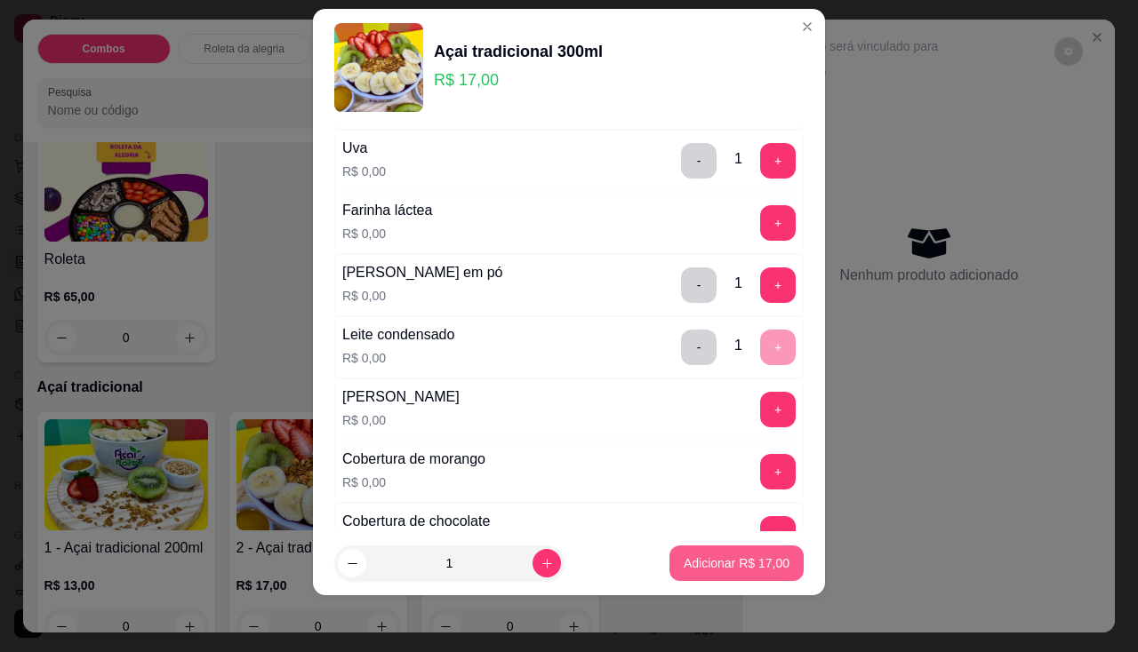
click at [730, 555] on p "Adicionar R$ 17,00" at bounding box center [736, 564] width 106 height 18
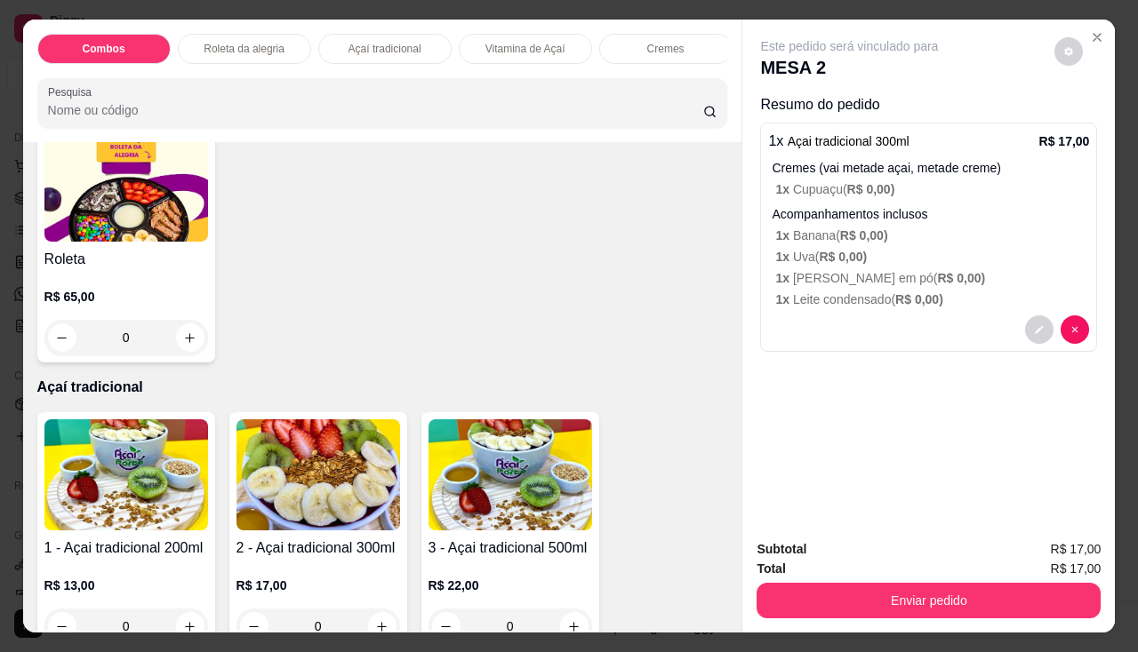
scroll to position [533, 0]
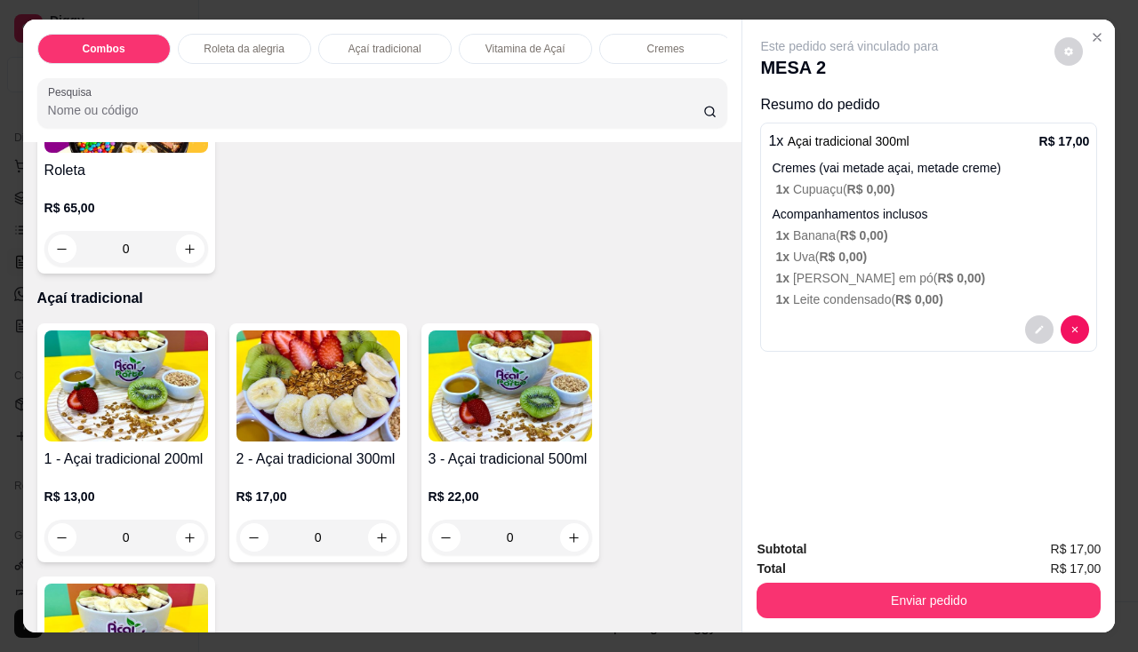
click at [120, 427] on img at bounding box center [126, 386] width 164 height 111
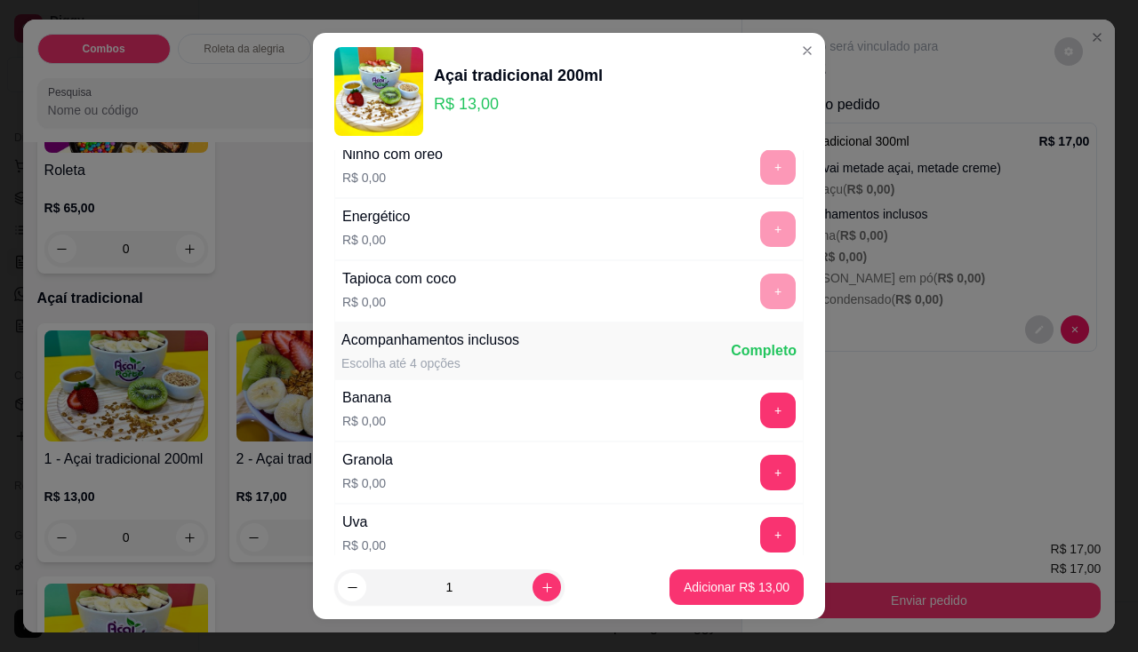
scroll to position [356, 0]
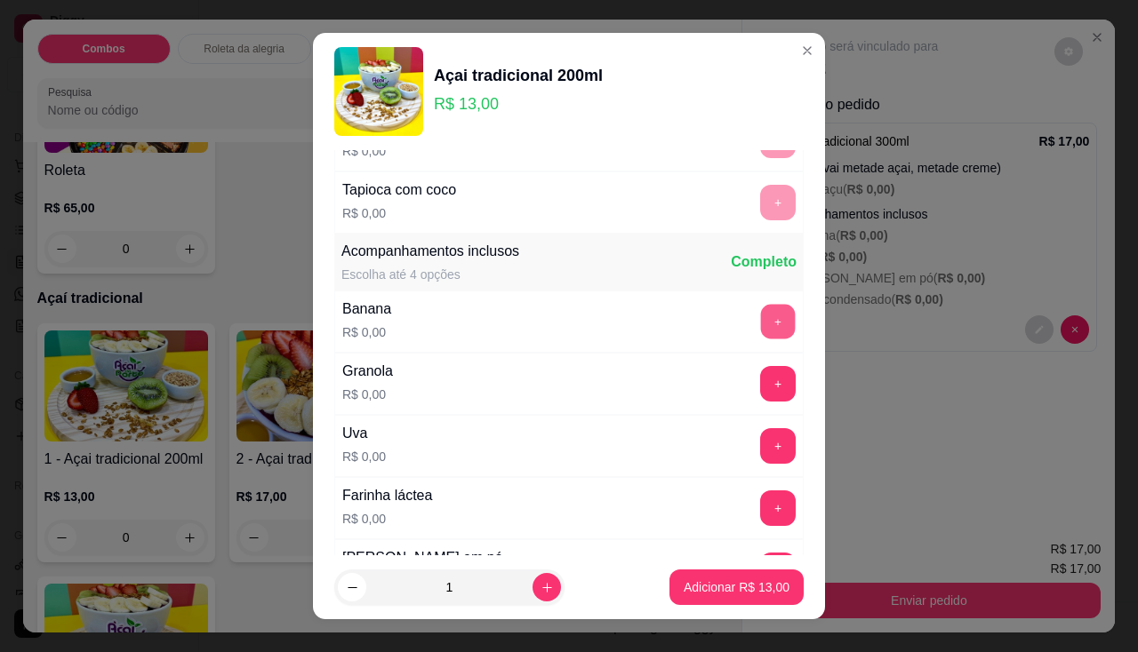
click at [761, 320] on button "+" at bounding box center [778, 321] width 35 height 35
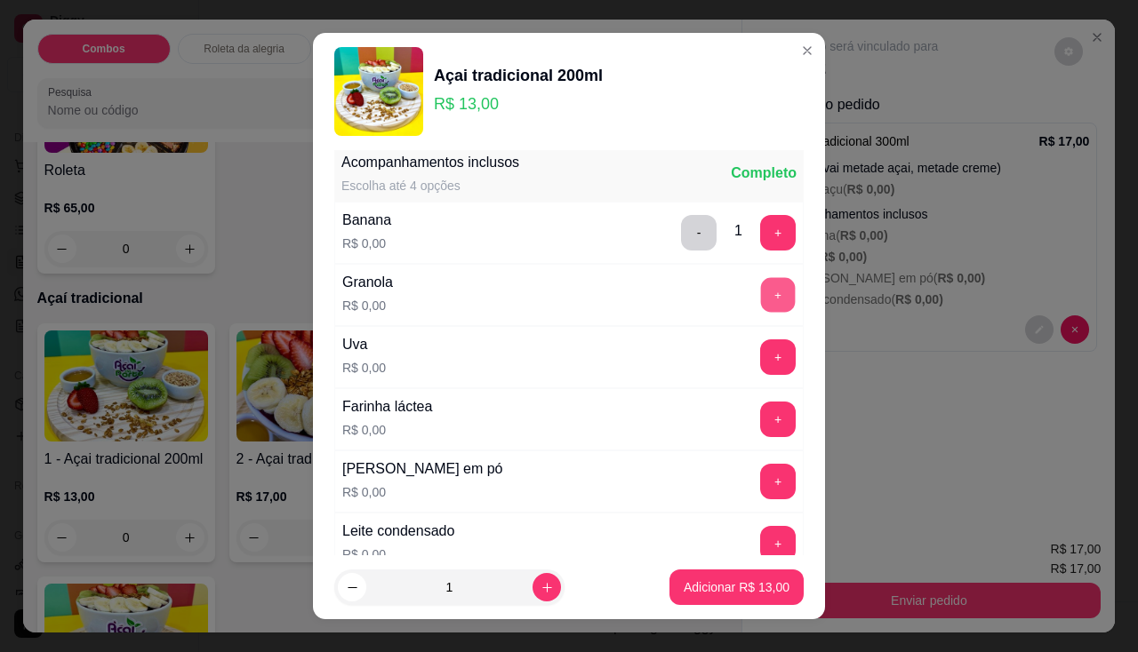
click at [761, 300] on button "+" at bounding box center [778, 294] width 35 height 35
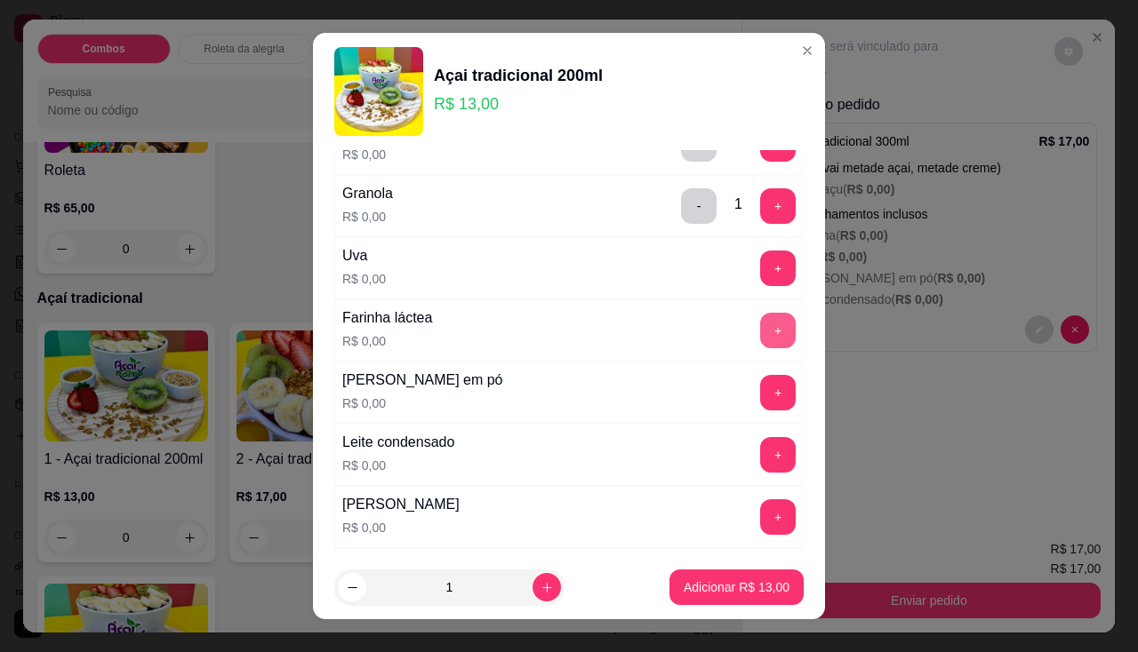
scroll to position [622, 0]
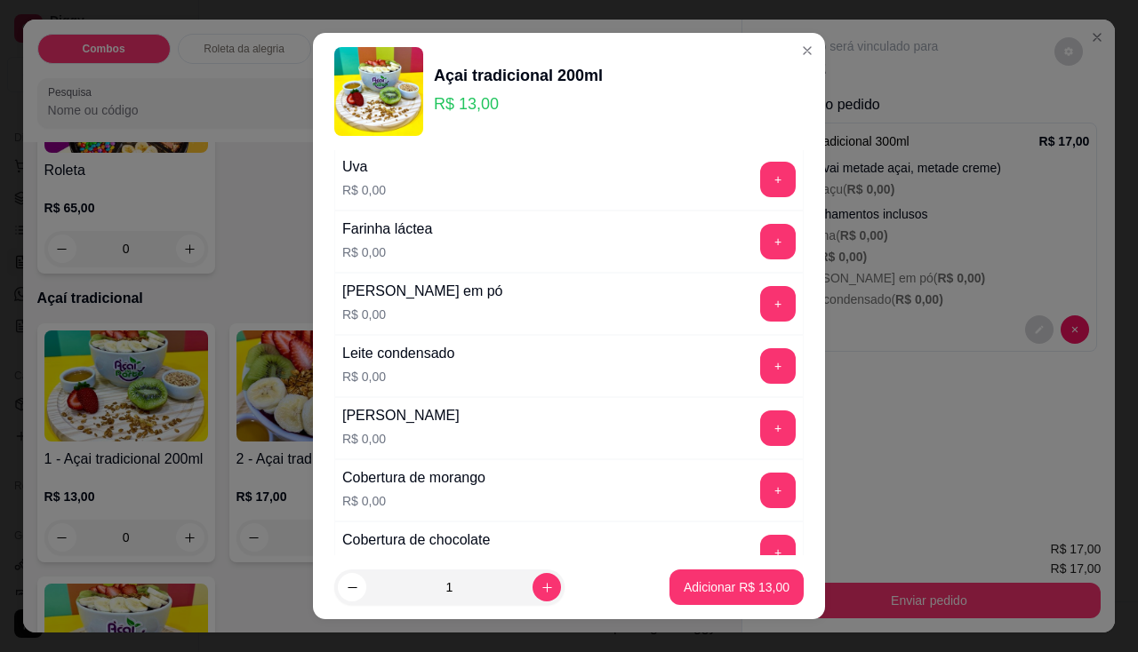
click at [760, 301] on button "+" at bounding box center [778, 304] width 36 height 36
click at [760, 375] on button "+" at bounding box center [778, 366] width 36 height 36
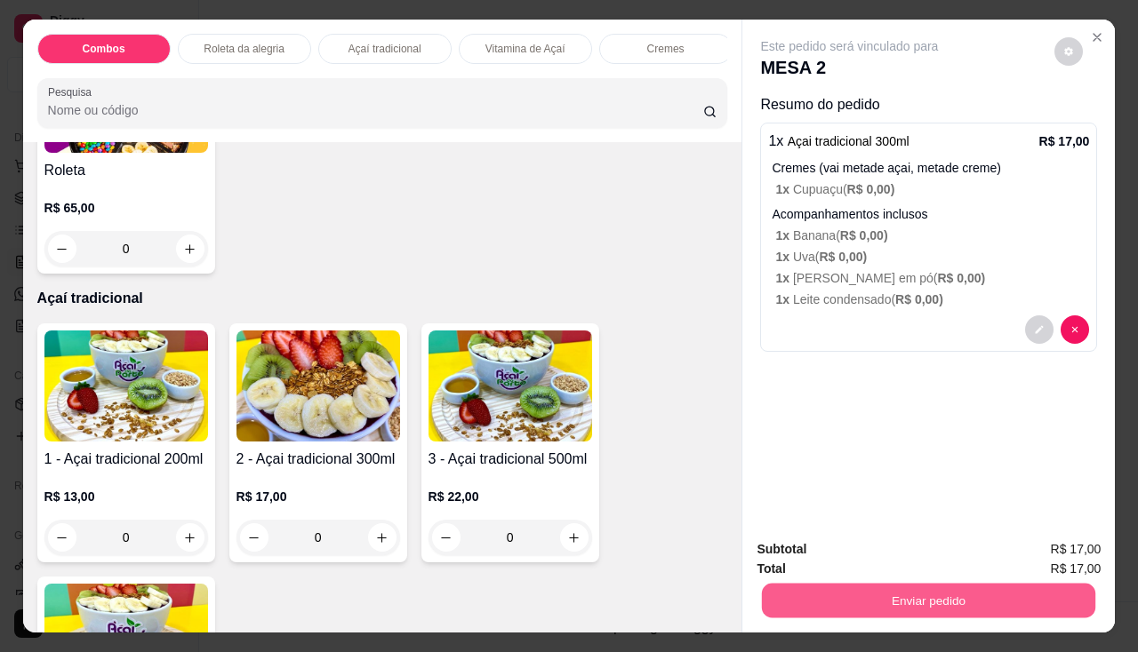
click at [762, 586] on button "Enviar pedido" at bounding box center [928, 601] width 333 height 35
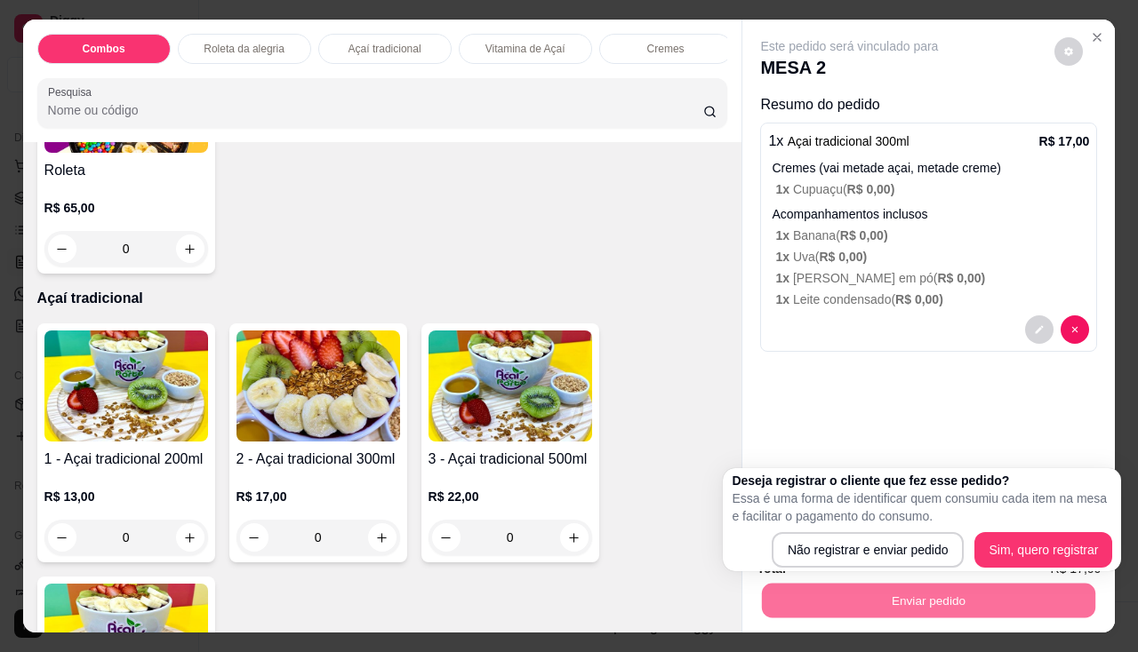
click at [715, 428] on div "Item avulso Combos 1 Pastel de calabresa com queijo+ 1 açaí 200ml+ 1 refri lata…" at bounding box center [382, 387] width 719 height 491
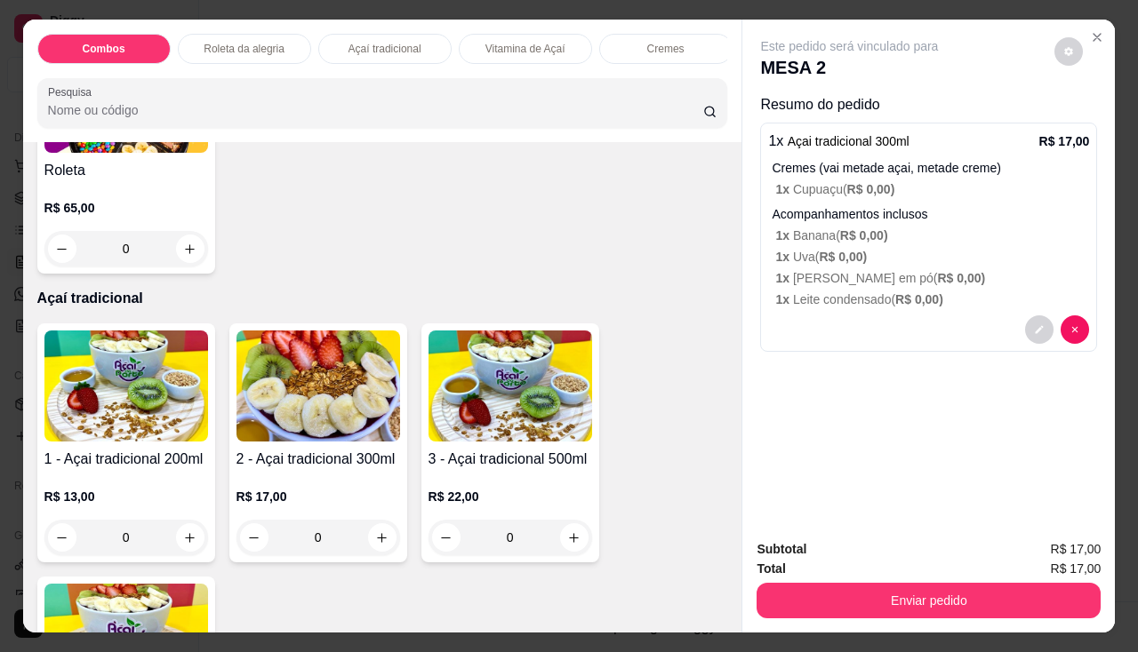
click at [145, 422] on img at bounding box center [126, 386] width 164 height 111
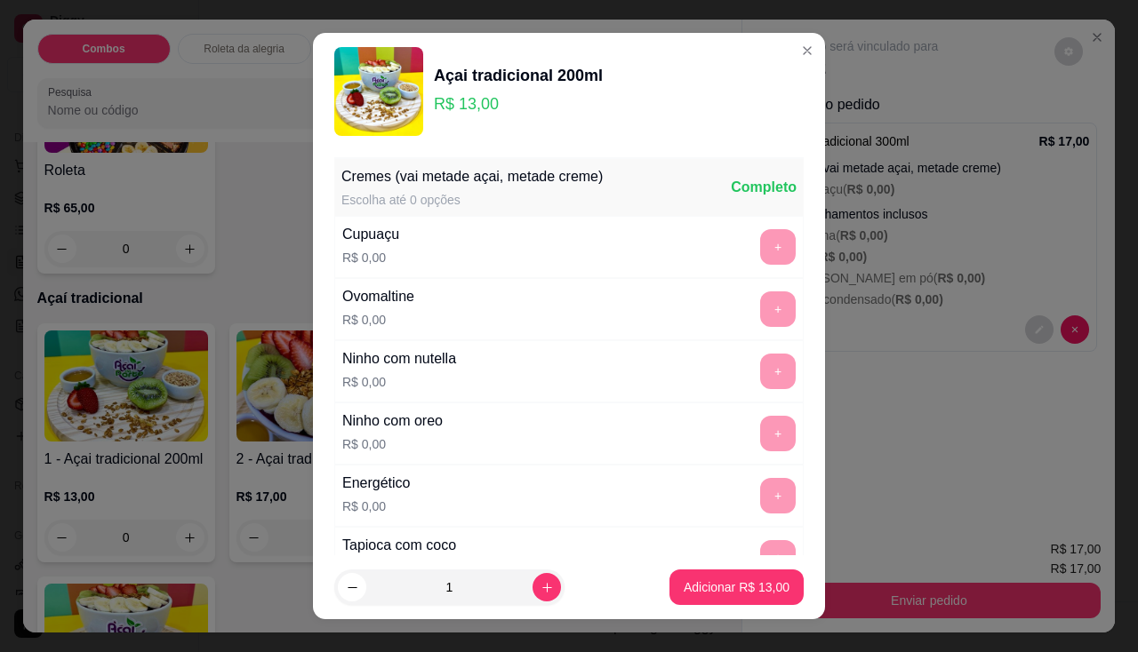
scroll to position [356, 0]
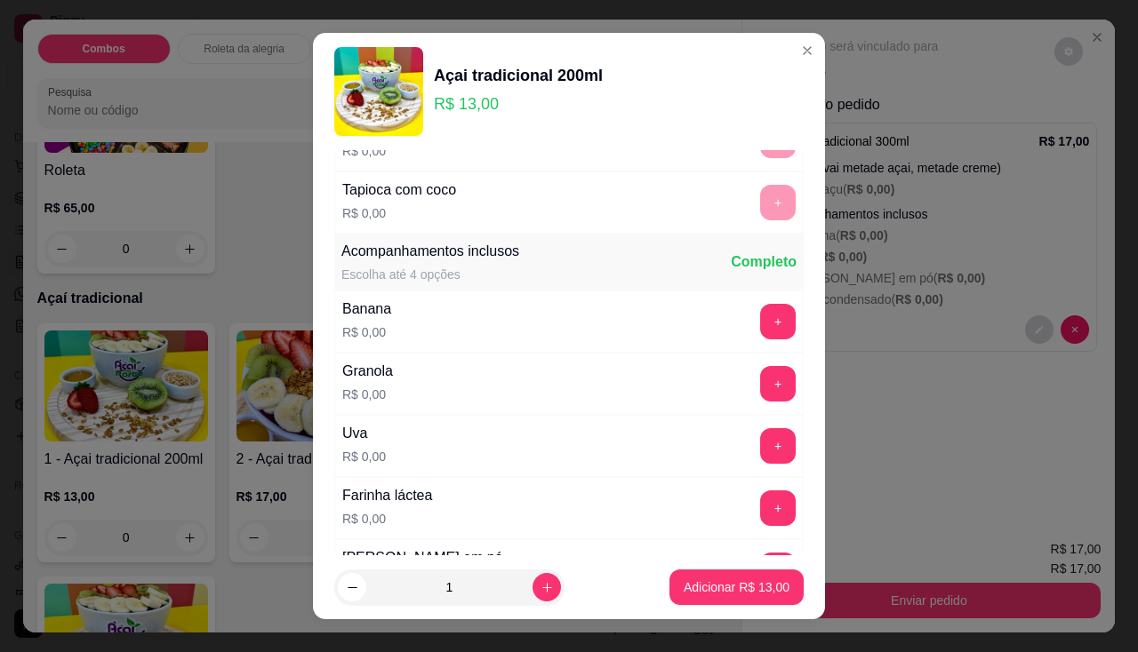
click at [753, 302] on div "Banana R$ 0,00 +" at bounding box center [568, 322] width 469 height 62
click at [761, 324] on button "+" at bounding box center [778, 321] width 35 height 35
click at [761, 378] on button "+" at bounding box center [778, 383] width 35 height 35
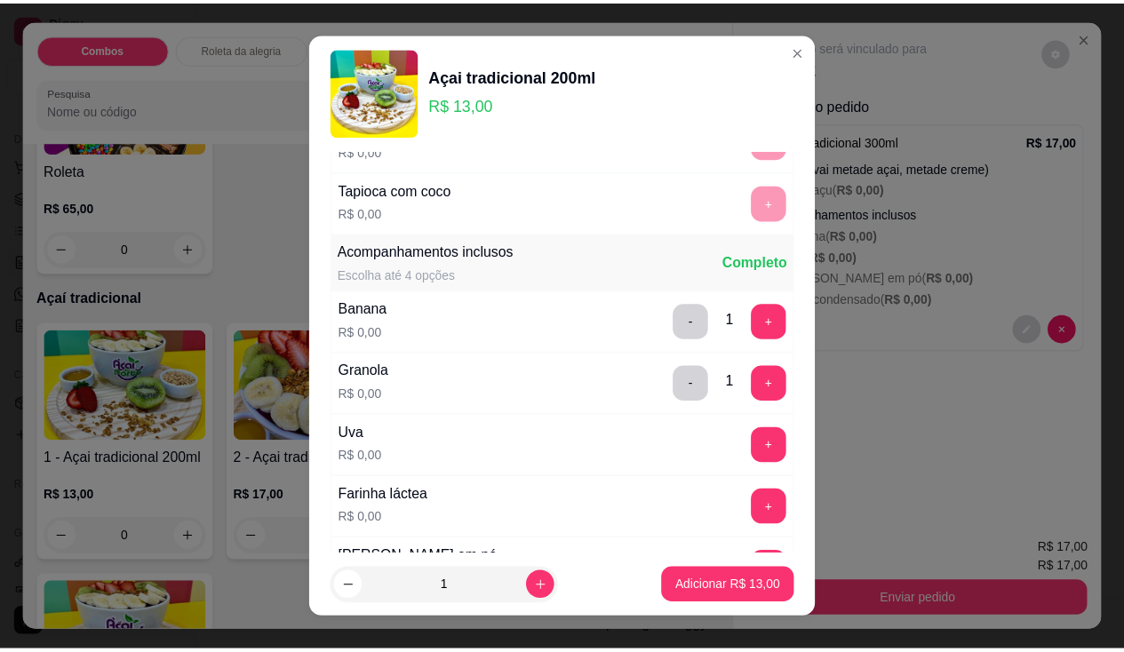
scroll to position [533, 0]
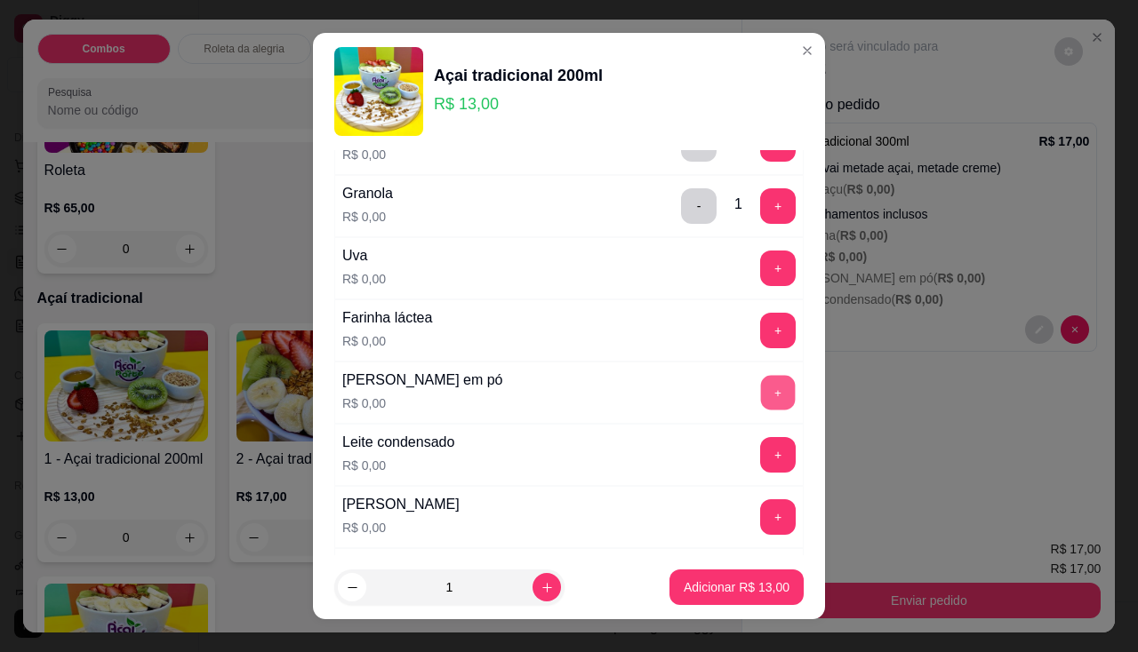
click at [761, 387] on button "+" at bounding box center [778, 392] width 35 height 35
click at [761, 467] on button "+" at bounding box center [778, 454] width 35 height 35
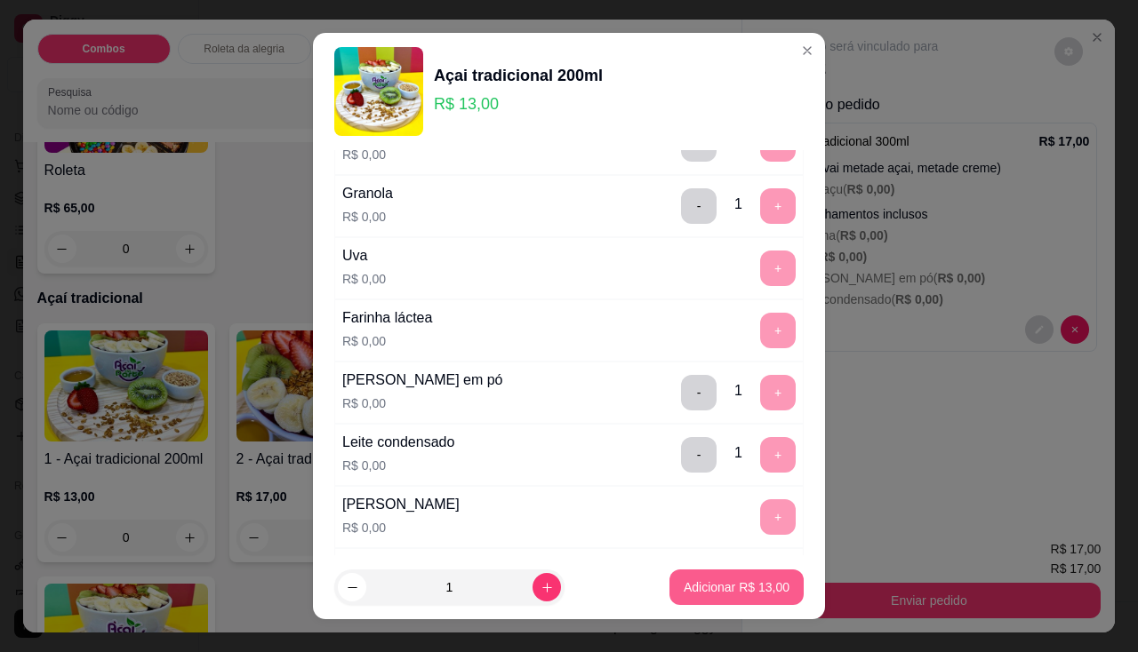
click at [740, 577] on button "Adicionar R$ 13,00" at bounding box center [736, 588] width 134 height 36
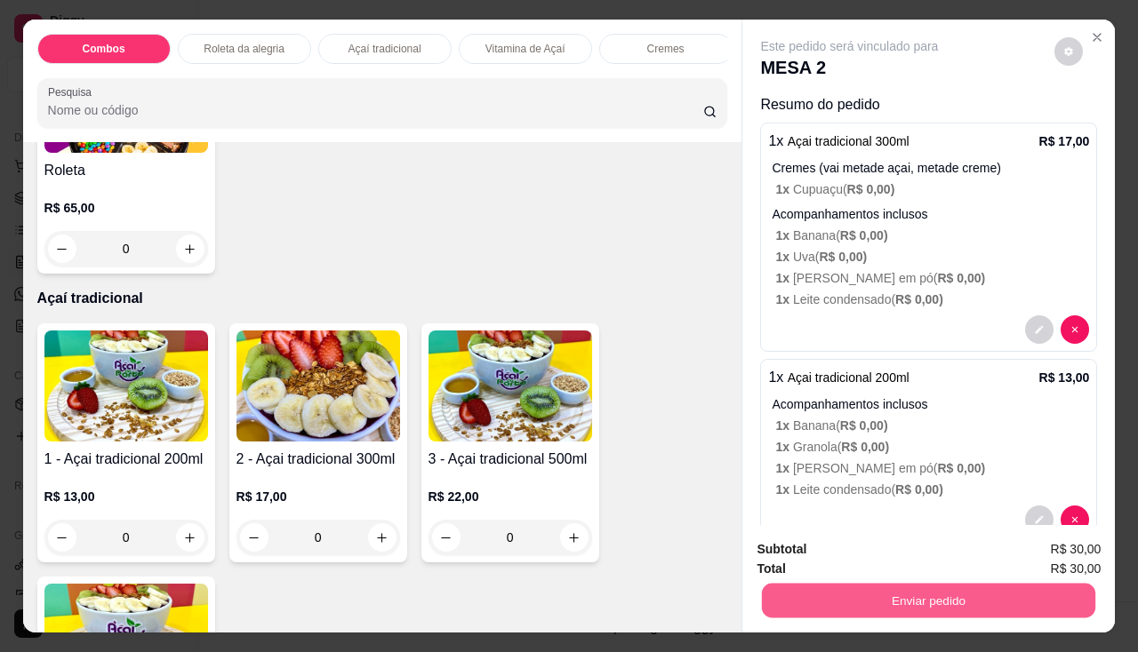
click at [890, 587] on button "Enviar pedido" at bounding box center [928, 601] width 333 height 35
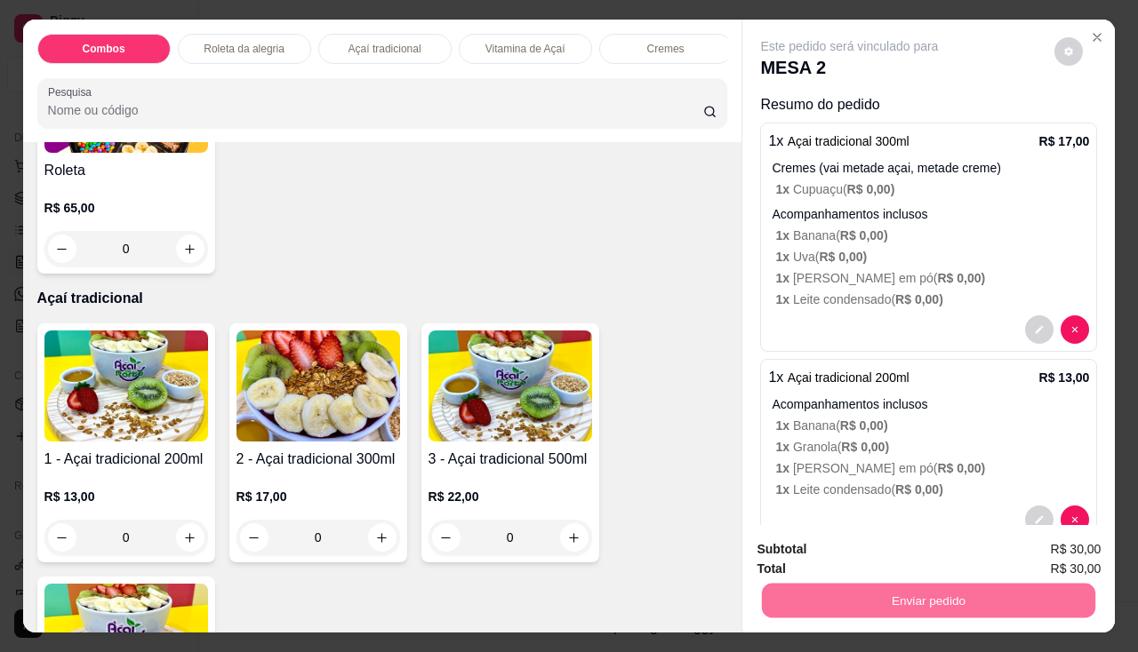
click at [868, 537] on button "Não registrar e enviar pedido" at bounding box center [870, 551] width 185 height 34
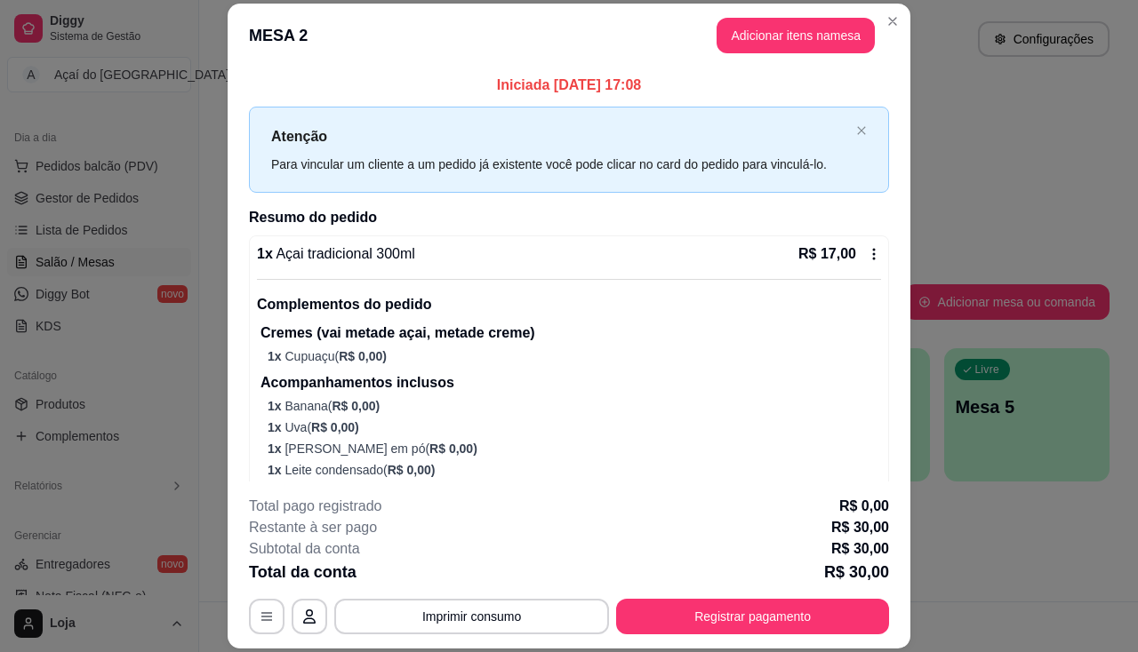
click at [603, 308] on p "Complementos do pedido" at bounding box center [569, 304] width 624 height 21
click at [517, 633] on button "Imprimir consumo" at bounding box center [472, 617] width 267 height 35
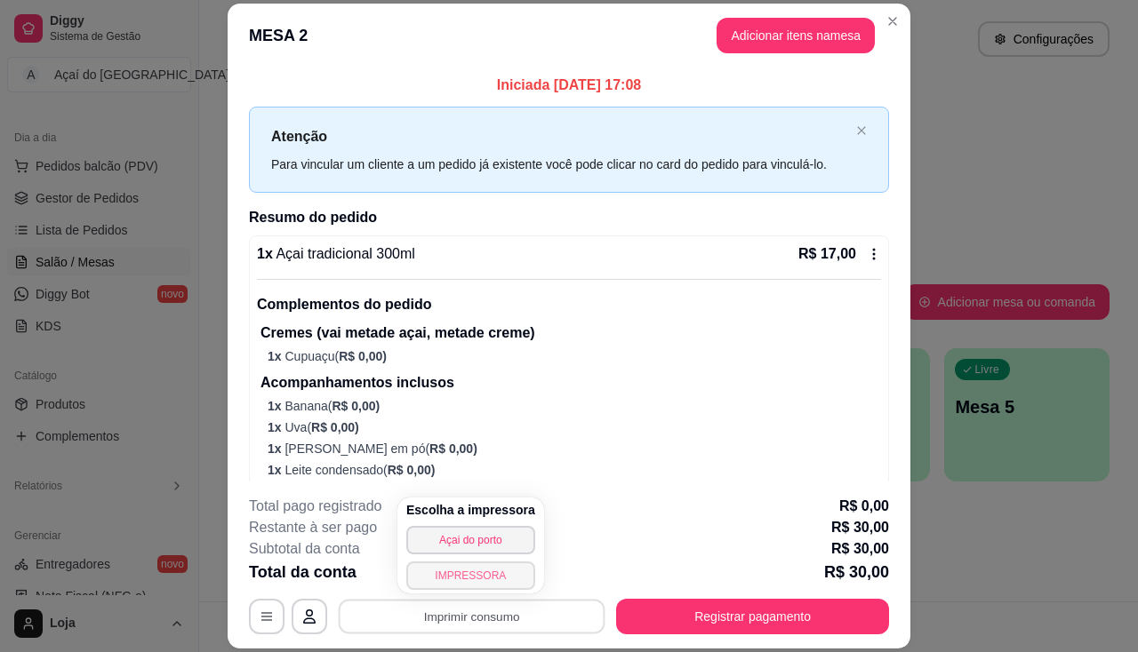
click at [499, 579] on button "IMPRESSORA" at bounding box center [470, 576] width 129 height 28
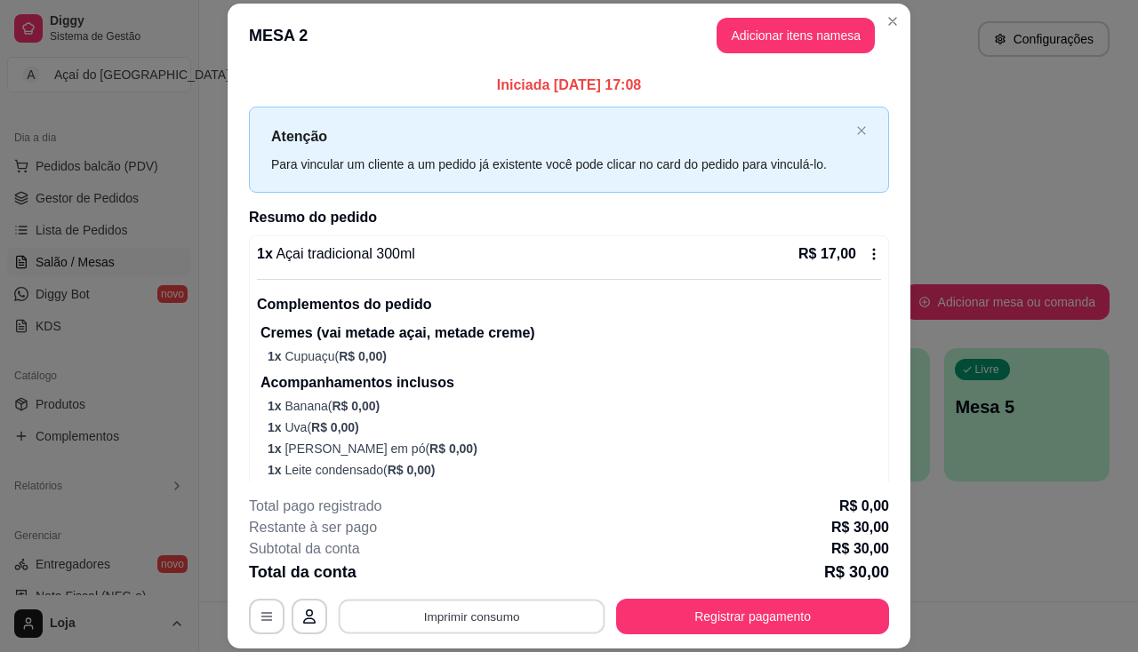
click at [473, 617] on button "Imprimir consumo" at bounding box center [472, 617] width 267 height 35
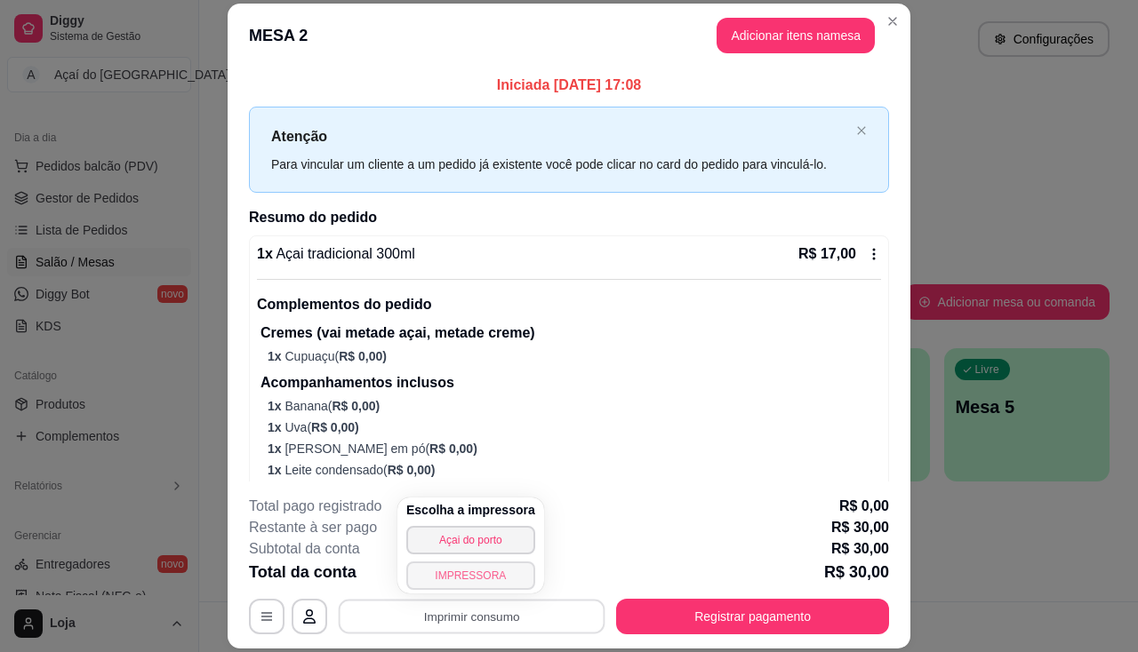
click at [479, 573] on button "IMPRESSORA" at bounding box center [470, 576] width 129 height 28
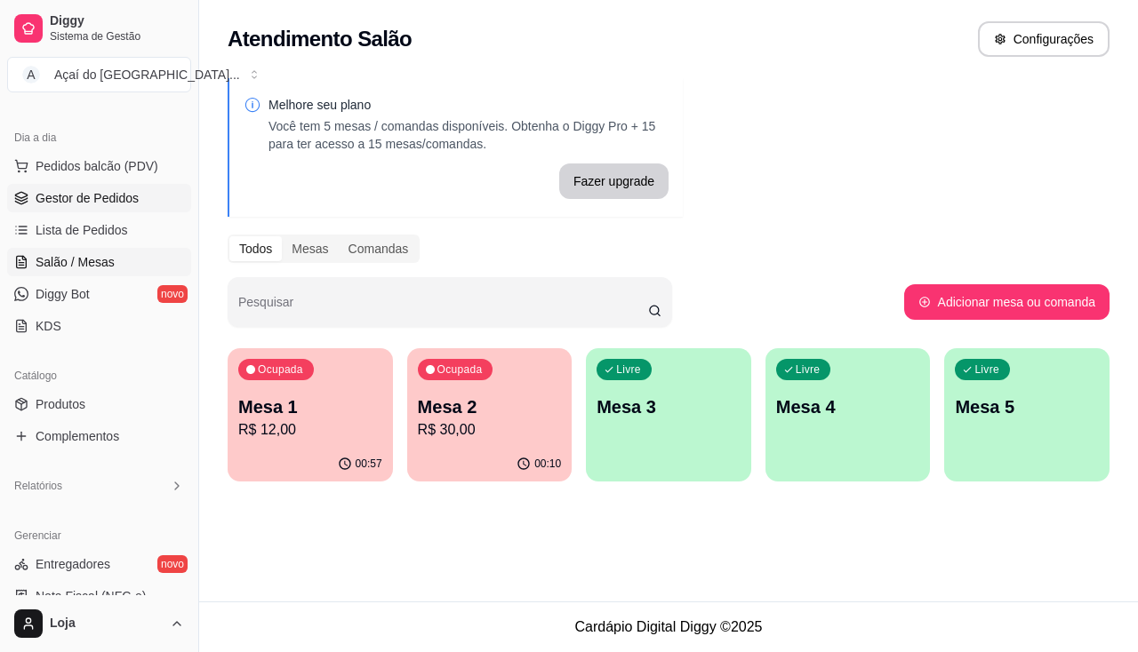
click at [106, 205] on span "Gestor de Pedidos" at bounding box center [87, 198] width 103 height 18
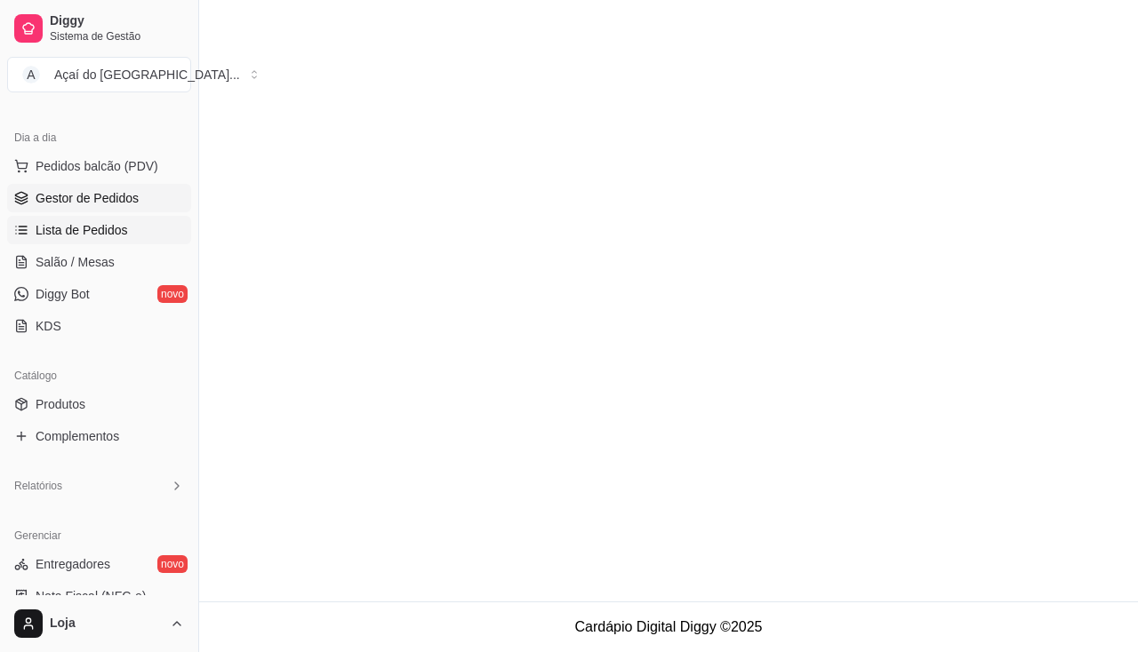
click at [104, 220] on link "Lista de Pedidos" at bounding box center [99, 230] width 184 height 28
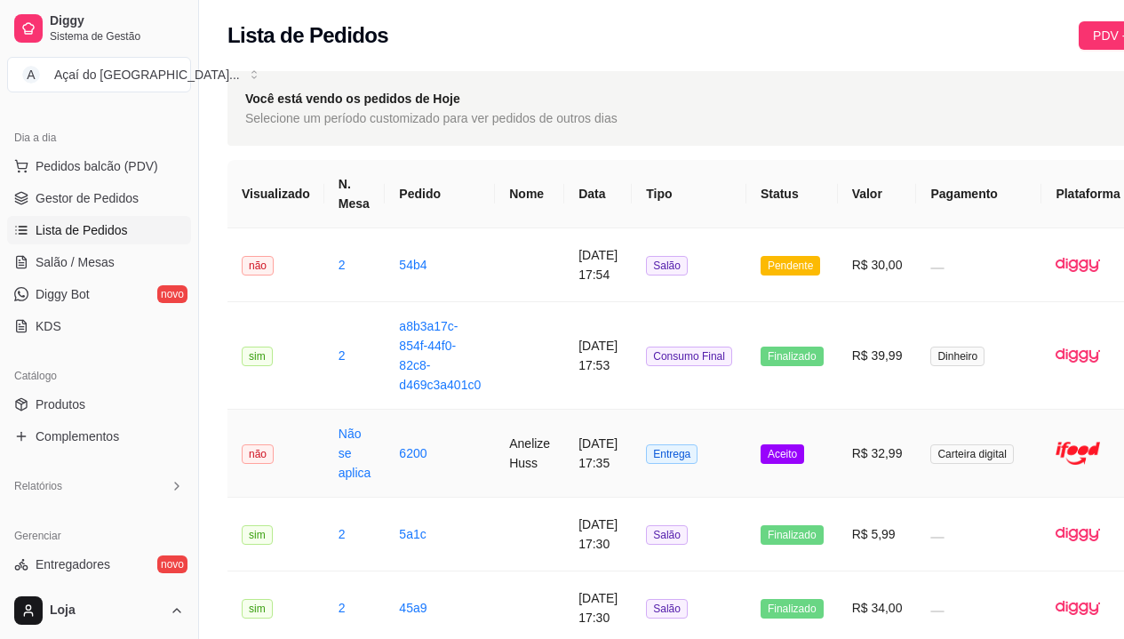
click at [349, 458] on td "Não se aplica" at bounding box center [354, 454] width 61 height 88
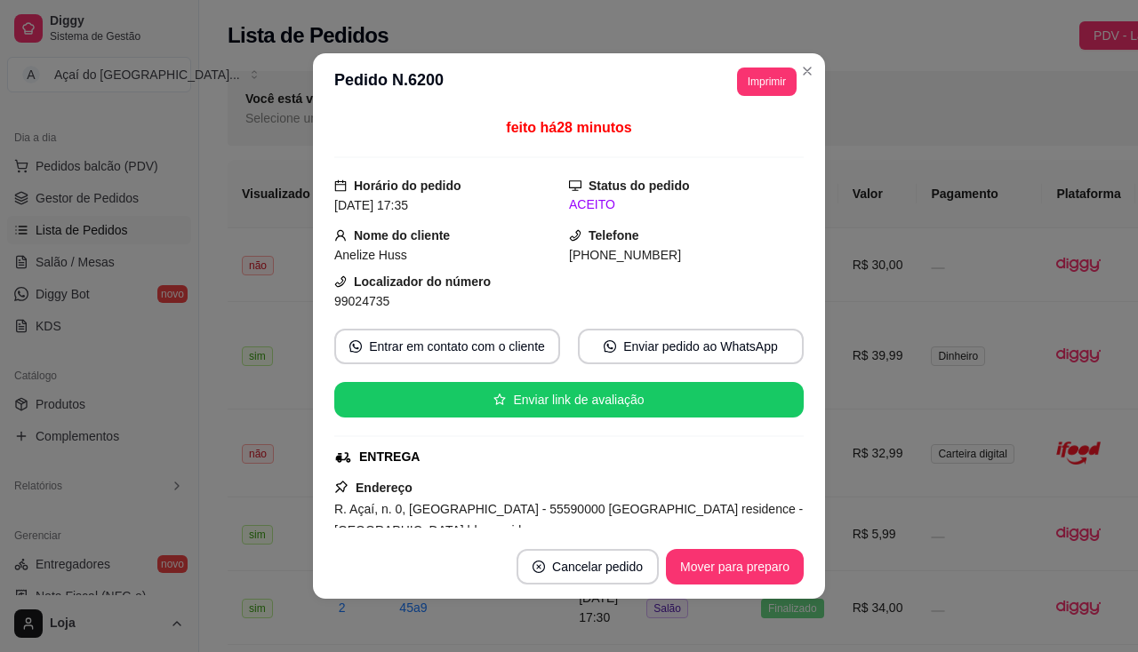
click at [758, 94] on header "**********" at bounding box center [569, 81] width 512 height 57
click at [759, 94] on button "Imprimir" at bounding box center [767, 82] width 58 height 28
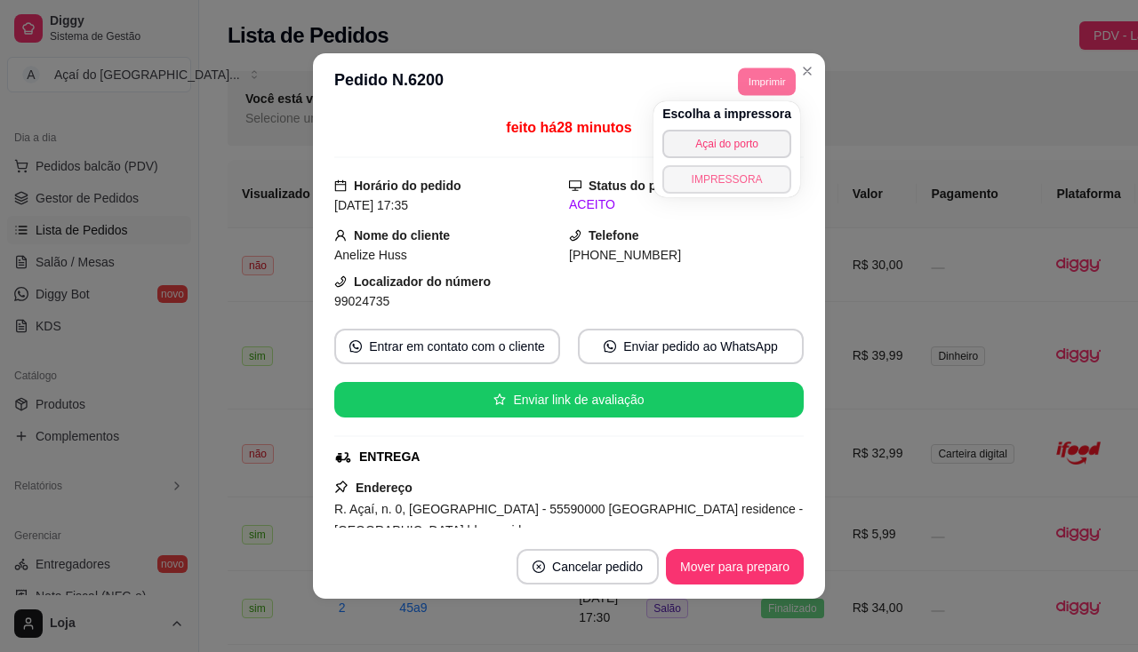
click at [730, 181] on button "IMPRESSORA" at bounding box center [726, 179] width 129 height 28
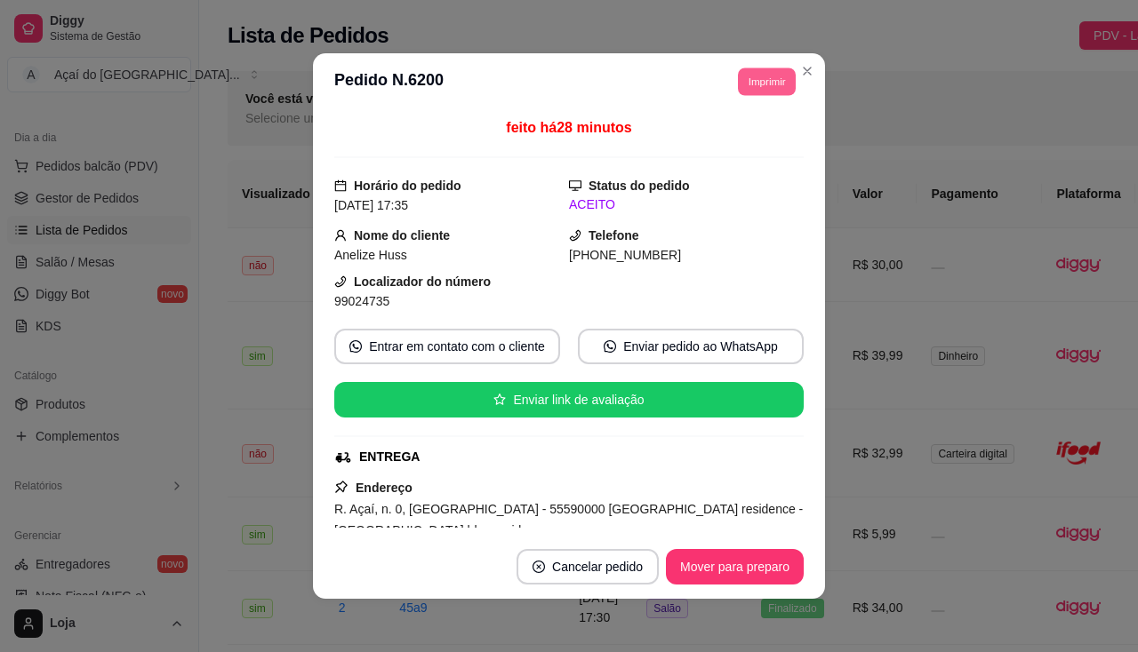
click at [755, 81] on button "Imprimir" at bounding box center [767, 82] width 58 height 28
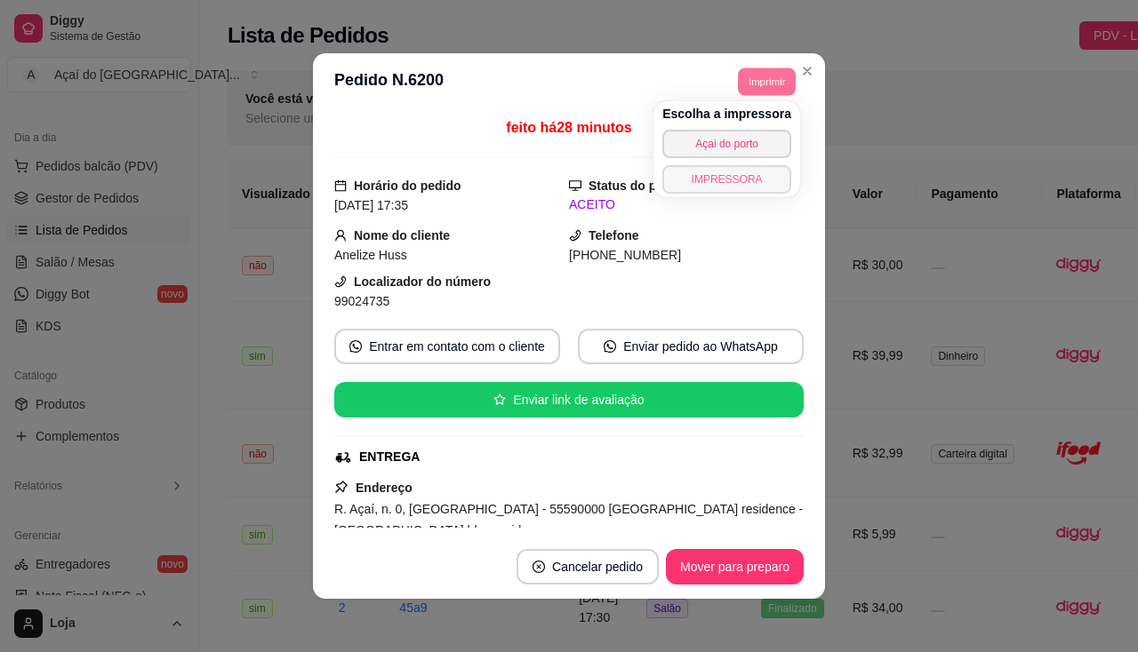
click at [730, 165] on button "IMPRESSORA" at bounding box center [726, 179] width 129 height 28
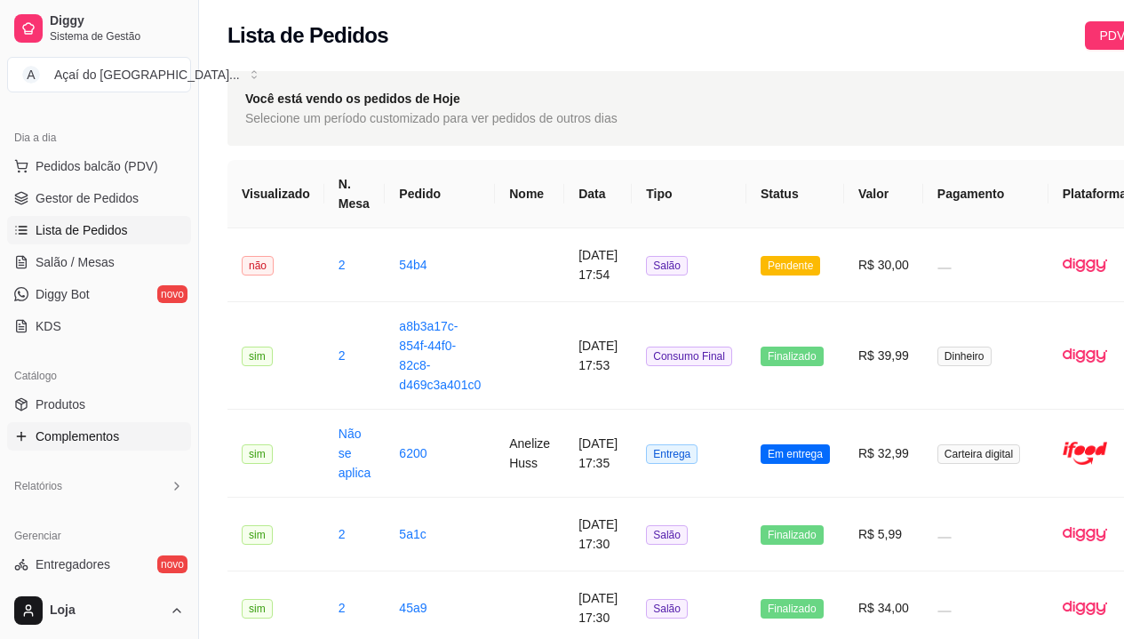
click at [57, 422] on link "Complementos" at bounding box center [99, 436] width 184 height 28
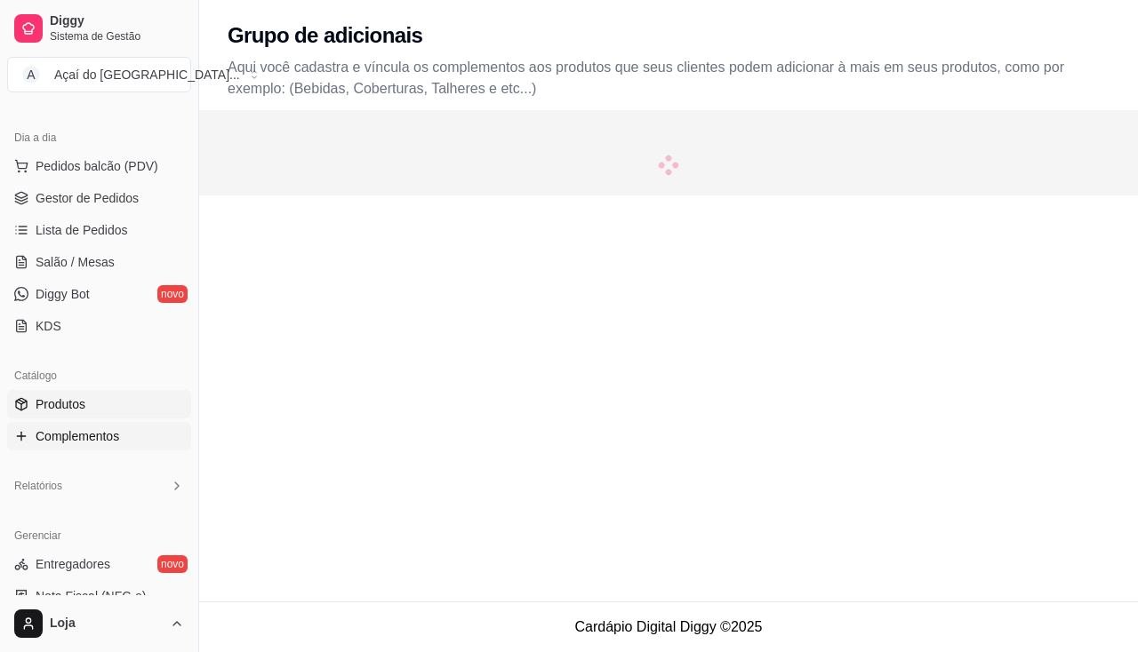
click at [65, 411] on span "Produtos" at bounding box center [61, 404] width 50 height 18
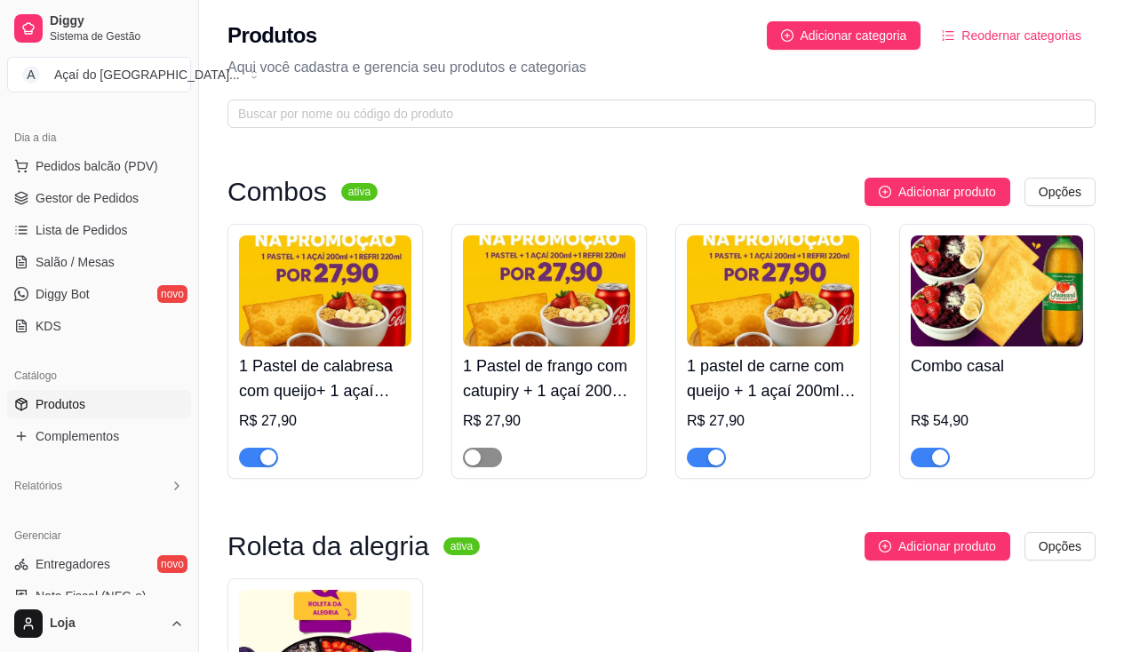
click at [483, 456] on span "button" at bounding box center [482, 458] width 39 height 20
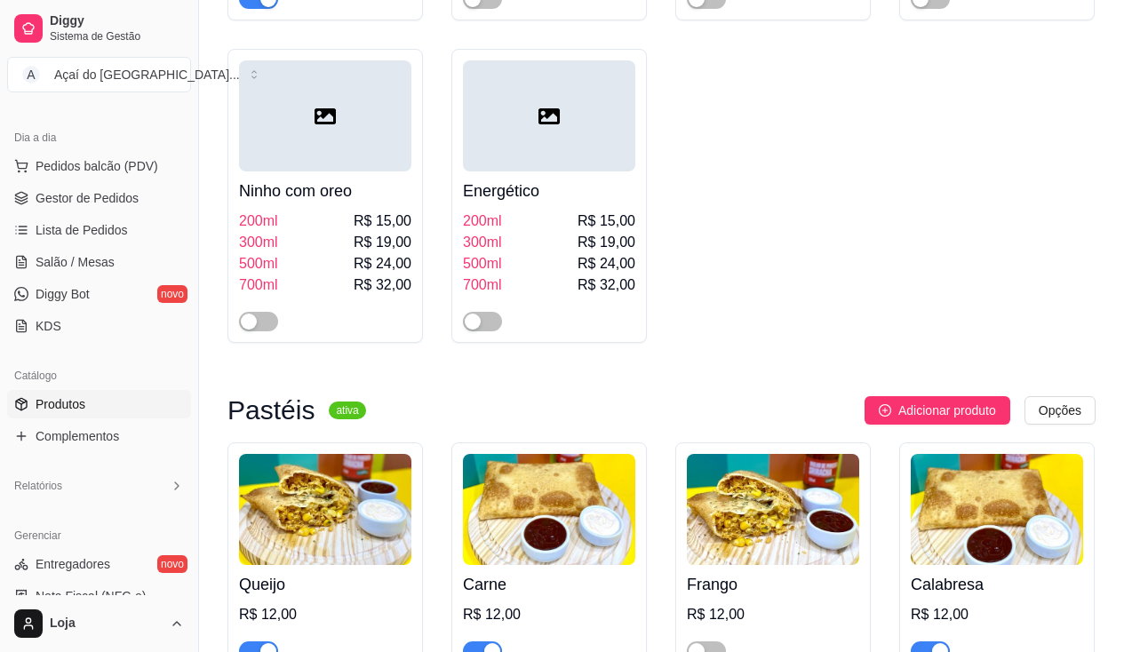
scroll to position [2133, 0]
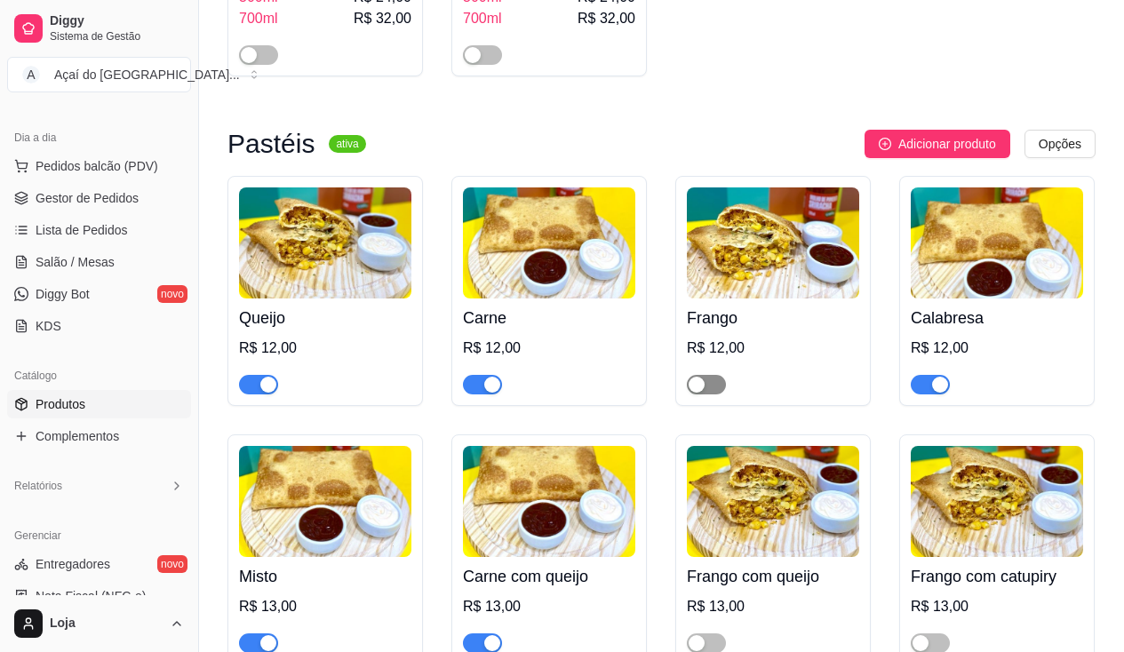
click at [716, 393] on span "button" at bounding box center [706, 385] width 39 height 20
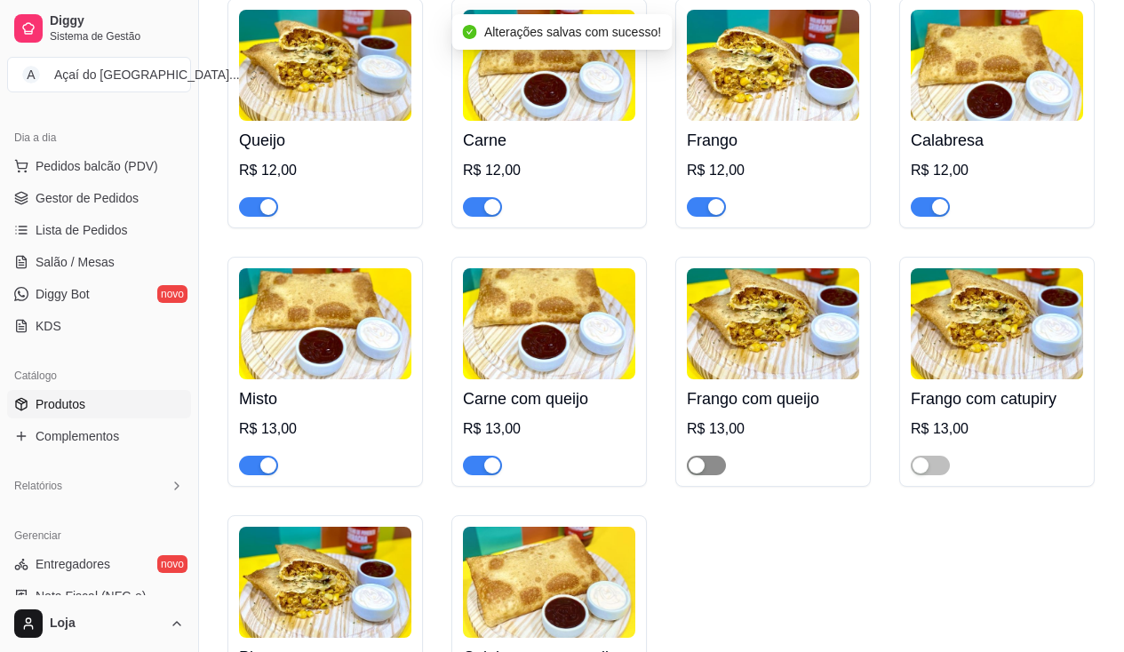
click at [715, 469] on span "button" at bounding box center [706, 466] width 39 height 20
click at [939, 475] on span "button" at bounding box center [930, 466] width 39 height 20
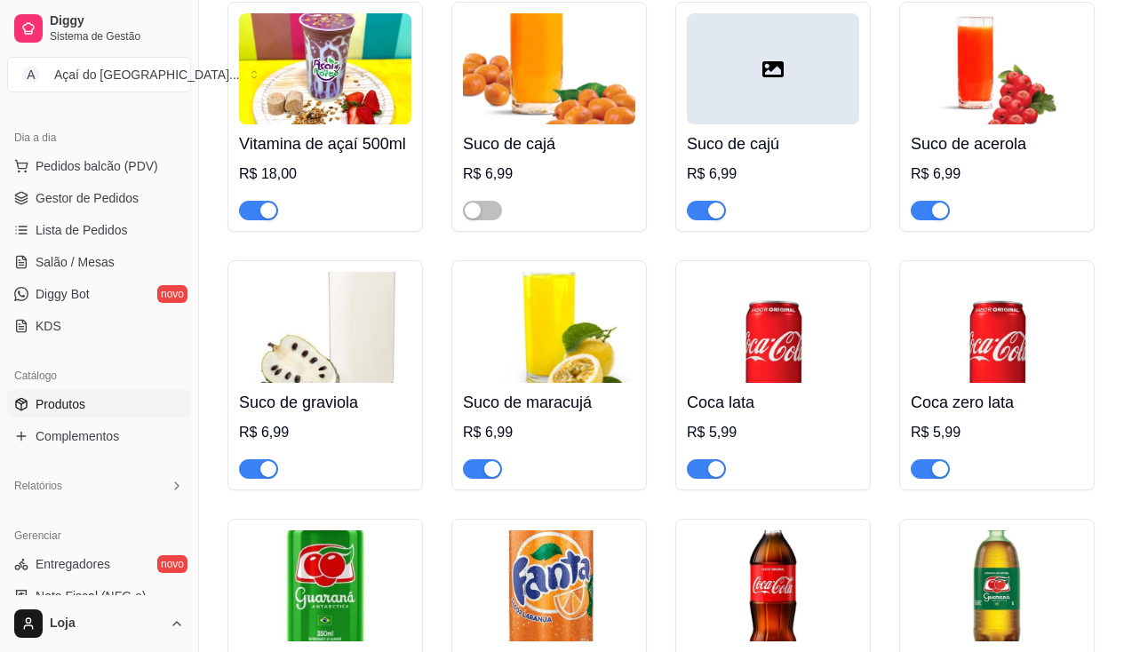
scroll to position [4799, 0]
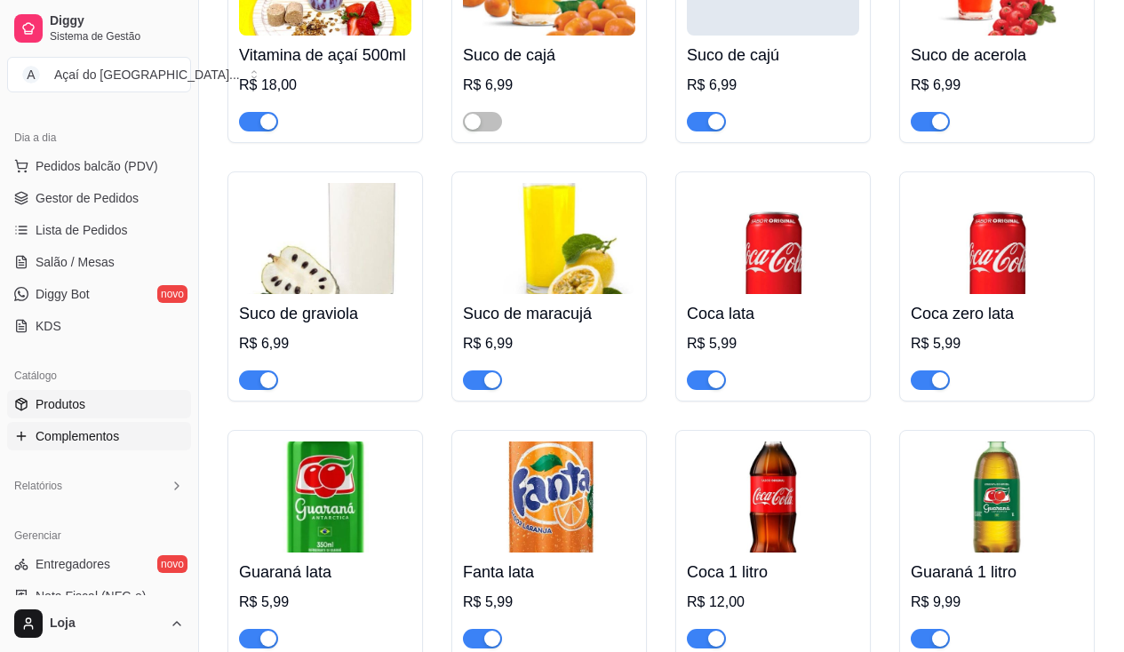
click at [87, 435] on span "Complementos" at bounding box center [78, 436] width 84 height 18
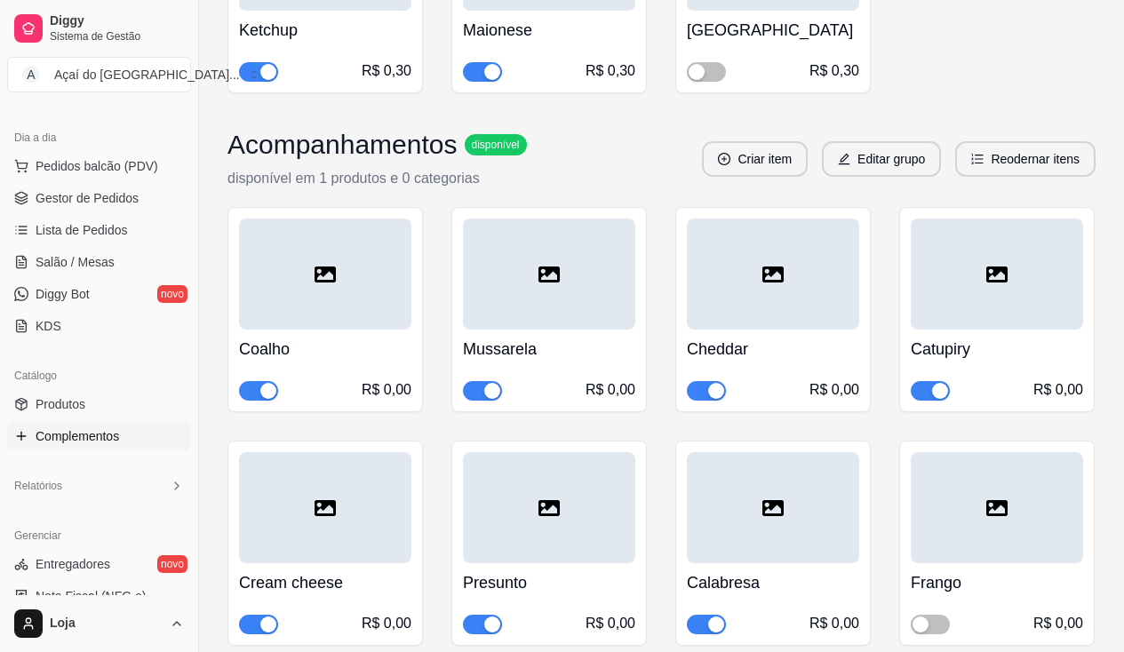
scroll to position [5688, 0]
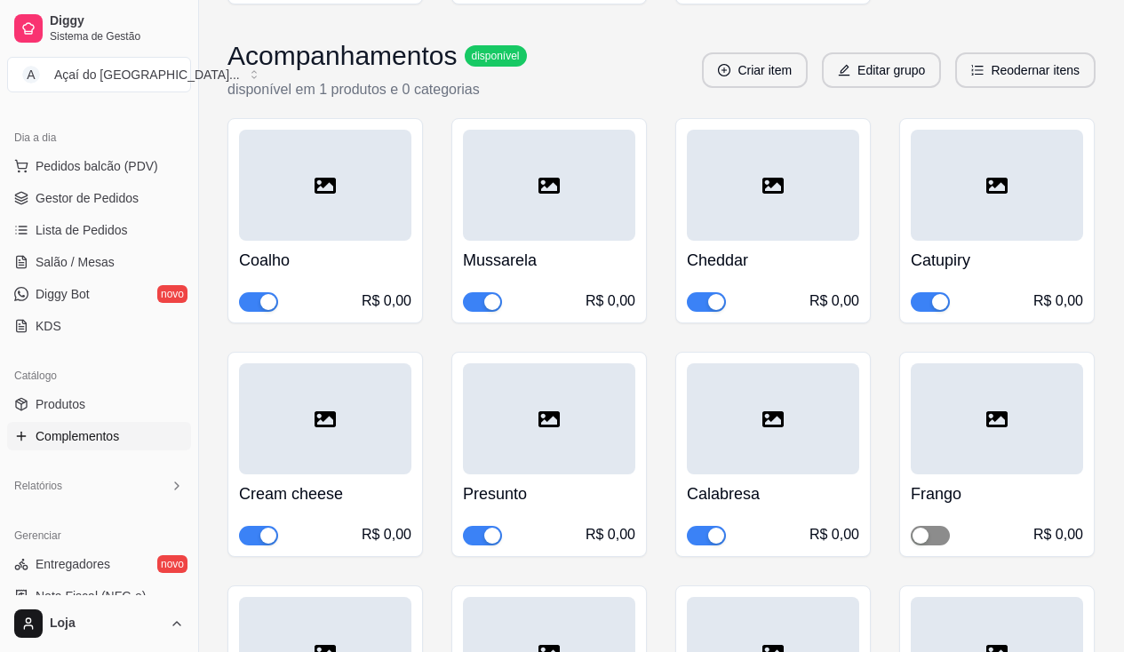
click at [939, 526] on span "button" at bounding box center [930, 536] width 39 height 20
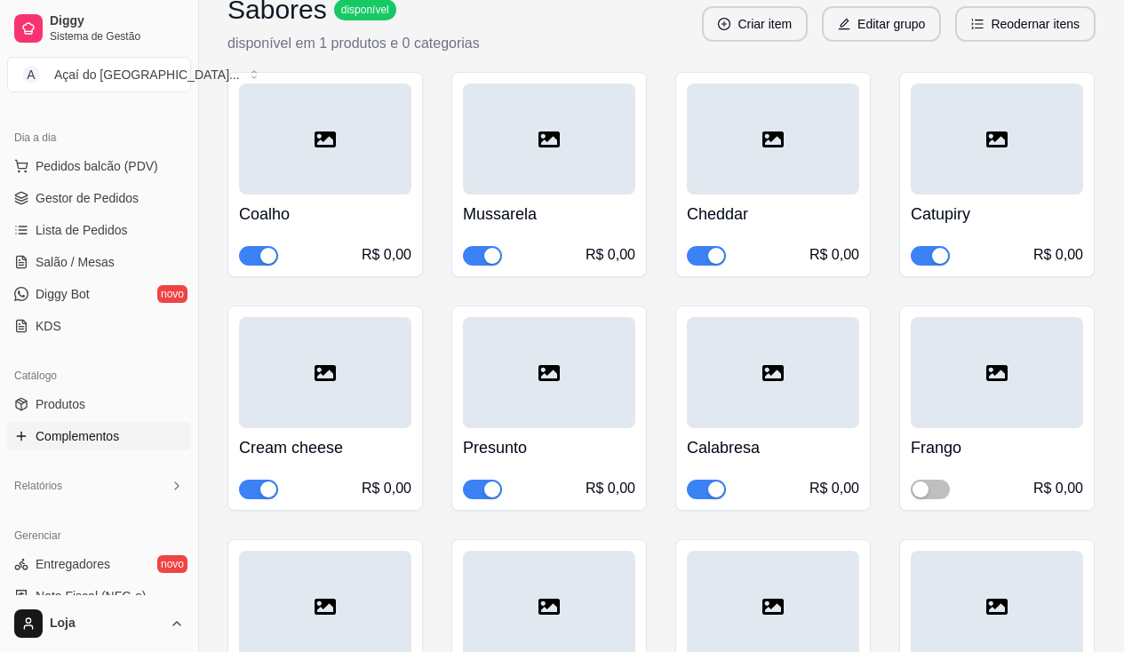
scroll to position [6843, 0]
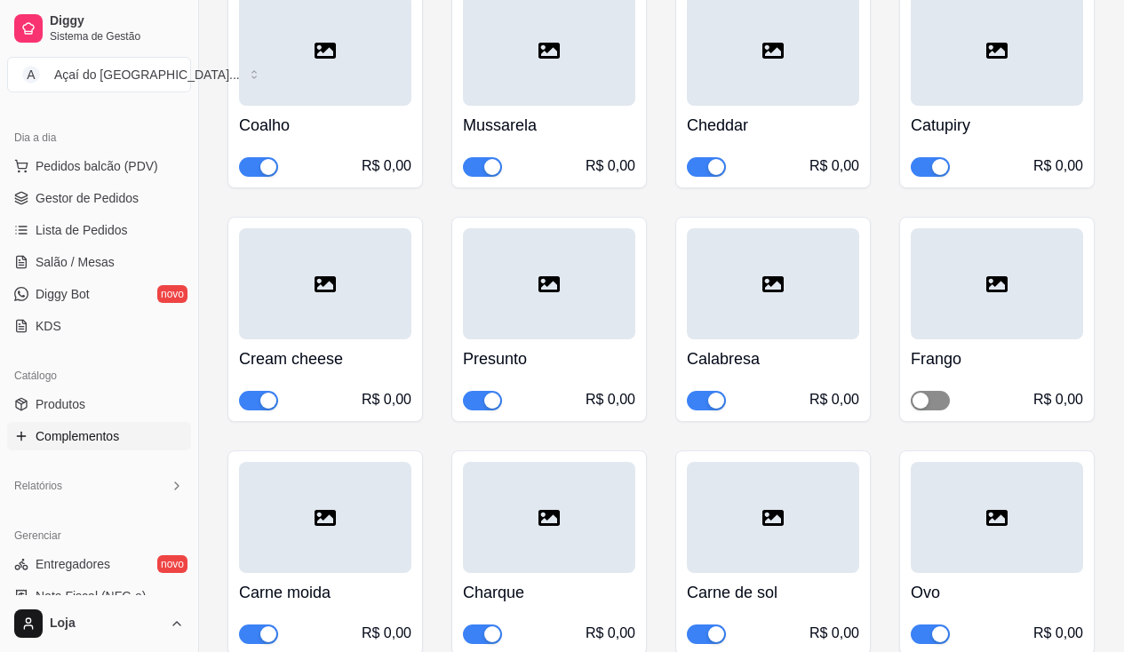
click at [932, 391] on span "button" at bounding box center [930, 401] width 39 height 20
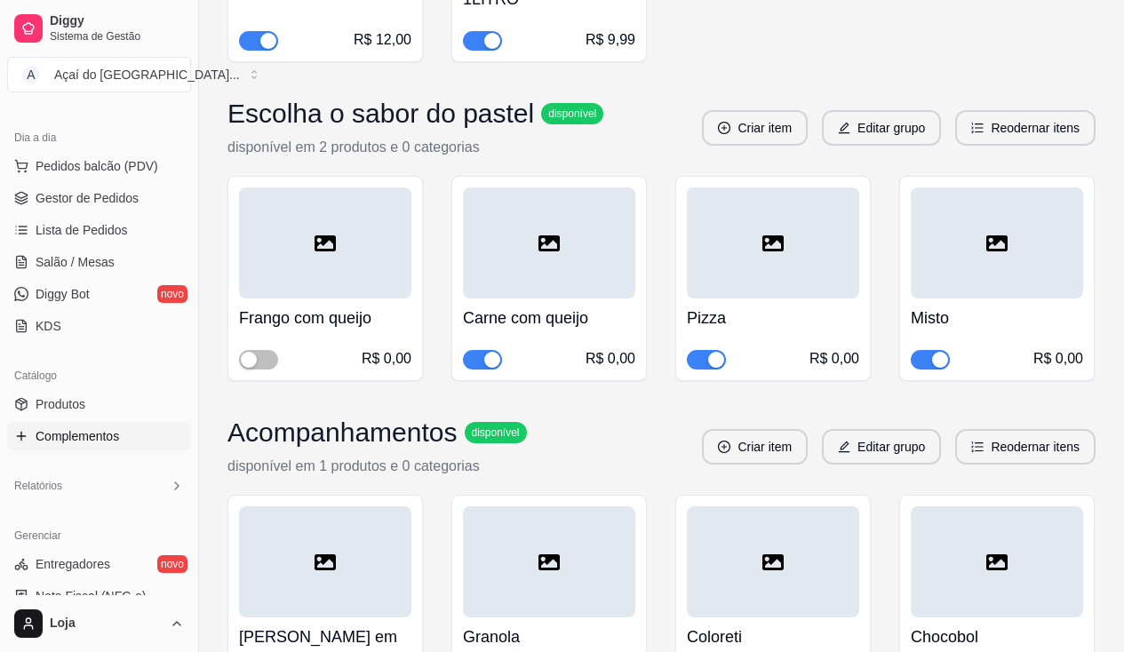
scroll to position [8443, 0]
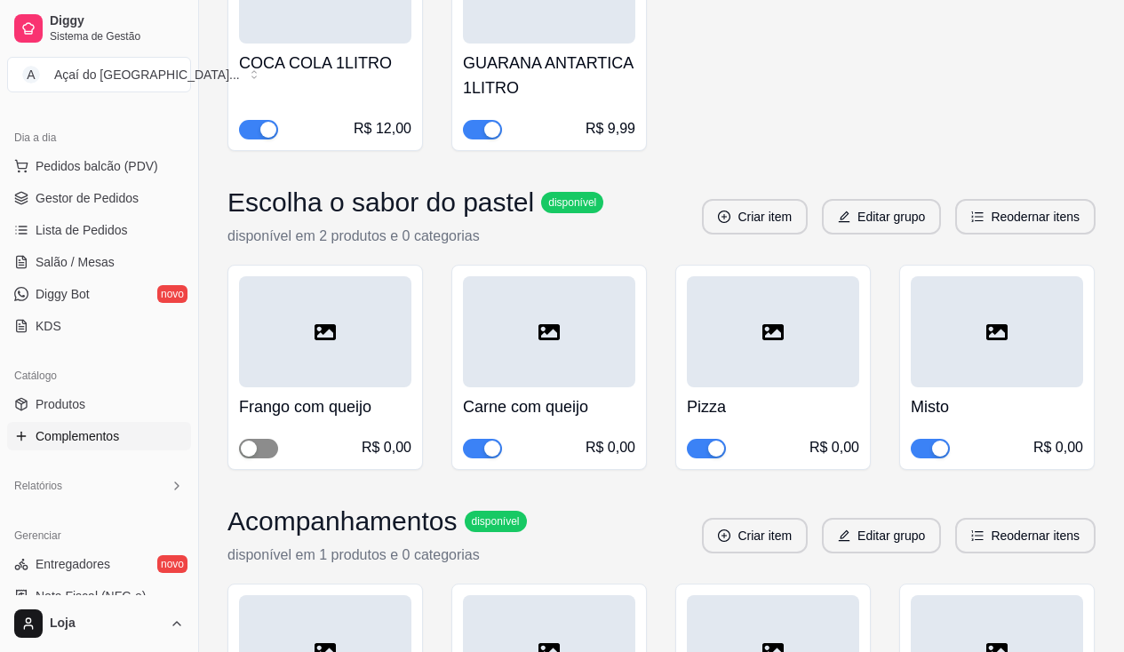
click at [260, 439] on span "button" at bounding box center [258, 449] width 39 height 20
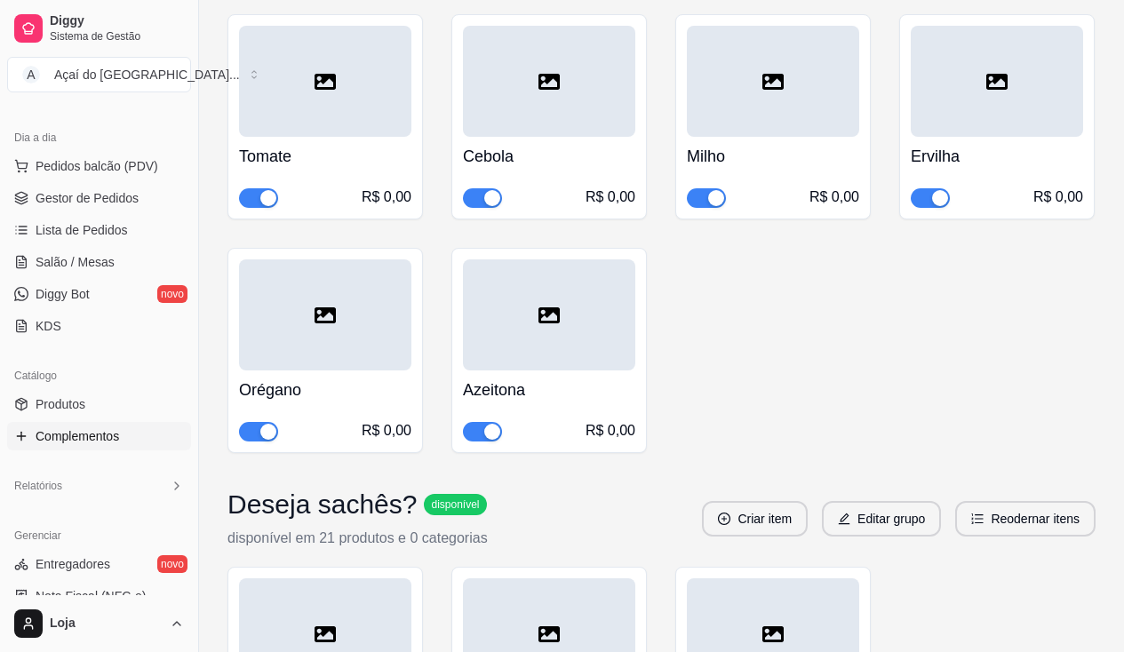
scroll to position [3200, 0]
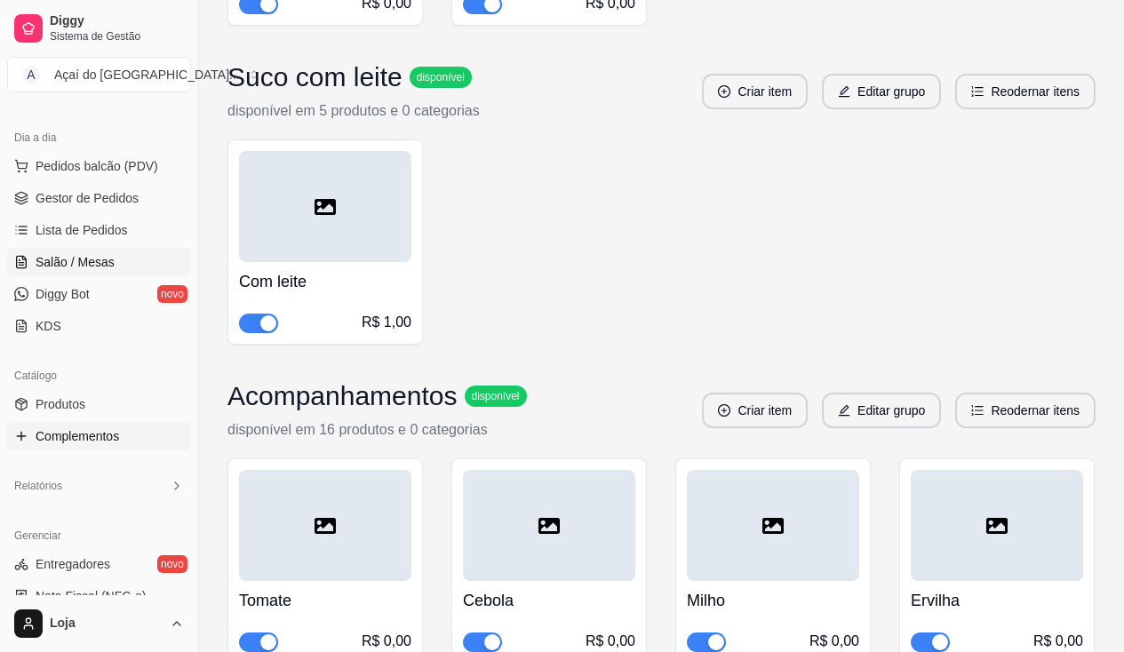
click at [52, 268] on span "Salão / Mesas" at bounding box center [75, 262] width 79 height 18
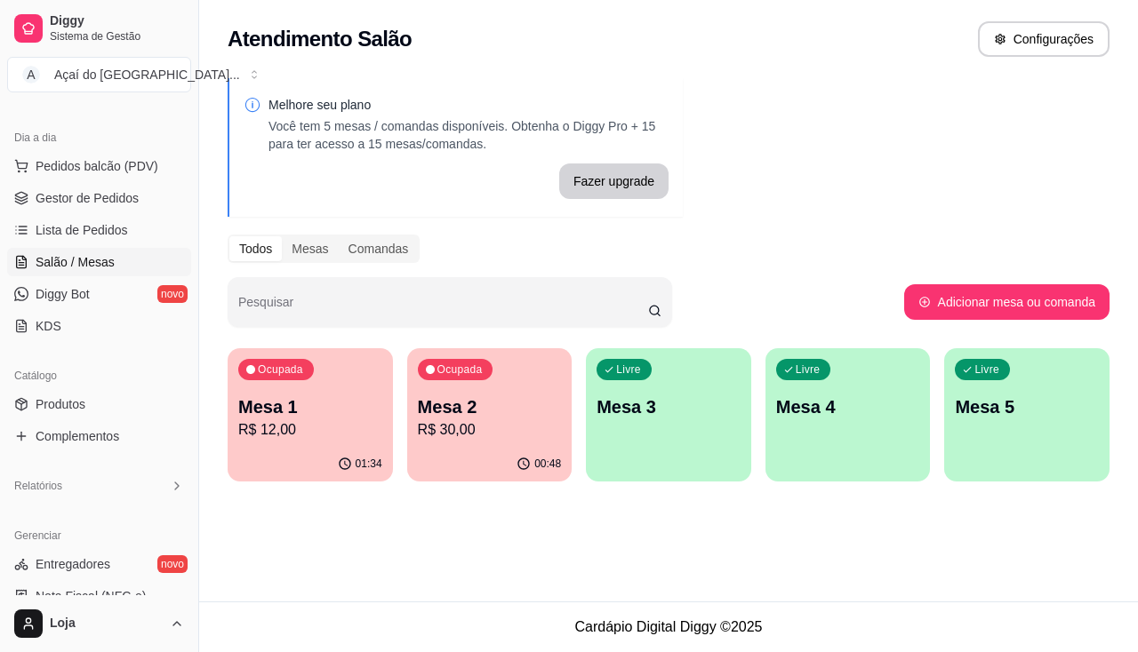
click at [451, 417] on p "Mesa 2" at bounding box center [490, 407] width 144 height 25
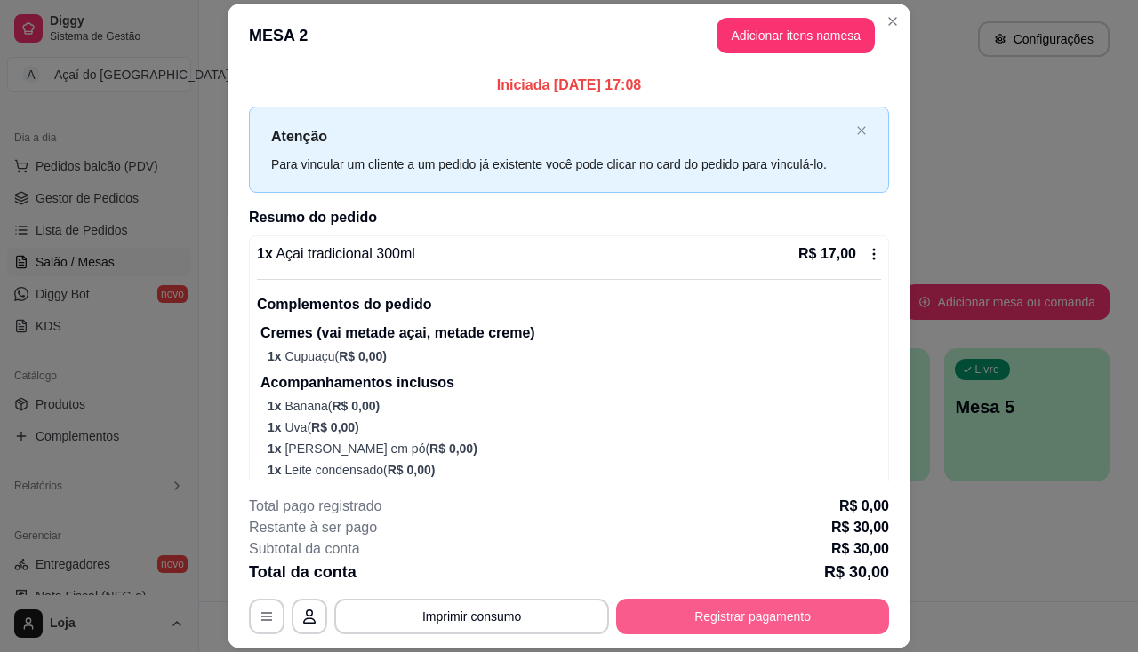
click at [708, 619] on button "Registrar pagamento" at bounding box center [752, 617] width 273 height 36
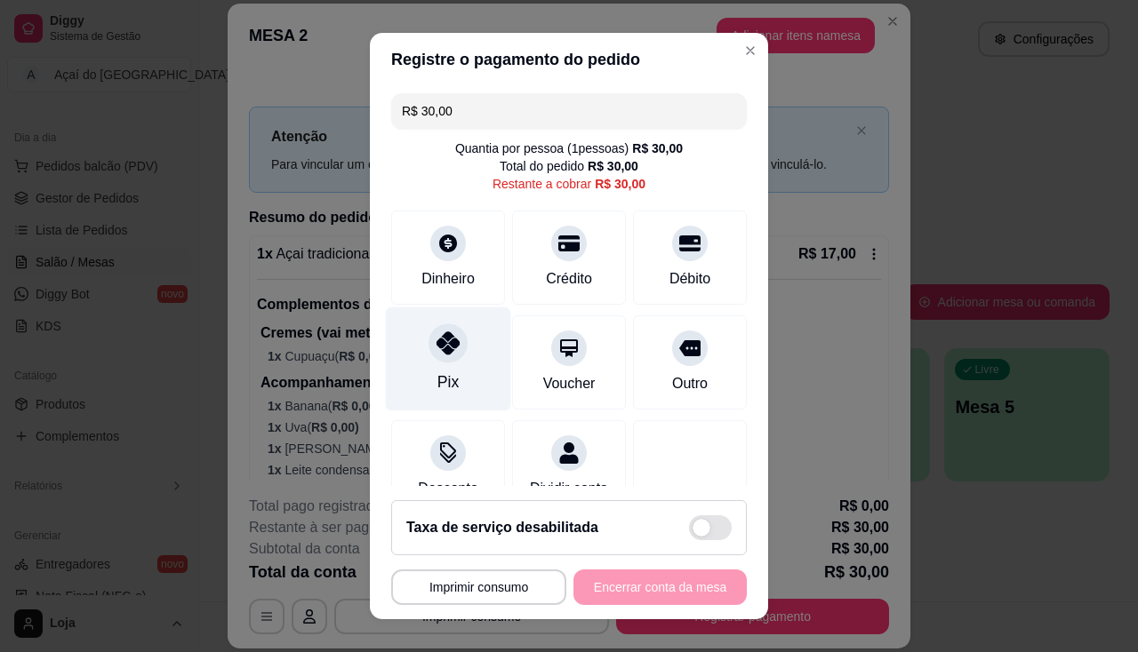
click at [446, 355] on icon at bounding box center [447, 343] width 23 height 23
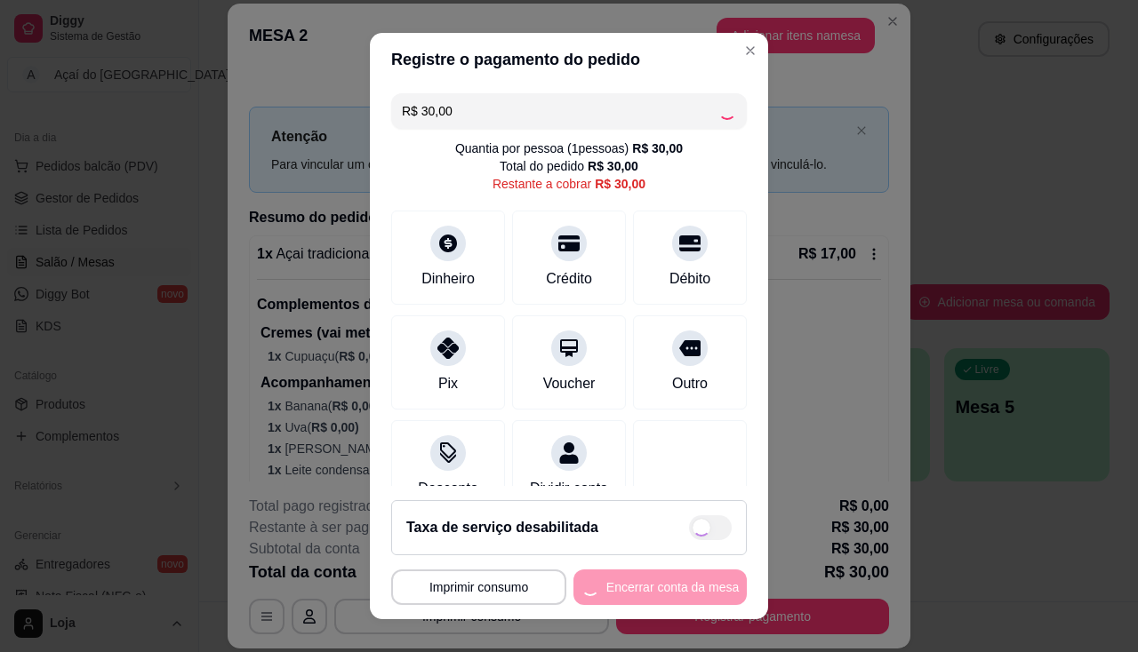
type input "R$ 0,00"
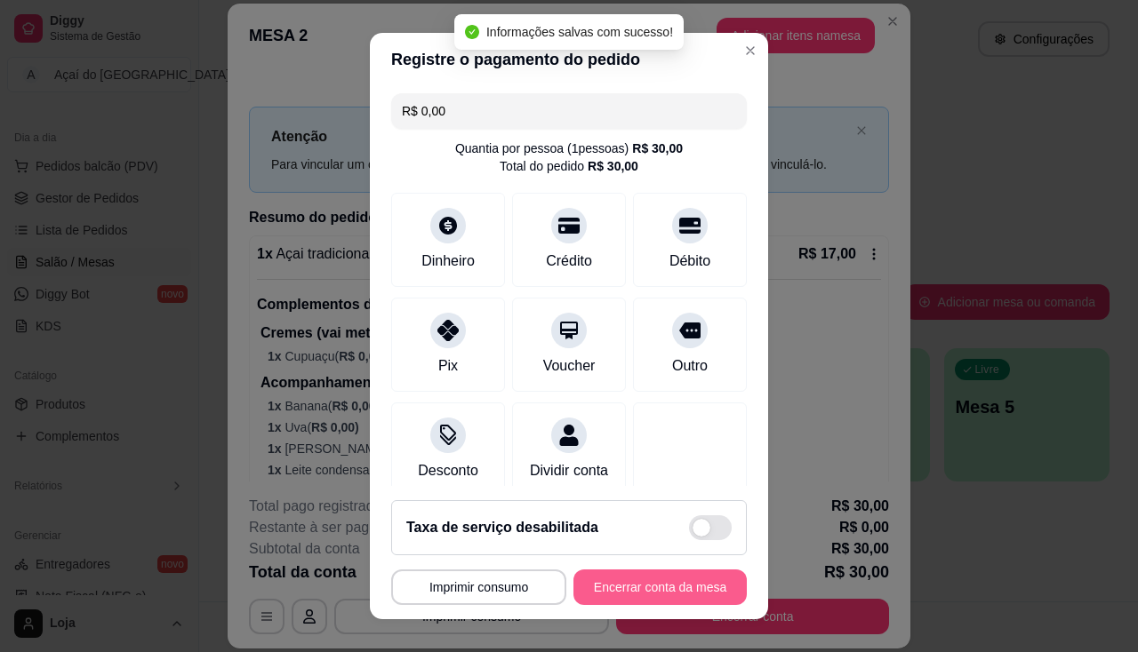
click at [588, 577] on button "Encerrar conta da mesa" at bounding box center [659, 588] width 173 height 36
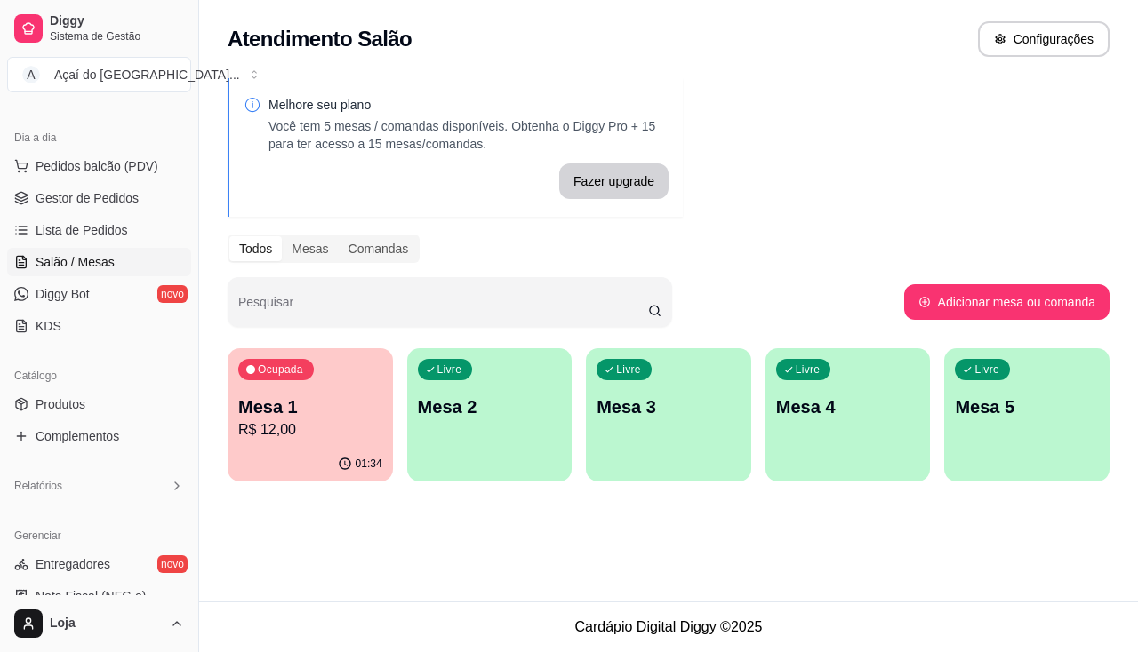
click at [307, 417] on p "Mesa 1" at bounding box center [310, 407] width 144 height 25
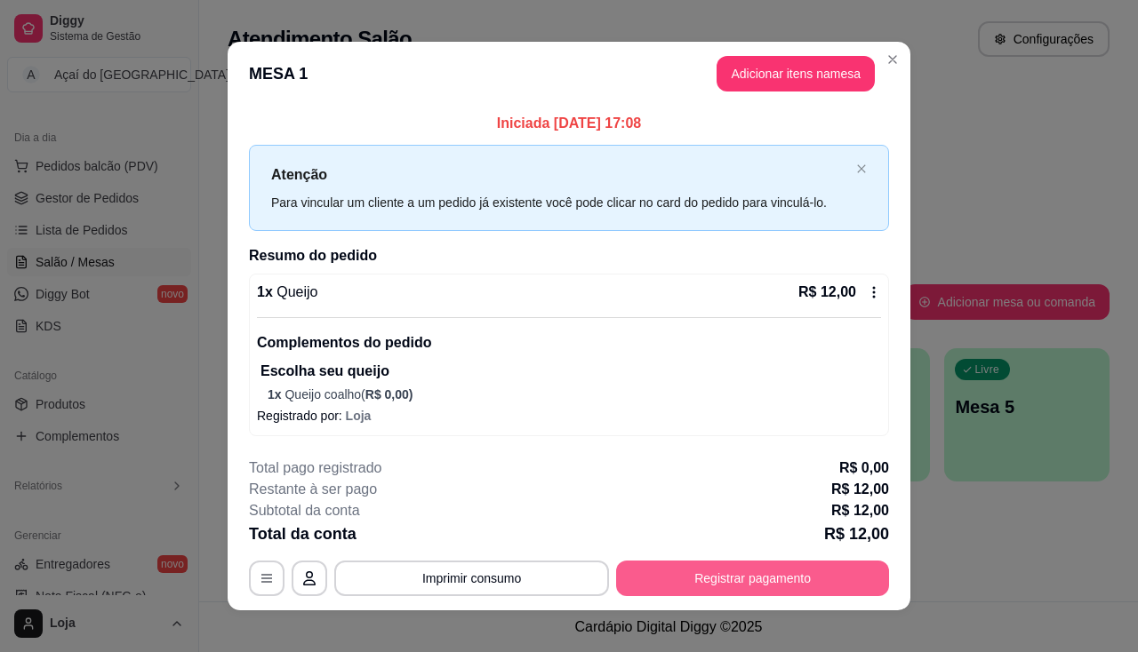
click at [640, 586] on button "Registrar pagamento" at bounding box center [752, 579] width 273 height 36
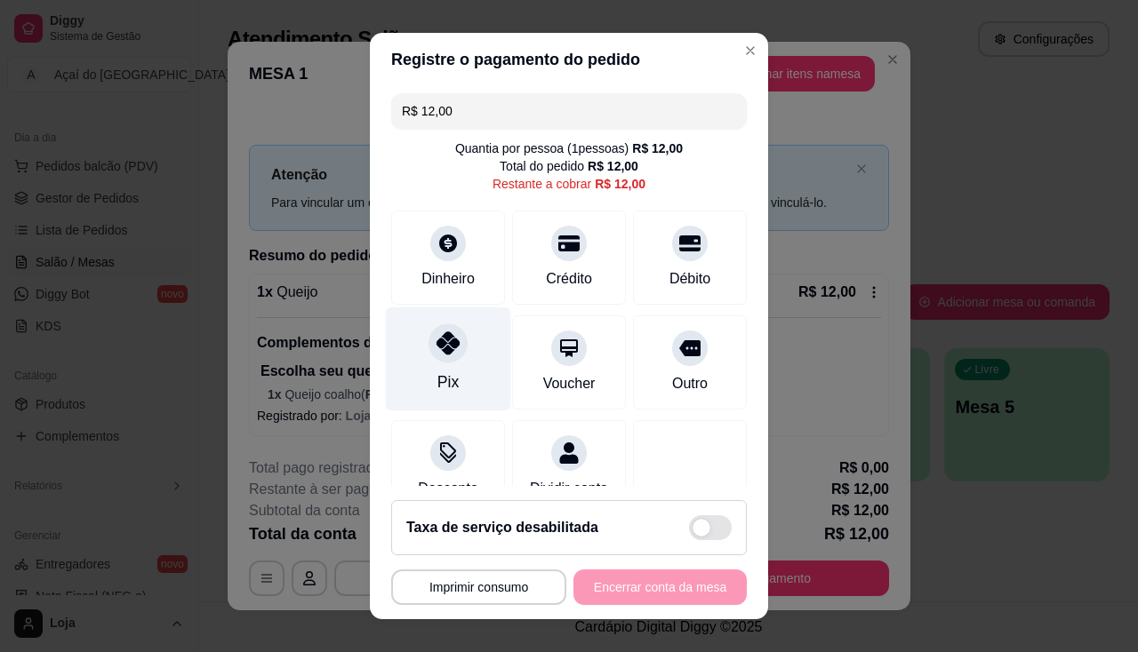
click at [416, 365] on div "Pix" at bounding box center [448, 359] width 125 height 104
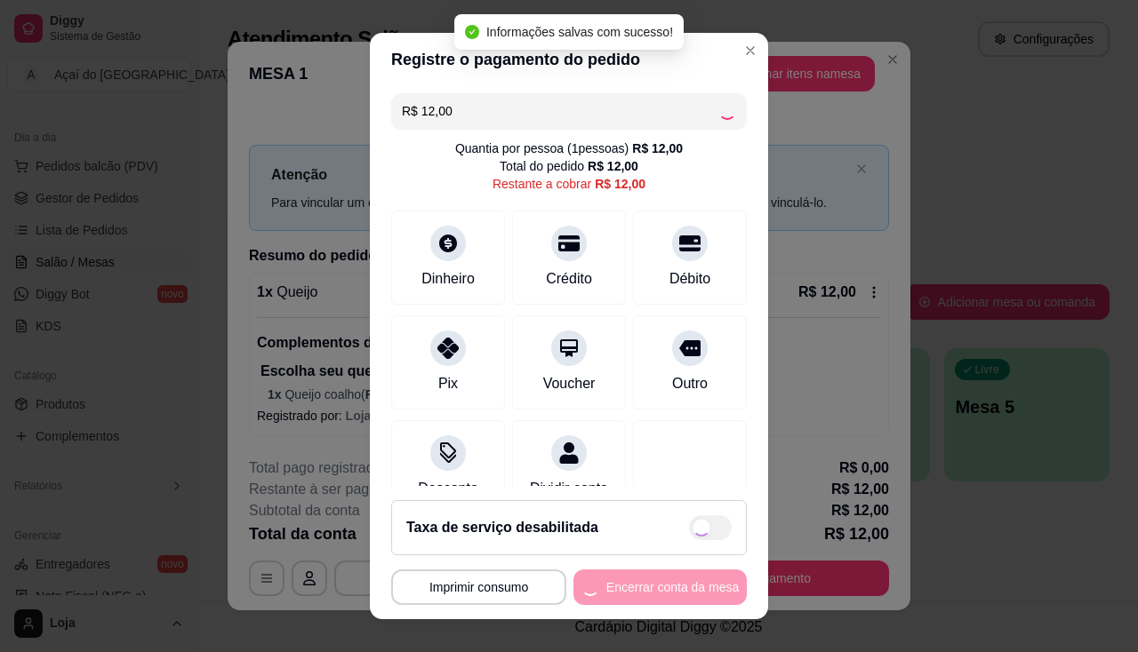
type input "R$ 0,00"
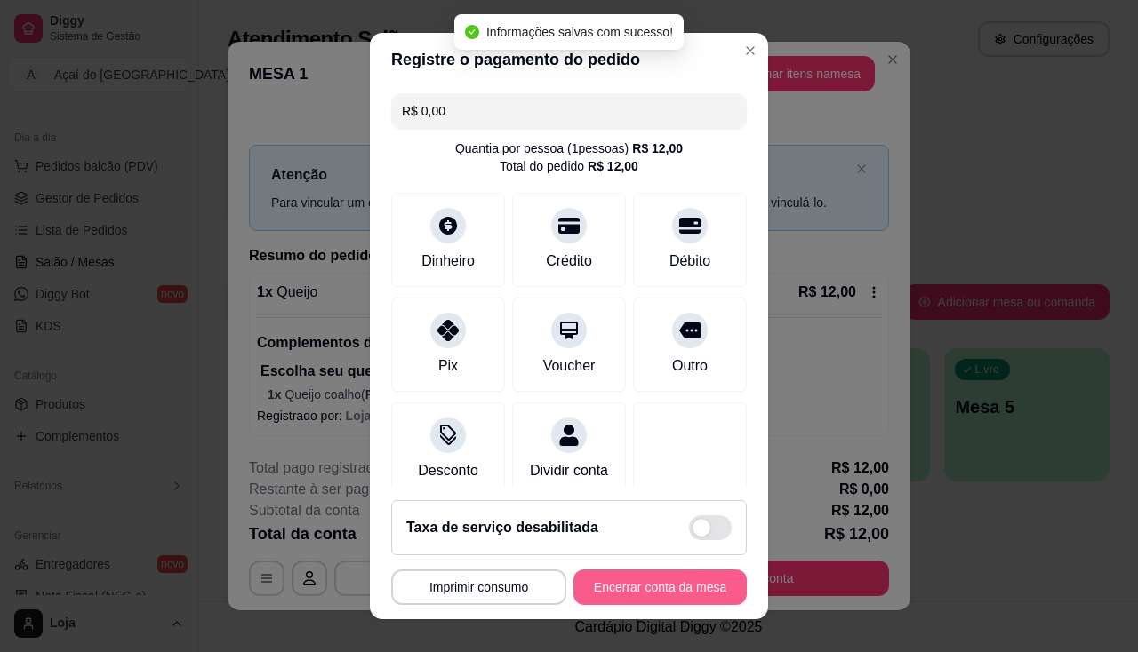
click at [585, 598] on button "Encerrar conta da mesa" at bounding box center [659, 588] width 173 height 36
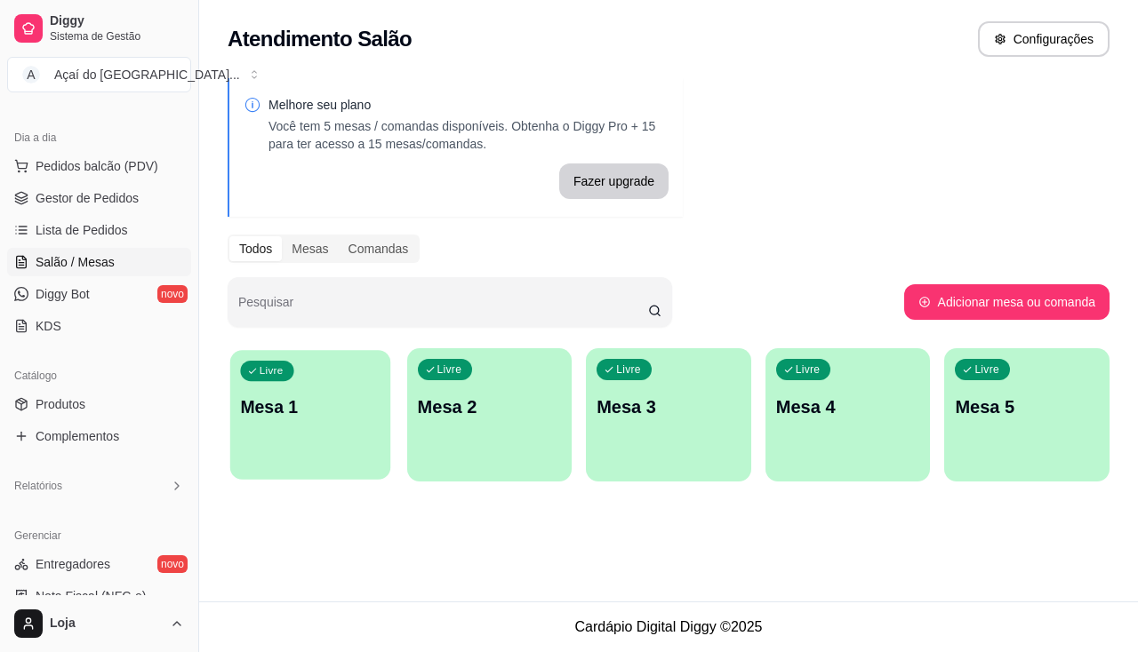
click at [389, 423] on div "Livre Mesa 1" at bounding box center [310, 404] width 160 height 108
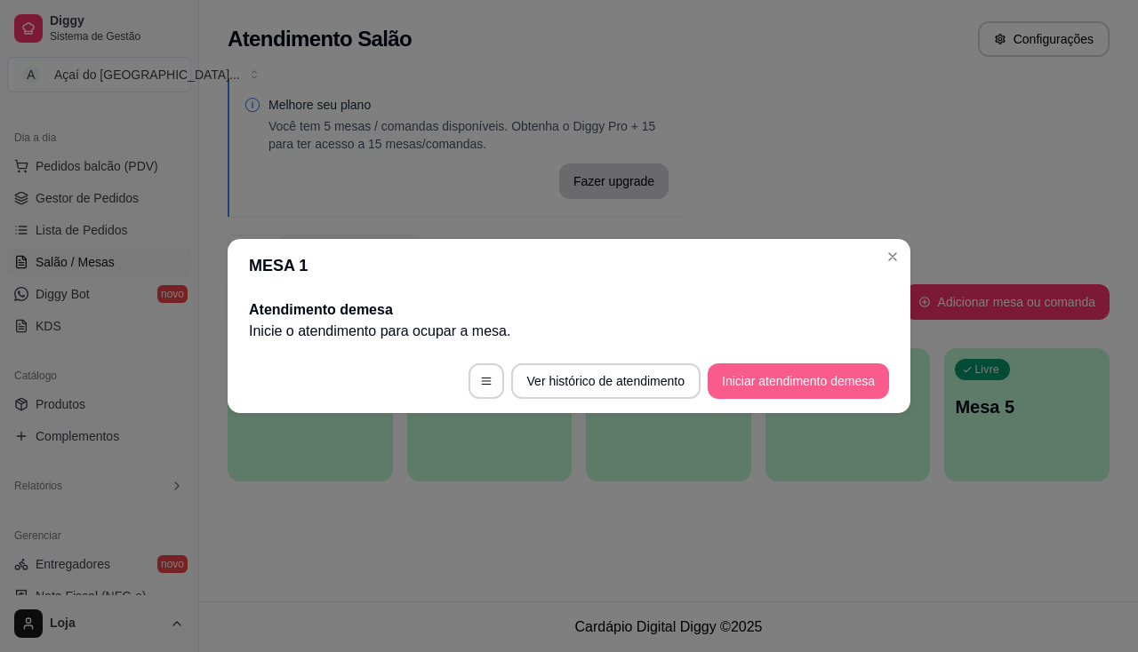
click at [799, 395] on button "Iniciar atendimento de mesa" at bounding box center [797, 382] width 181 height 36
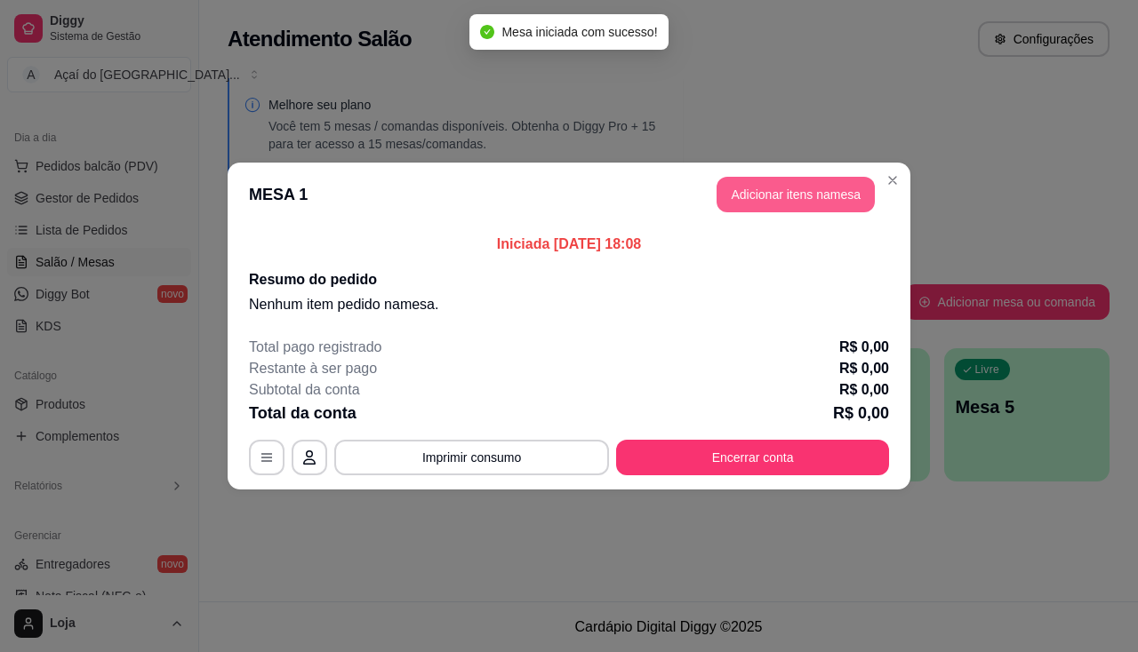
click at [761, 205] on button "Adicionar itens na mesa" at bounding box center [795, 195] width 158 height 36
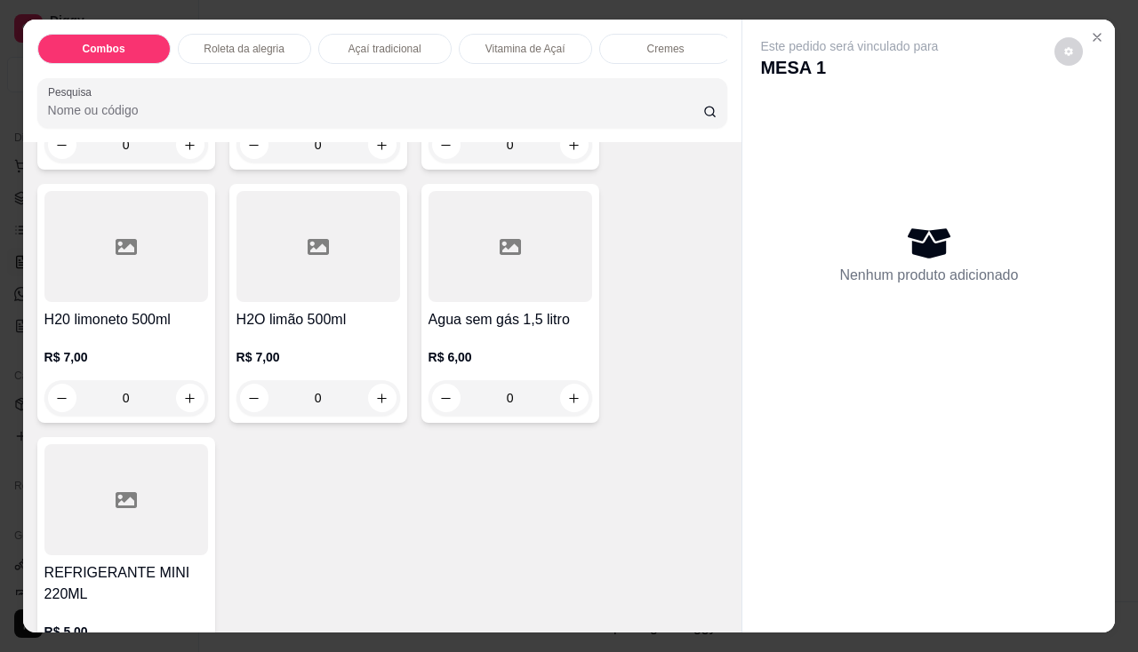
scroll to position [5869, 0]
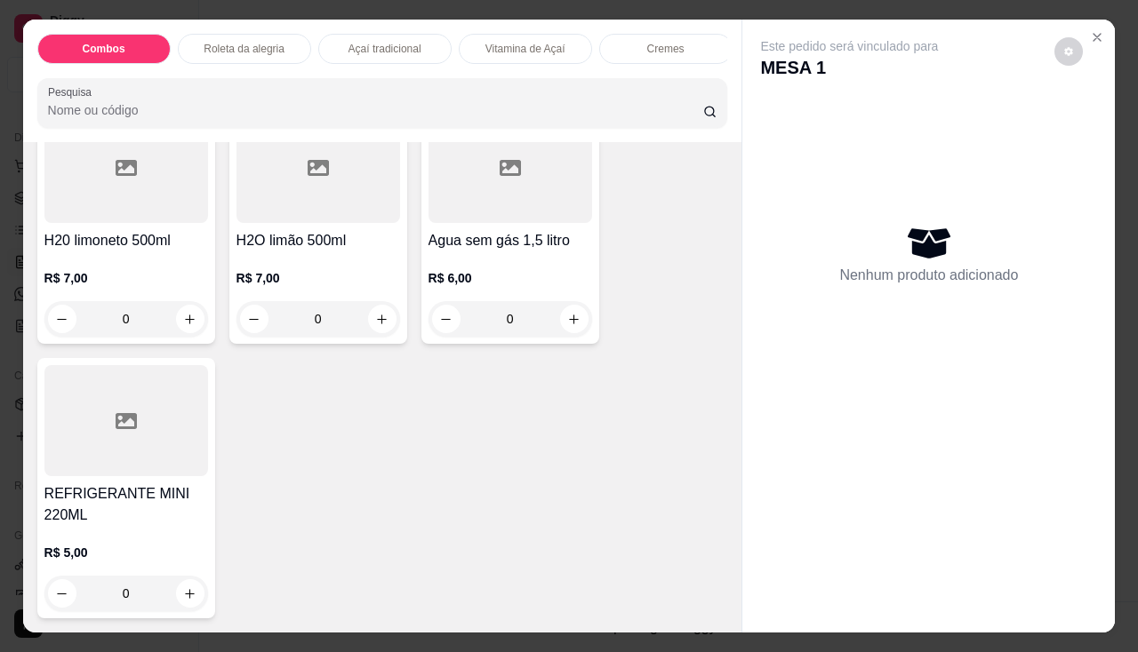
click at [136, 464] on div at bounding box center [126, 420] width 164 height 111
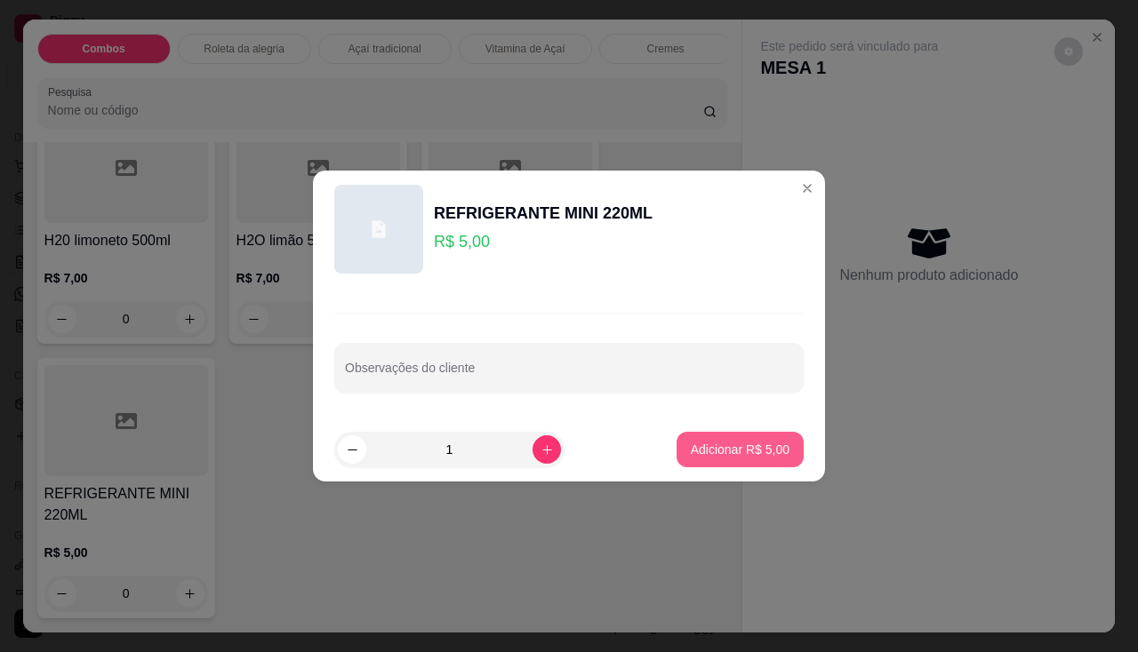
click at [705, 446] on p "Adicionar R$ 5,00" at bounding box center [740, 450] width 99 height 18
type input "1"
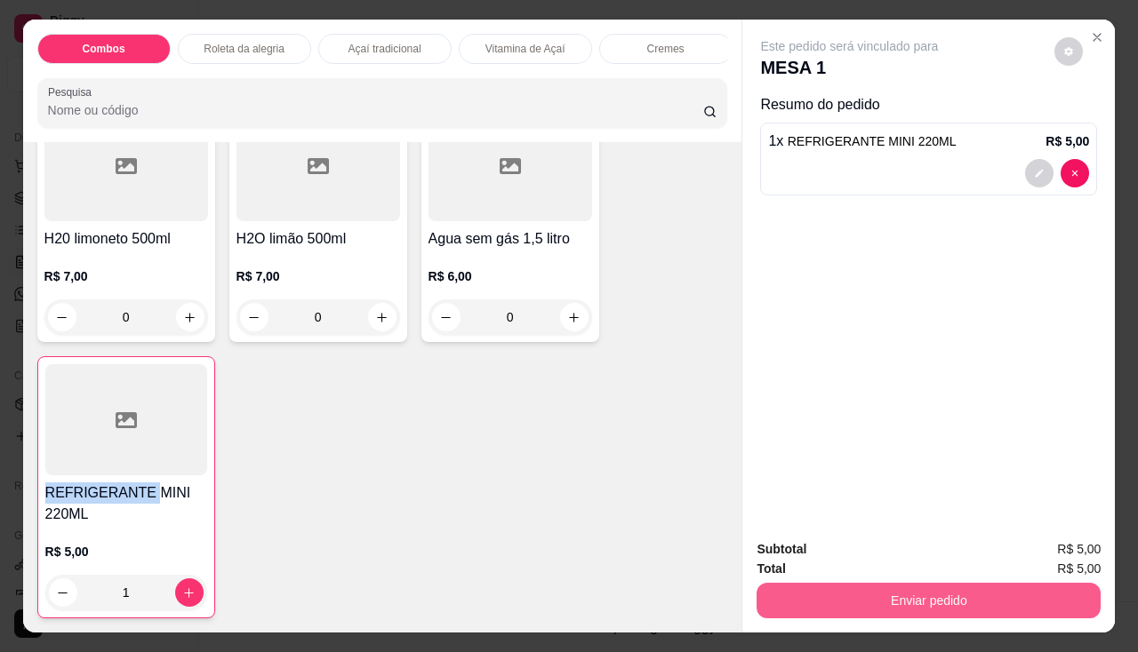
click at [796, 586] on button "Enviar pedido" at bounding box center [928, 601] width 344 height 36
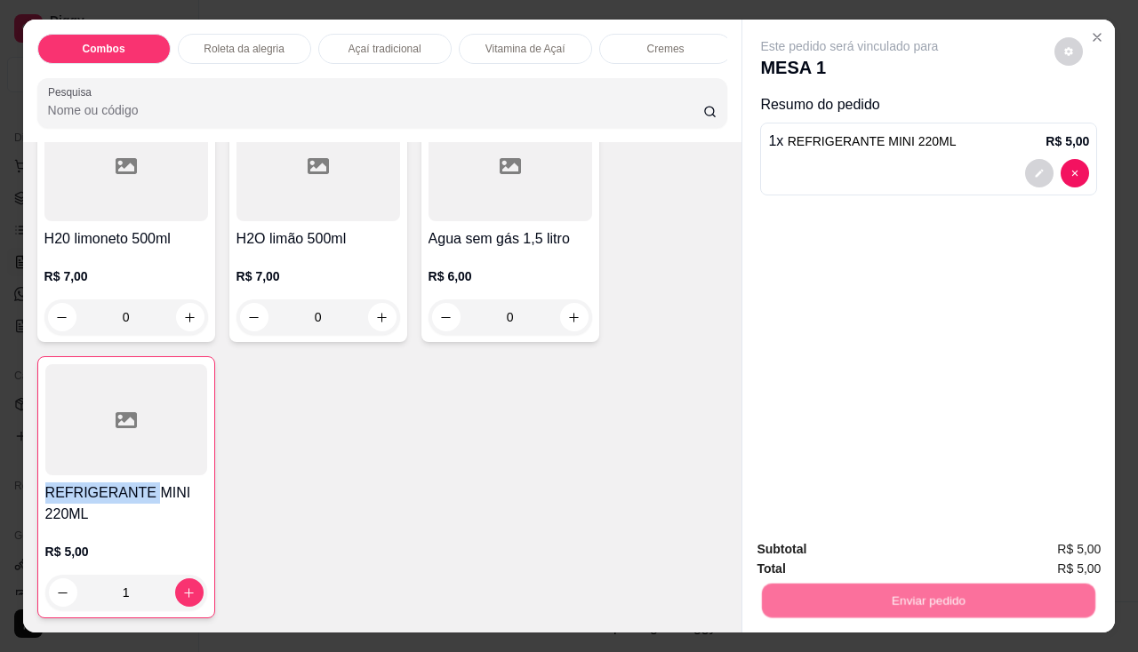
click at [808, 551] on button "Não registrar e enviar pedido" at bounding box center [870, 551] width 185 height 34
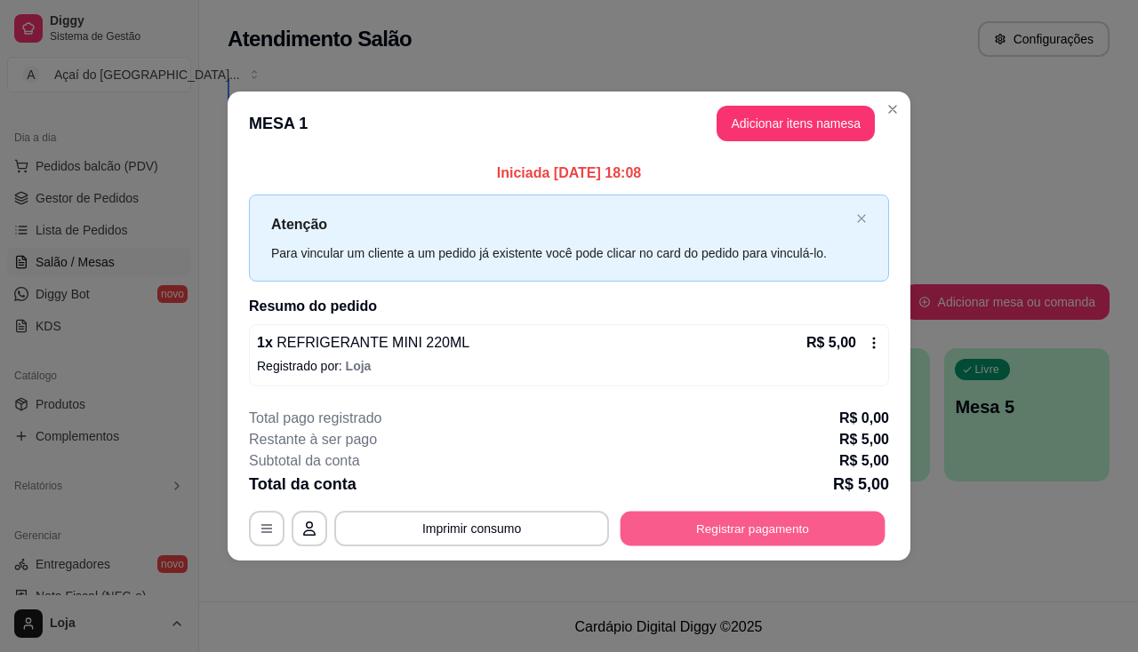
click at [742, 537] on button "Registrar pagamento" at bounding box center [752, 528] width 265 height 35
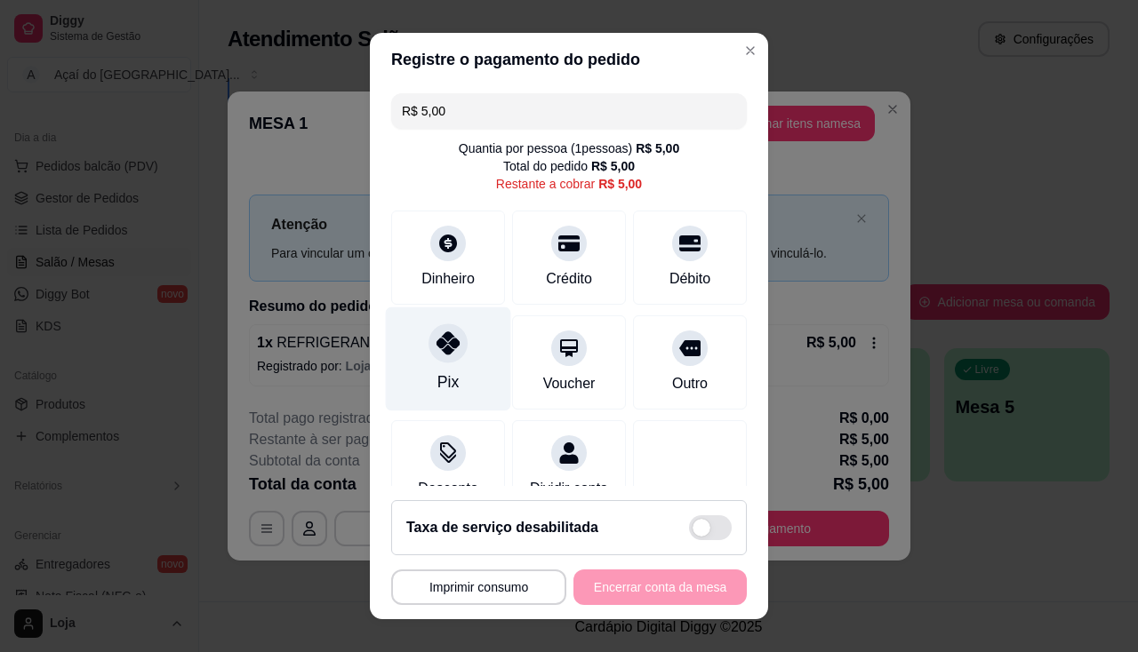
click at [449, 366] on div "Pix" at bounding box center [448, 359] width 125 height 104
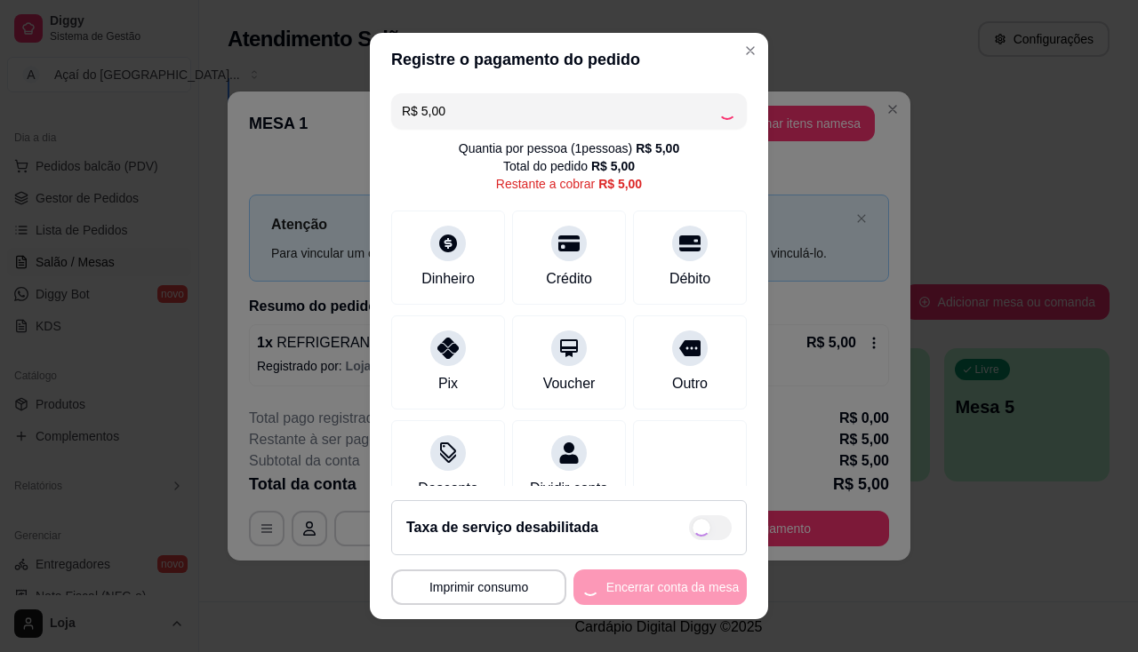
type input "R$ 0,00"
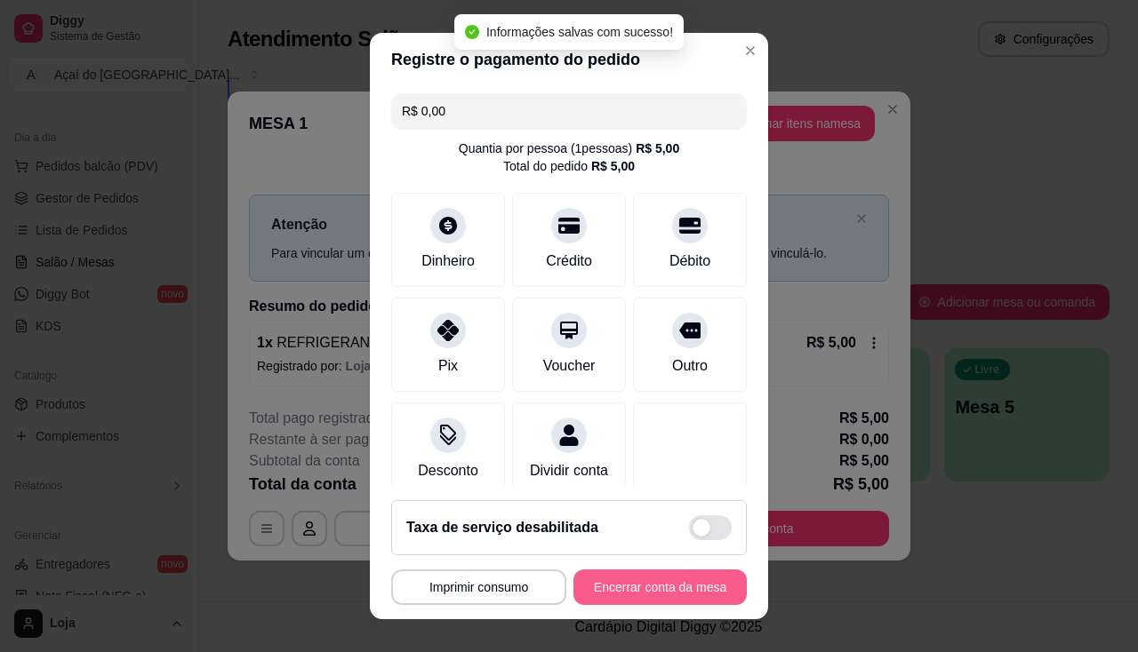
click at [611, 589] on button "Encerrar conta da mesa" at bounding box center [659, 588] width 173 height 36
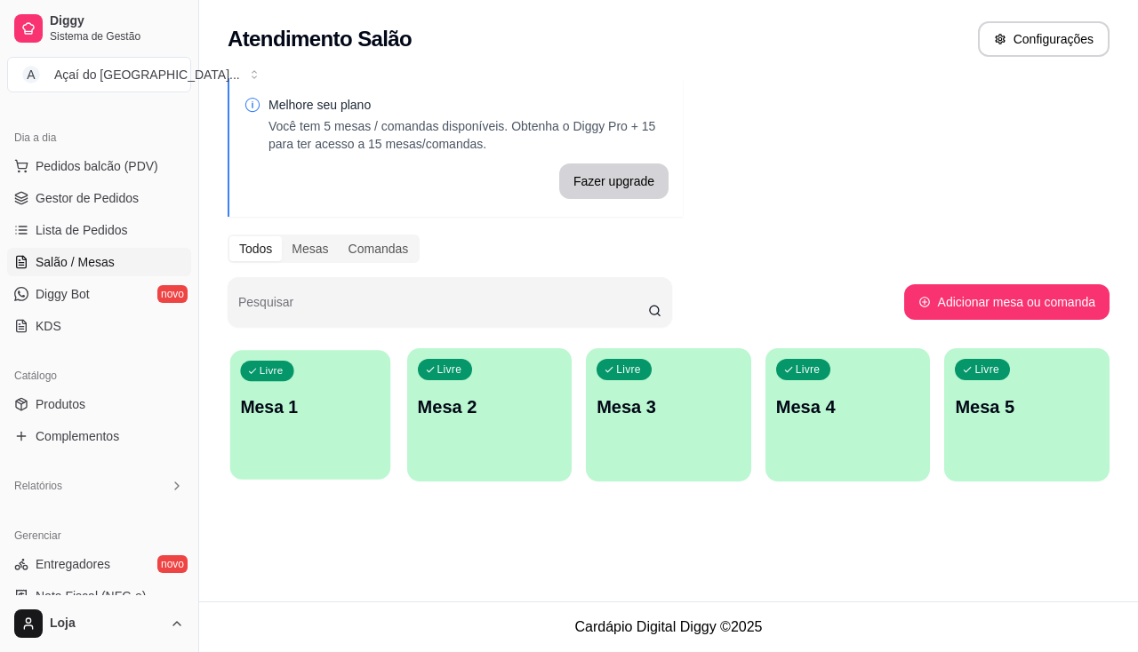
click at [303, 353] on div "Livre Mesa 1" at bounding box center [310, 404] width 160 height 108
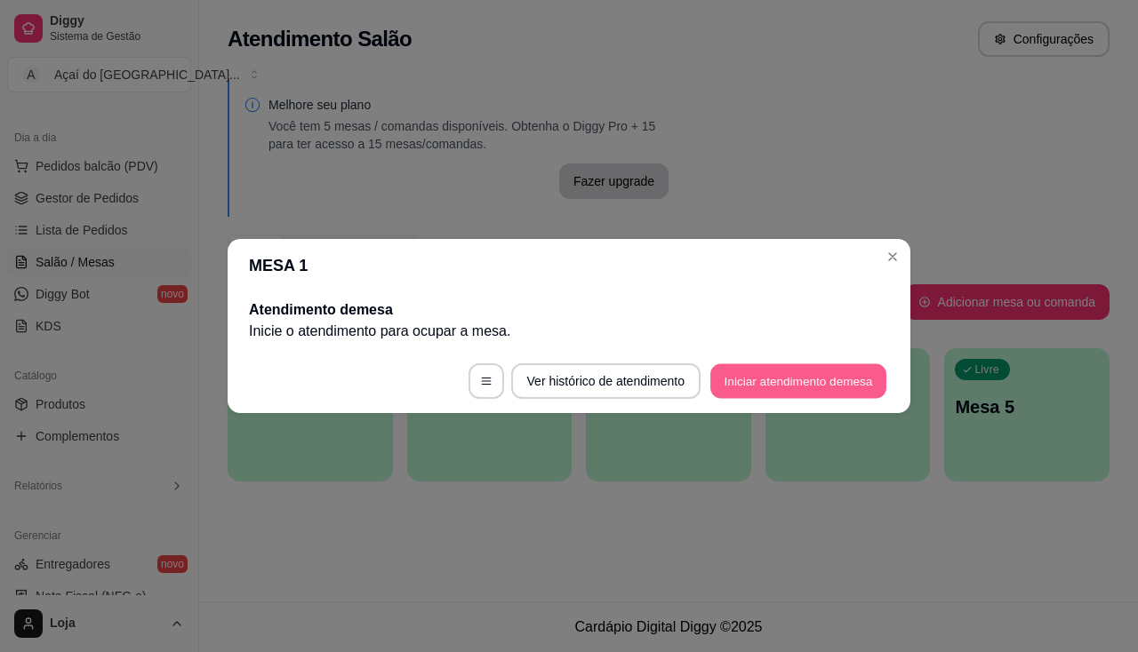
click at [782, 395] on button "Iniciar atendimento de mesa" at bounding box center [798, 381] width 176 height 35
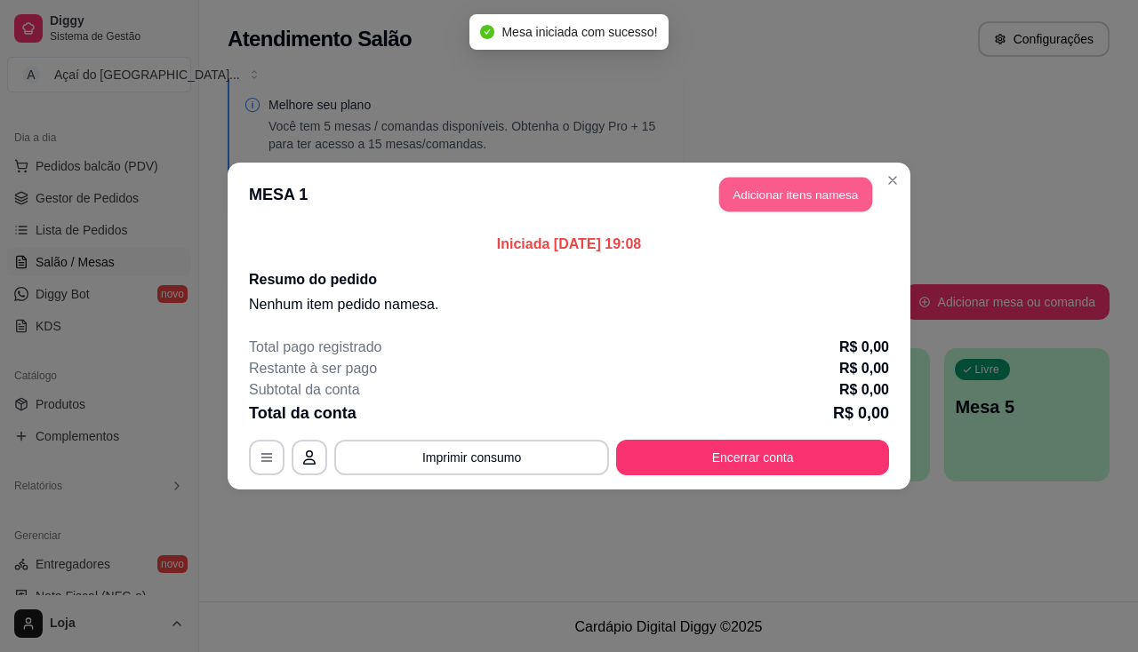
click at [796, 200] on button "Adicionar itens na mesa" at bounding box center [795, 195] width 153 height 35
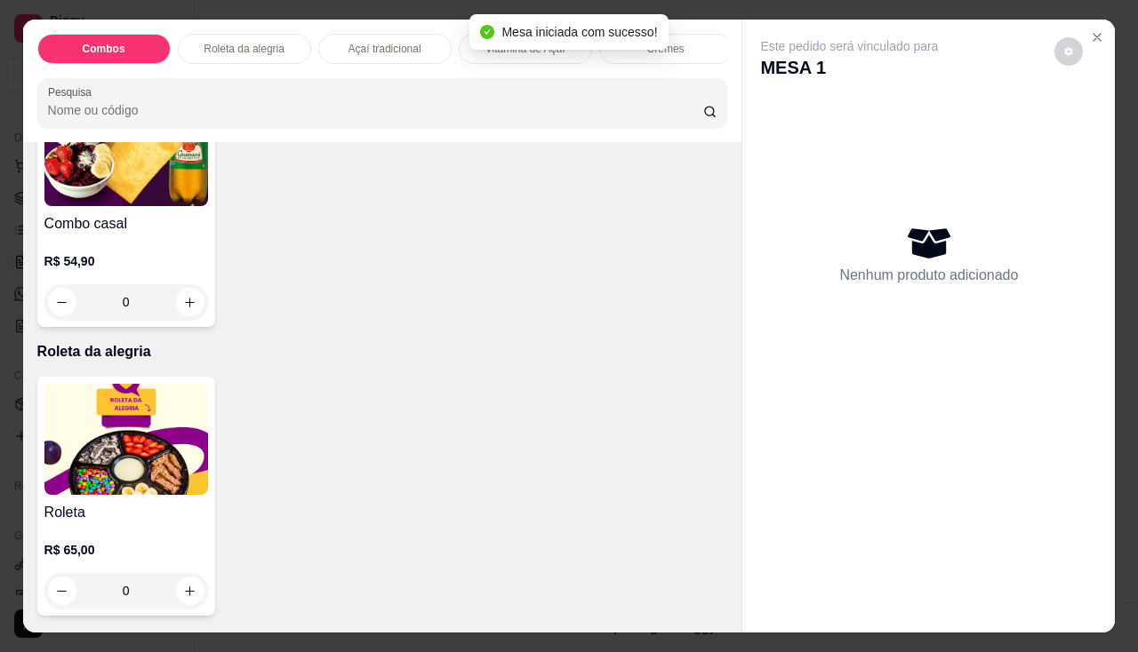
scroll to position [800, 0]
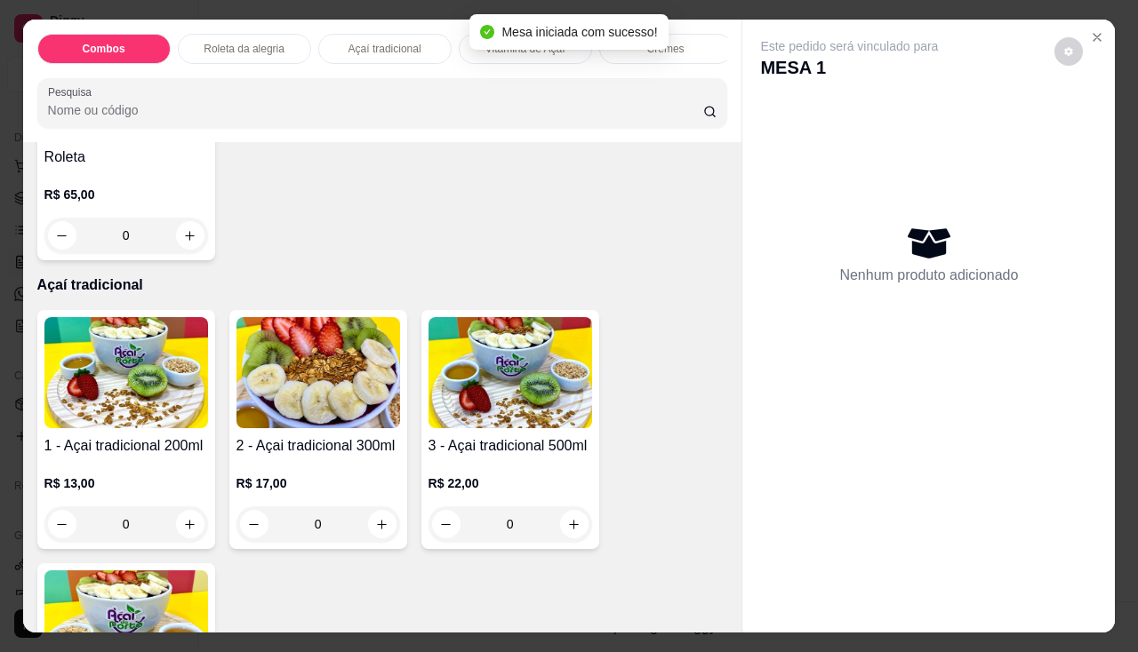
click at [308, 364] on img at bounding box center [318, 372] width 164 height 111
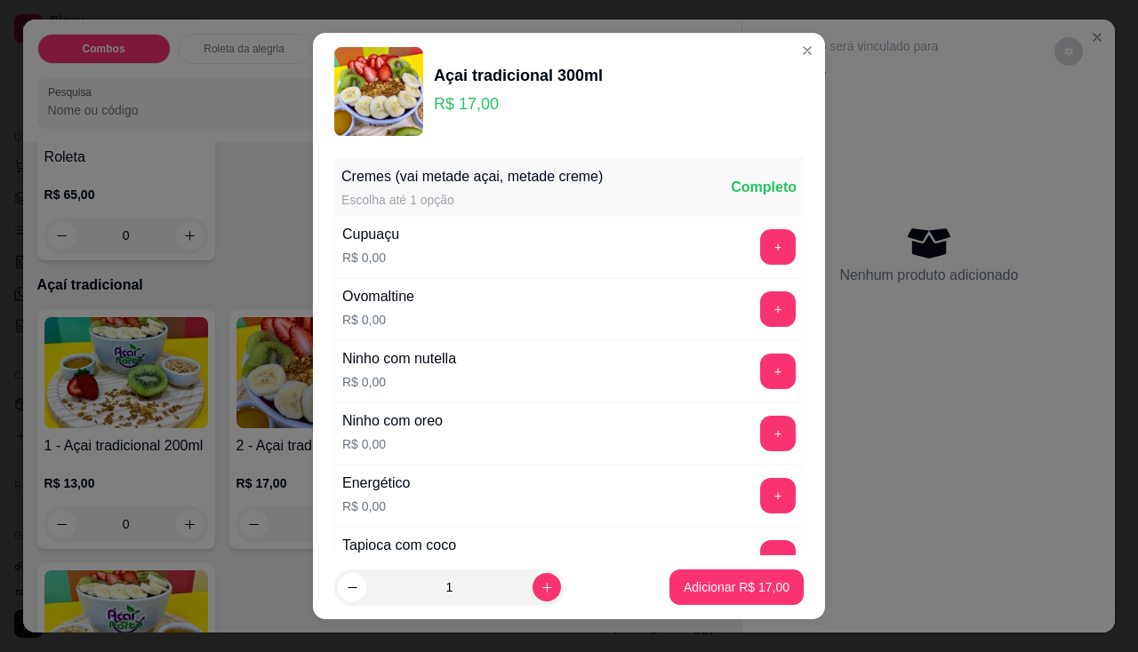
scroll to position [267, 0]
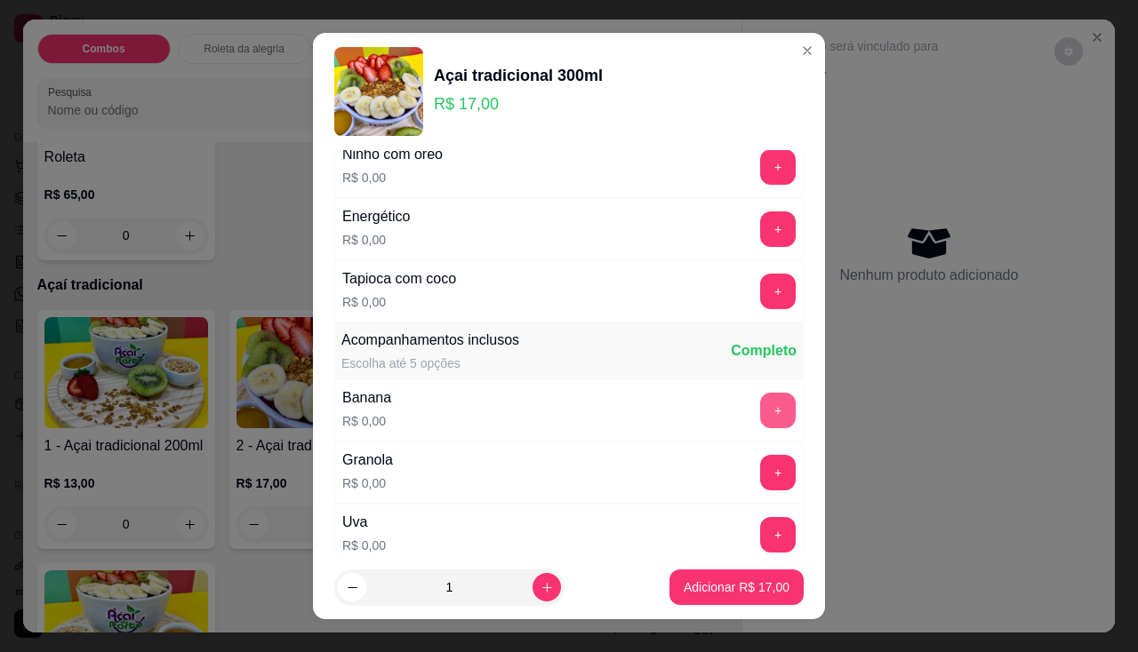
click at [760, 410] on button "+" at bounding box center [778, 411] width 36 height 36
click at [760, 472] on button "+" at bounding box center [778, 473] width 36 height 36
click at [751, 600] on button "Adicionar R$ 17,00" at bounding box center [736, 588] width 134 height 36
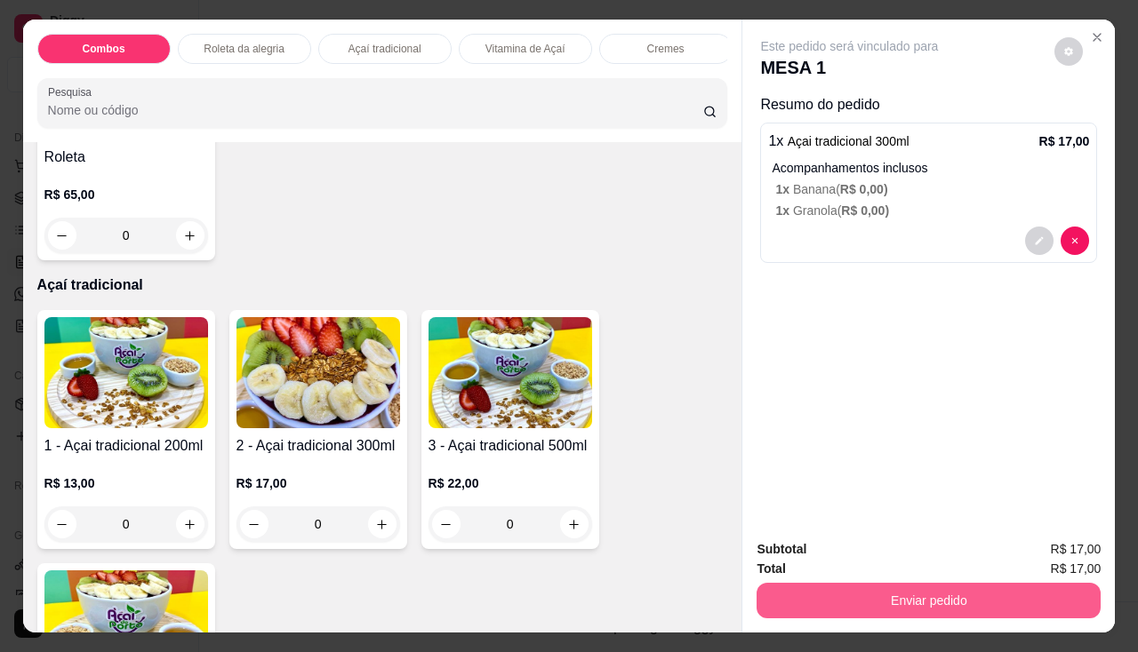
click at [819, 609] on button "Enviar pedido" at bounding box center [928, 601] width 344 height 36
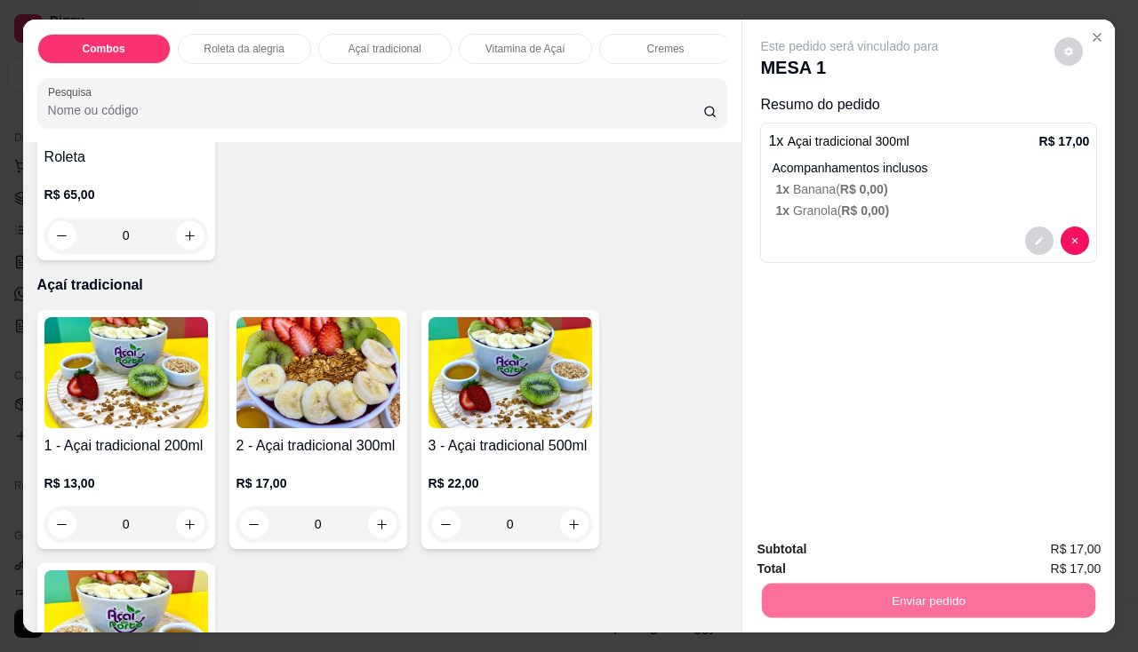
click at [817, 543] on button "Não registrar e enviar pedido" at bounding box center [870, 550] width 180 height 33
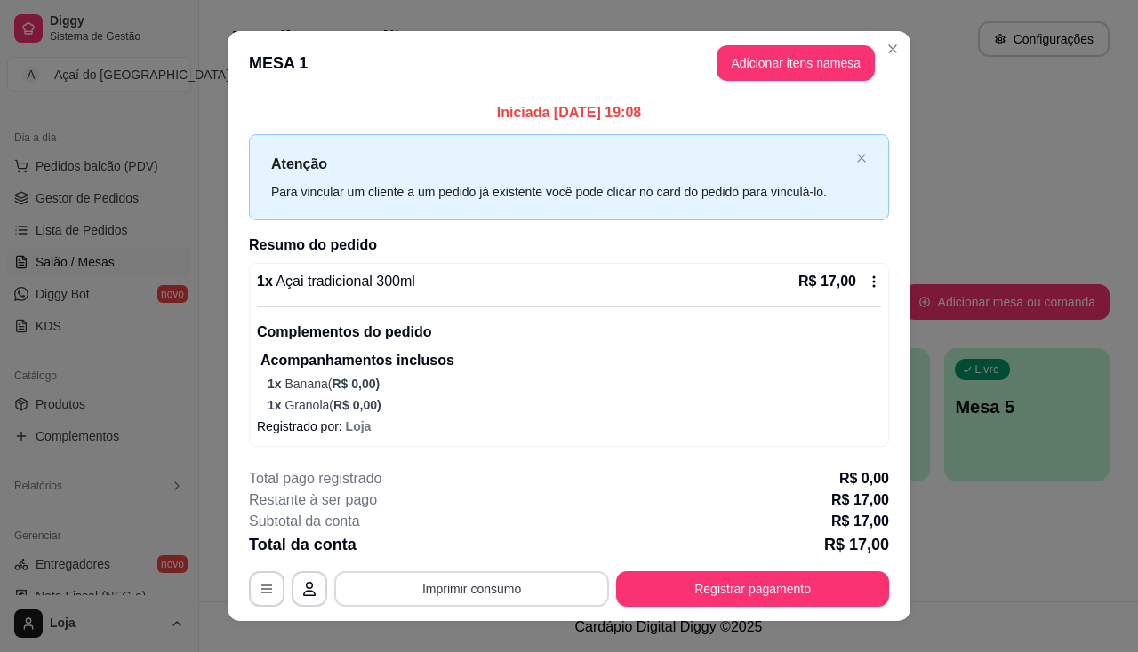
click at [491, 576] on button "Imprimir consumo" at bounding box center [471, 589] width 275 height 36
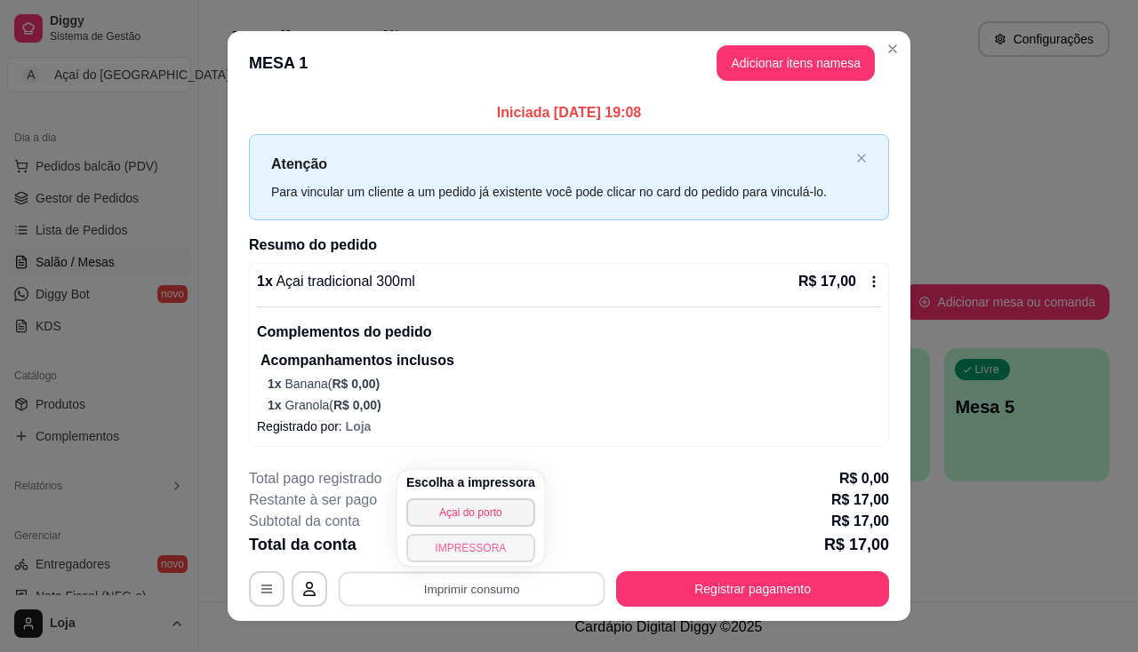
click at [501, 553] on button "IMPRESSORA" at bounding box center [470, 548] width 129 height 28
click at [501, 553] on div "Escolha a impressora Açai do porto IMPRESSORA" at bounding box center [470, 518] width 147 height 96
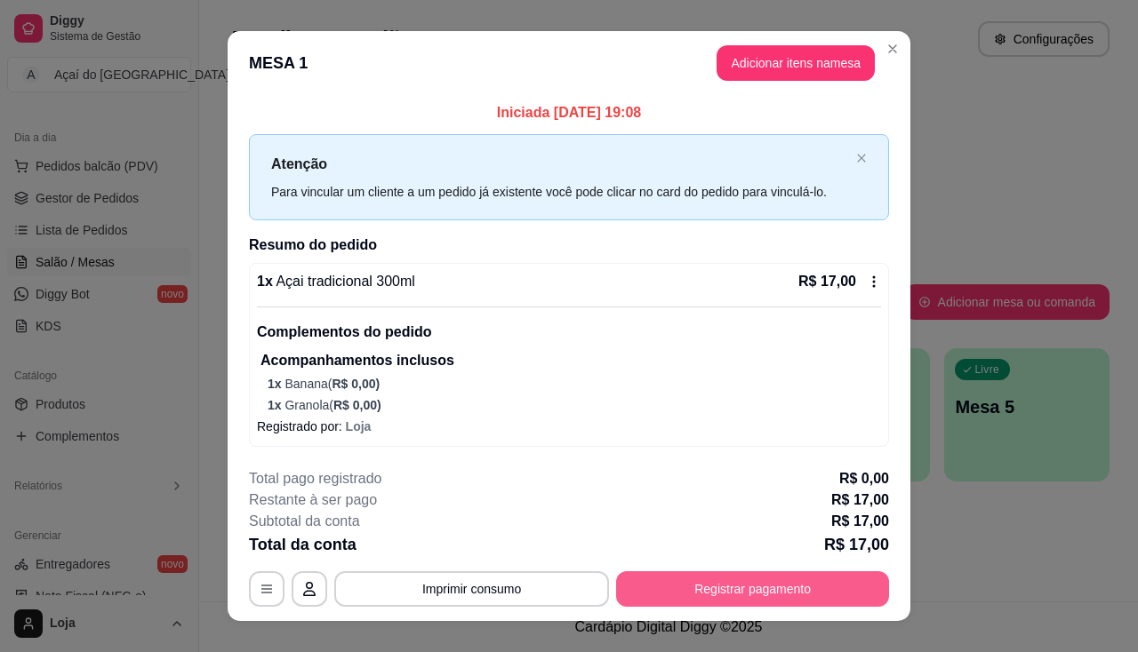
click at [687, 598] on button "Registrar pagamento" at bounding box center [752, 589] width 273 height 36
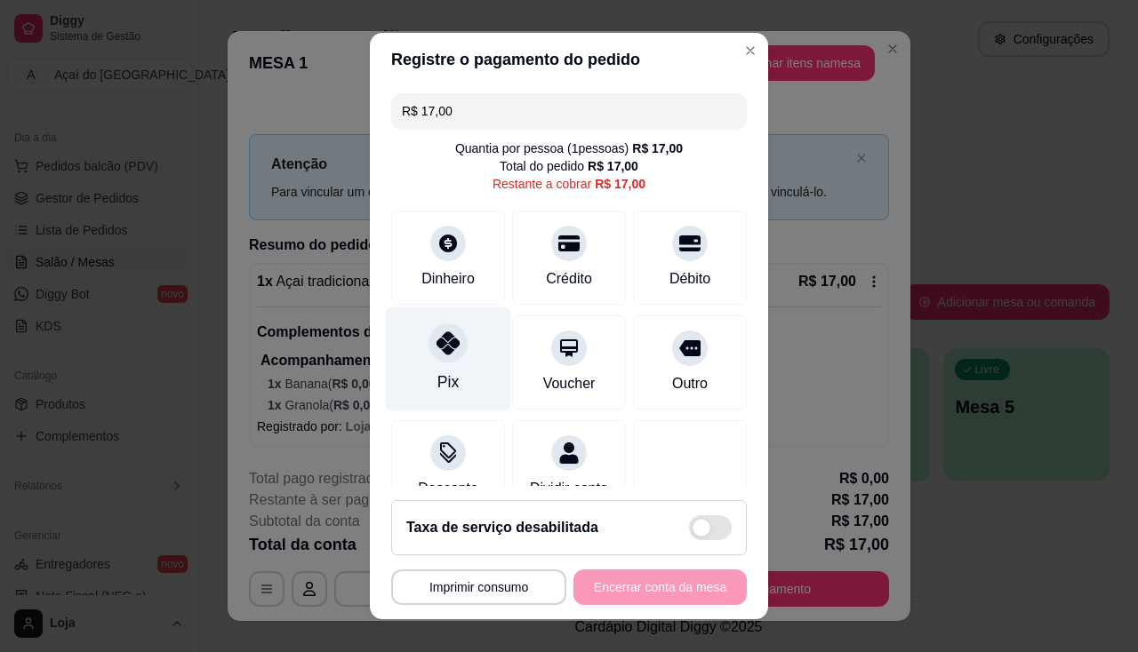
click at [453, 382] on div "Pix" at bounding box center [448, 359] width 125 height 104
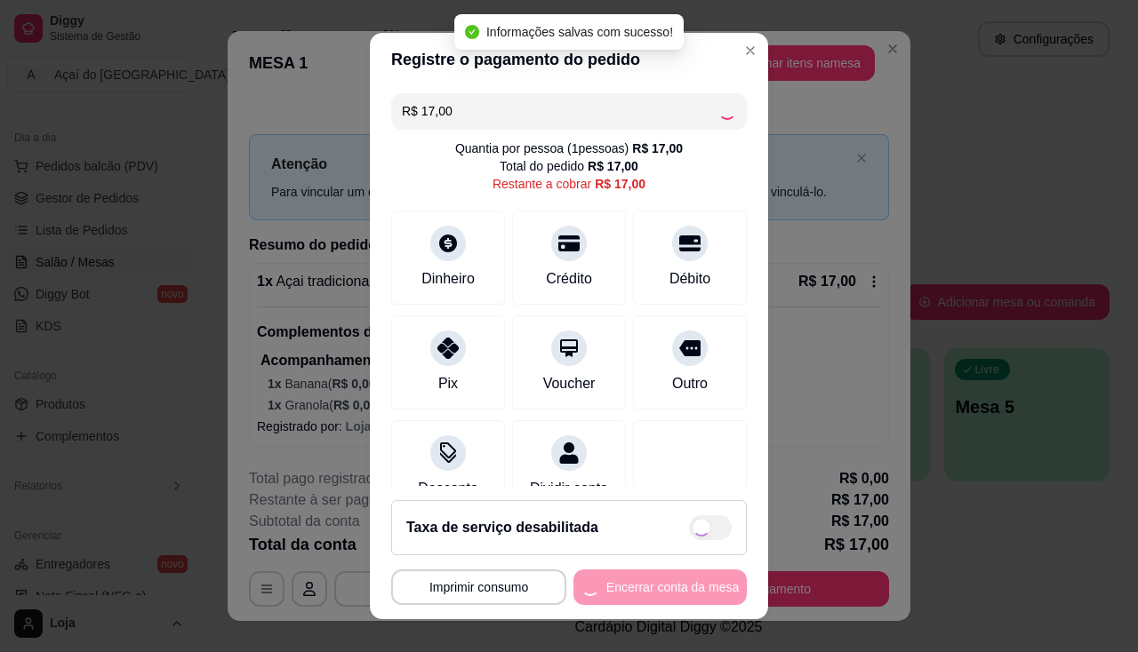
type input "R$ 0,00"
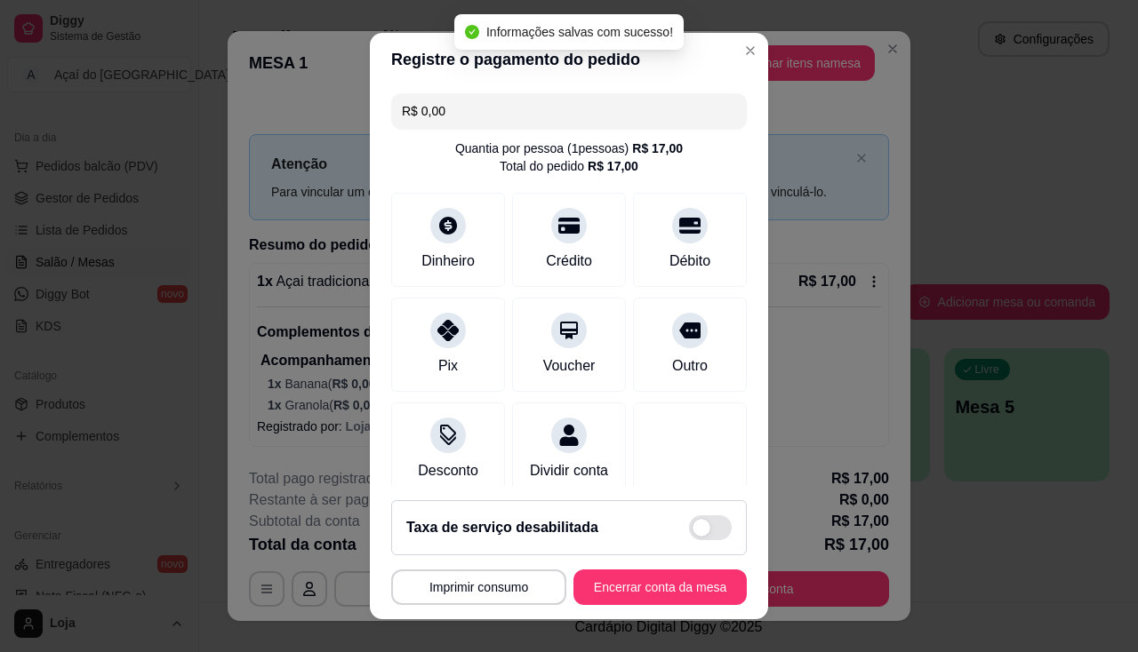
click at [593, 568] on footer "**********" at bounding box center [569, 552] width 398 height 133
click at [593, 571] on button "Encerrar conta da mesa" at bounding box center [660, 588] width 168 height 35
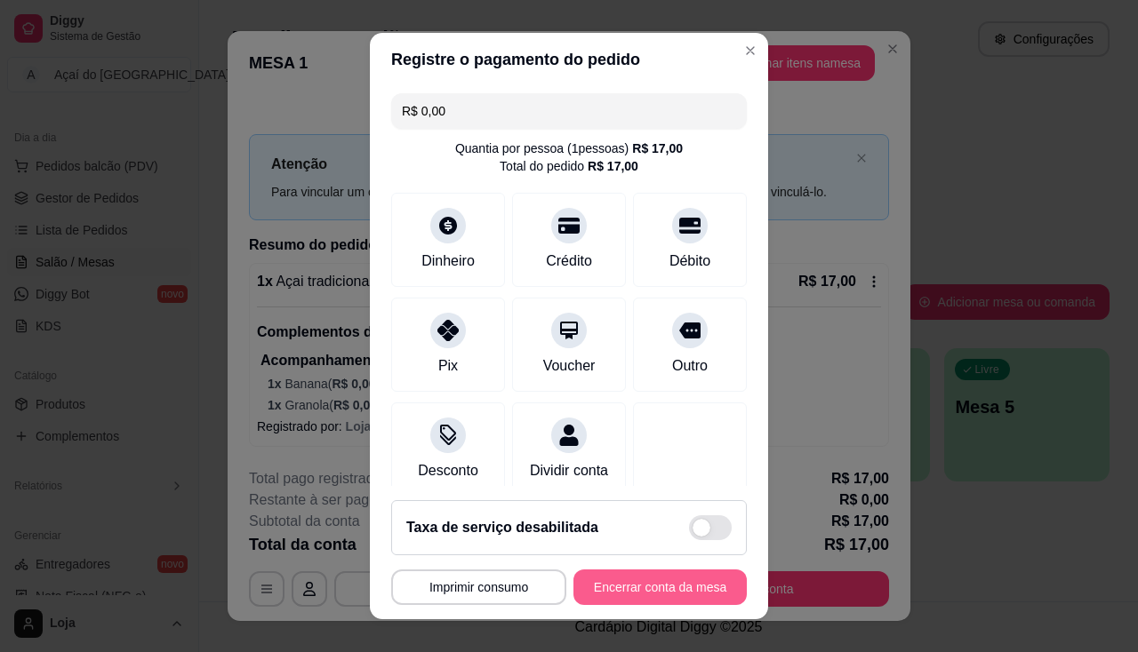
click at [601, 582] on button "Encerrar conta da mesa" at bounding box center [659, 588] width 173 height 36
